Goal: Check status: Check status

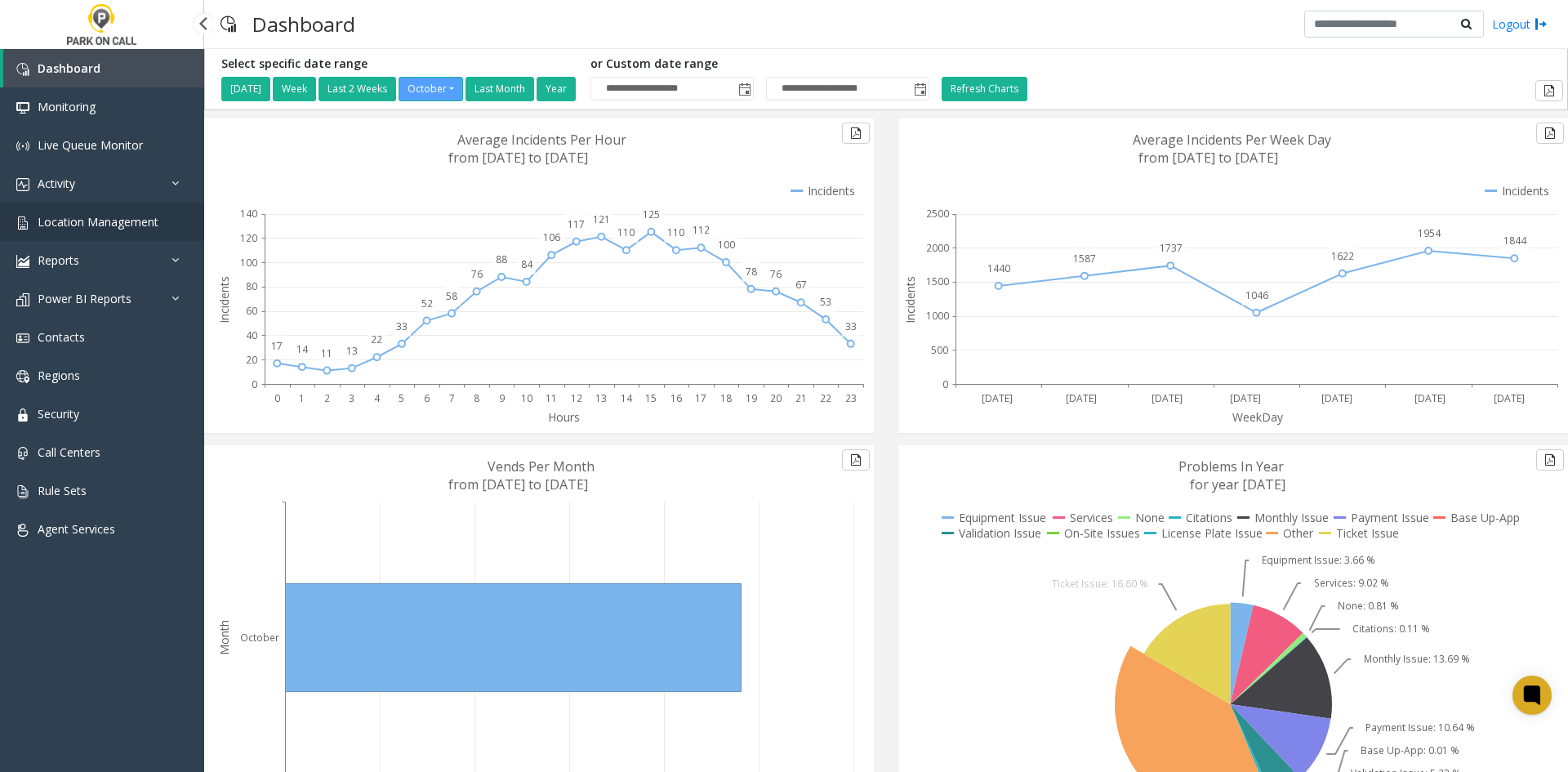
click at [44, 225] on span "Location Management" at bounding box center [98, 222] width 121 height 15
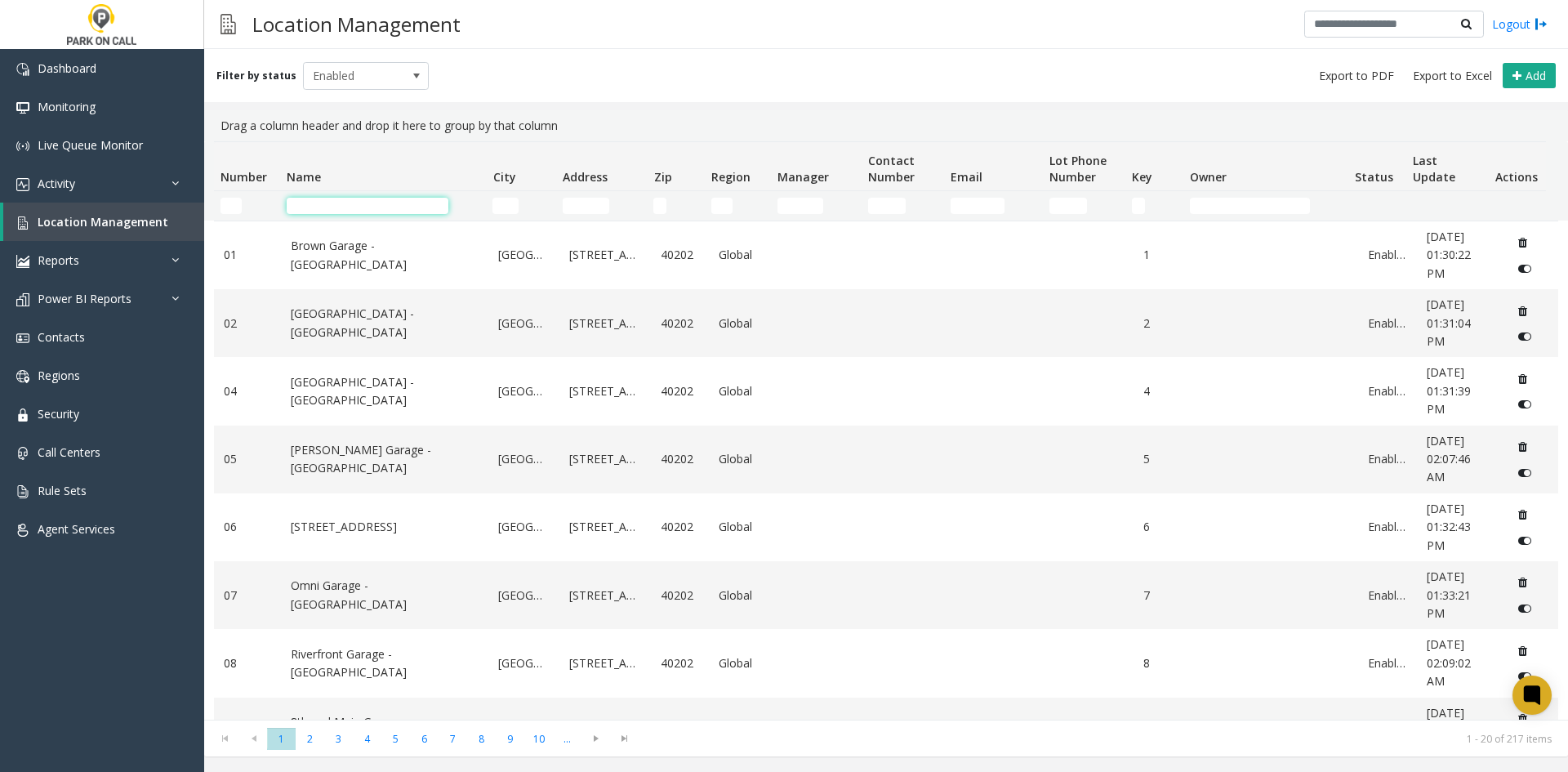
click at [424, 203] on input "Name Filter" at bounding box center [368, 206] width 161 height 16
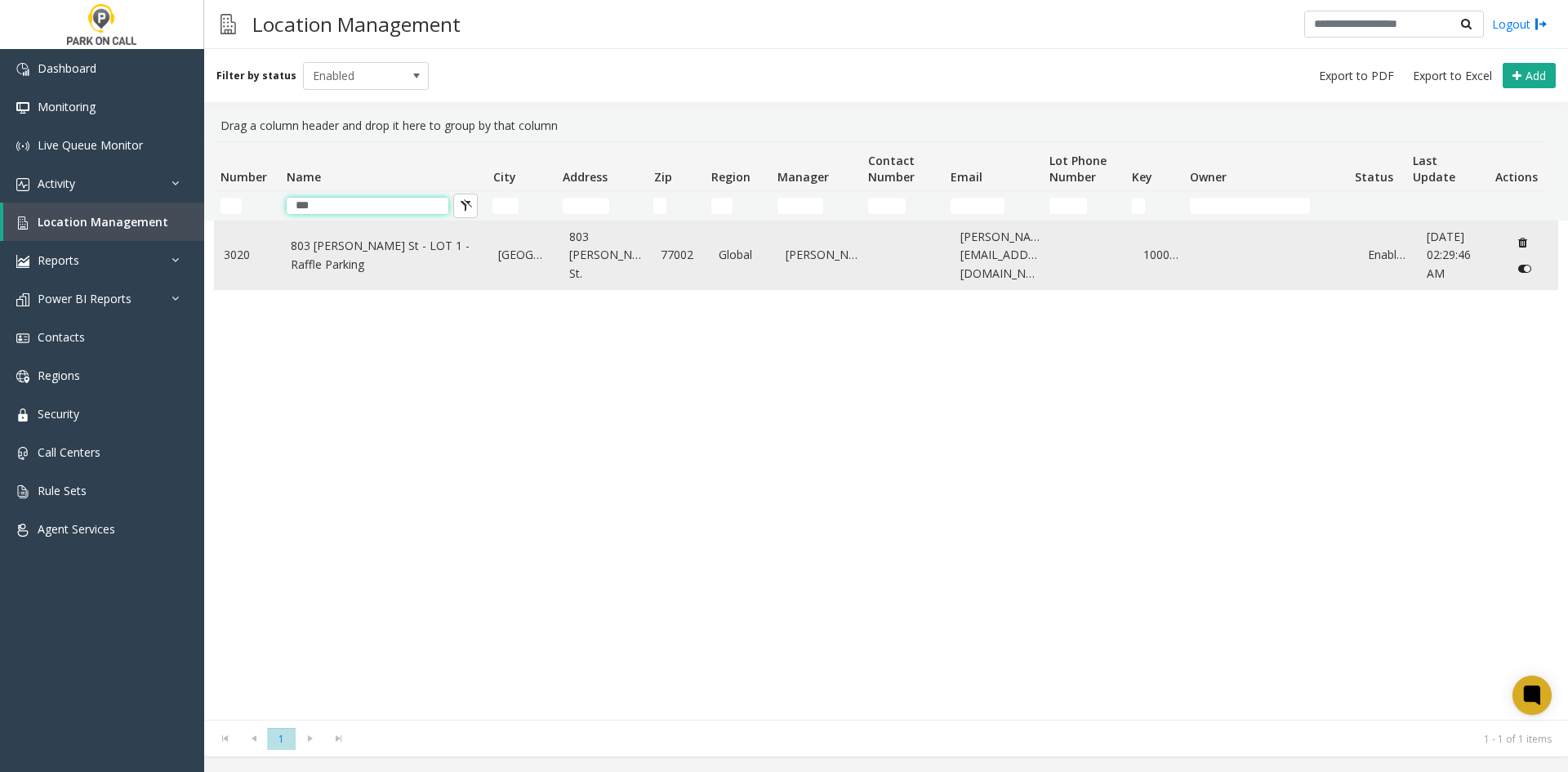
type input "***"
click at [374, 258] on link "803 [PERSON_NAME] St - LOT 1 - Raffle Parking" at bounding box center [385, 255] width 188 height 37
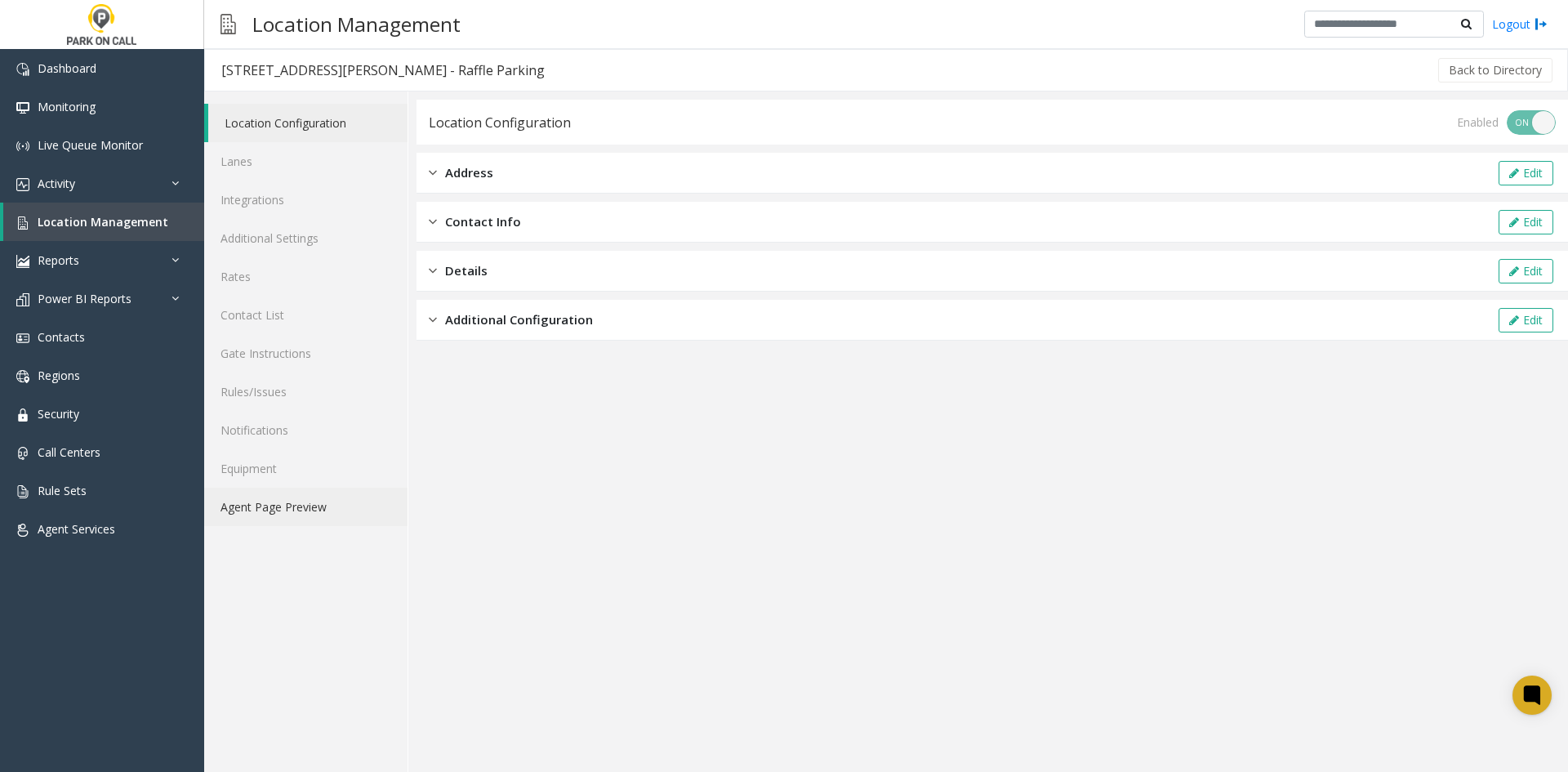
click at [320, 506] on link "Agent Page Preview" at bounding box center [305, 506] width 203 height 38
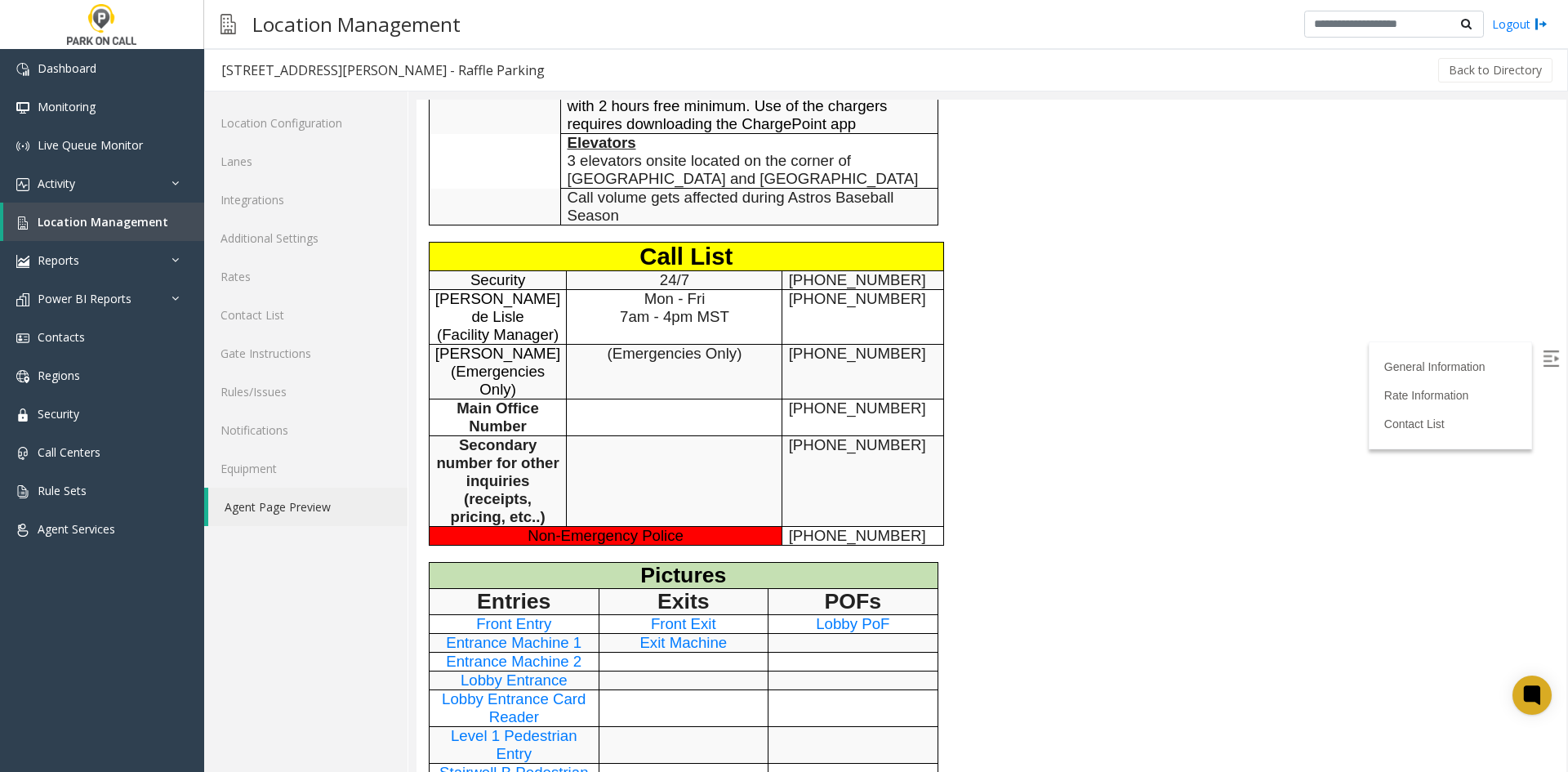
scroll to position [980, 0]
click at [318, 392] on link "Rules/Issues" at bounding box center [305, 392] width 203 height 38
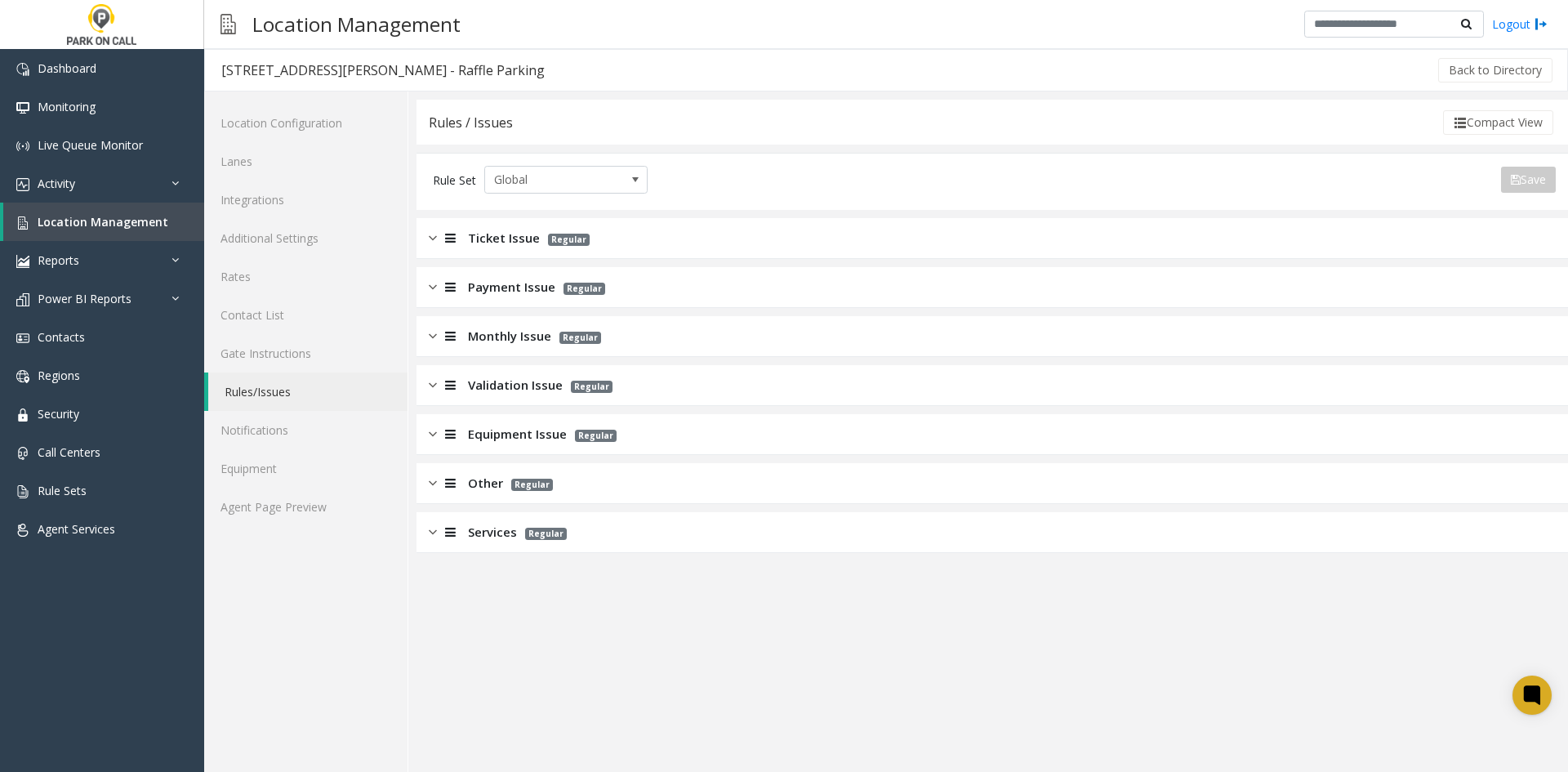
click at [497, 503] on div "Other Regular" at bounding box center [992, 483] width 1151 height 41
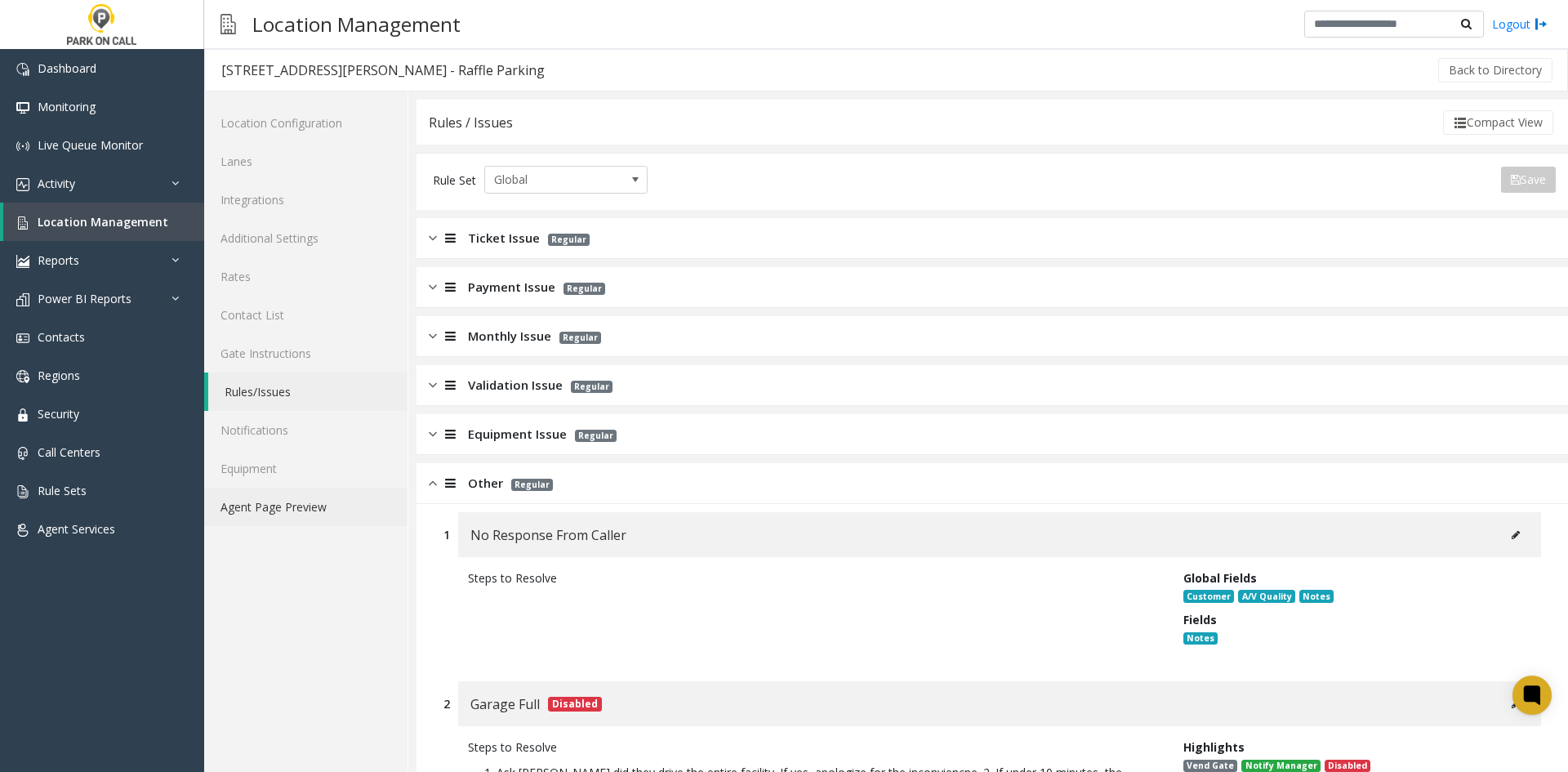
click at [343, 501] on link "Agent Page Preview" at bounding box center [305, 506] width 203 height 38
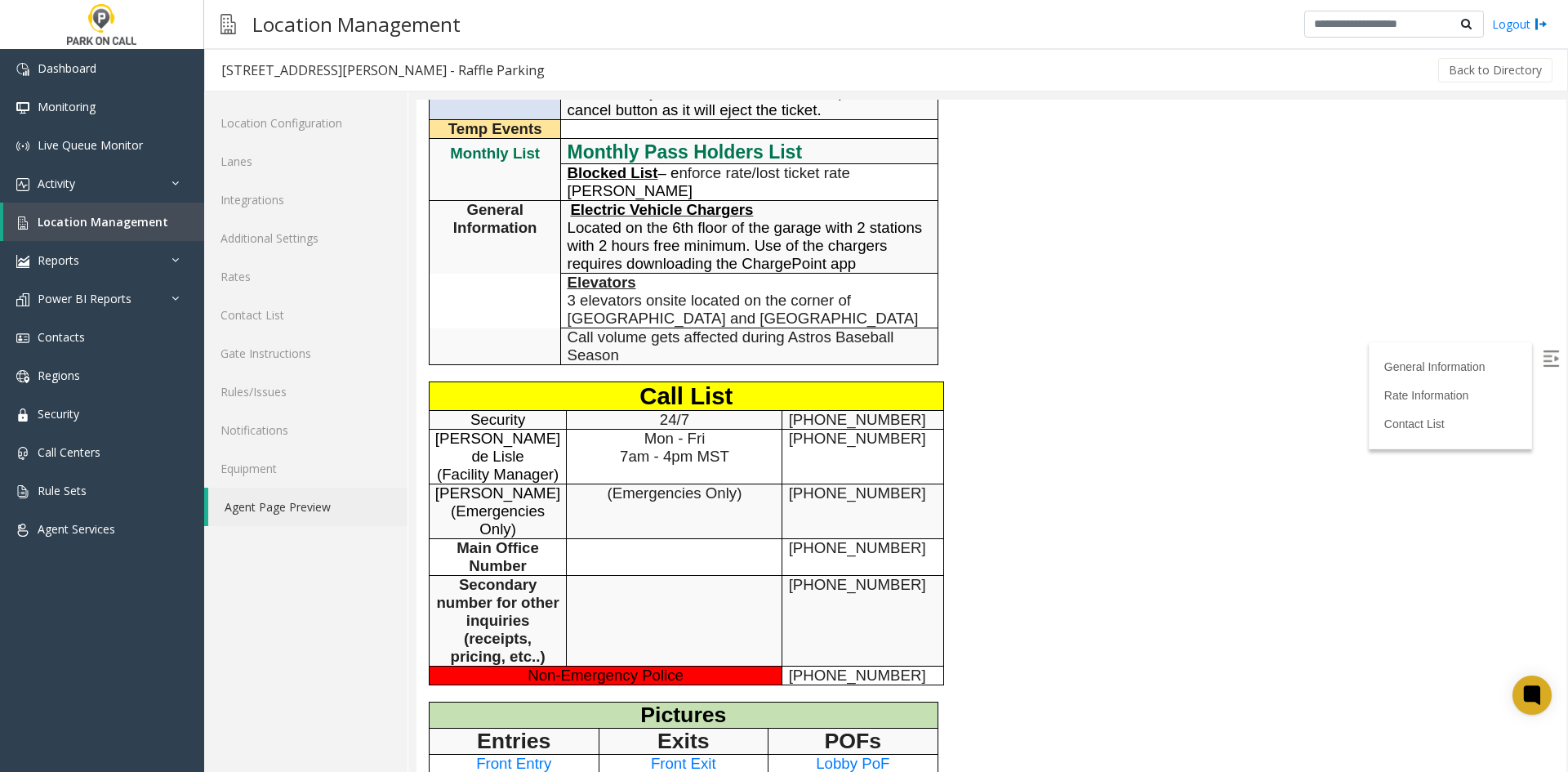
scroll to position [980, 0]
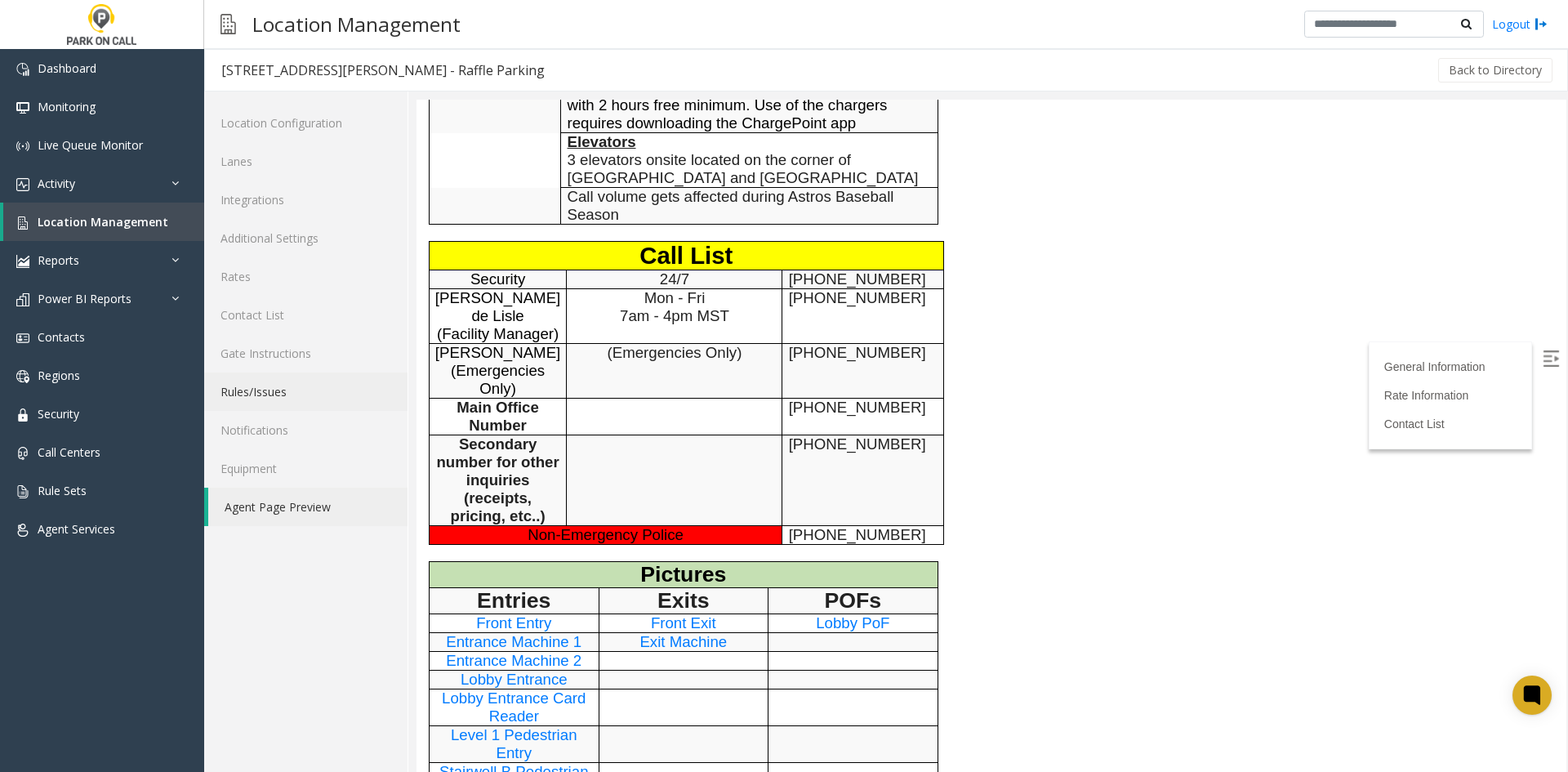
click at [308, 397] on link "Rules/Issues" at bounding box center [305, 392] width 203 height 38
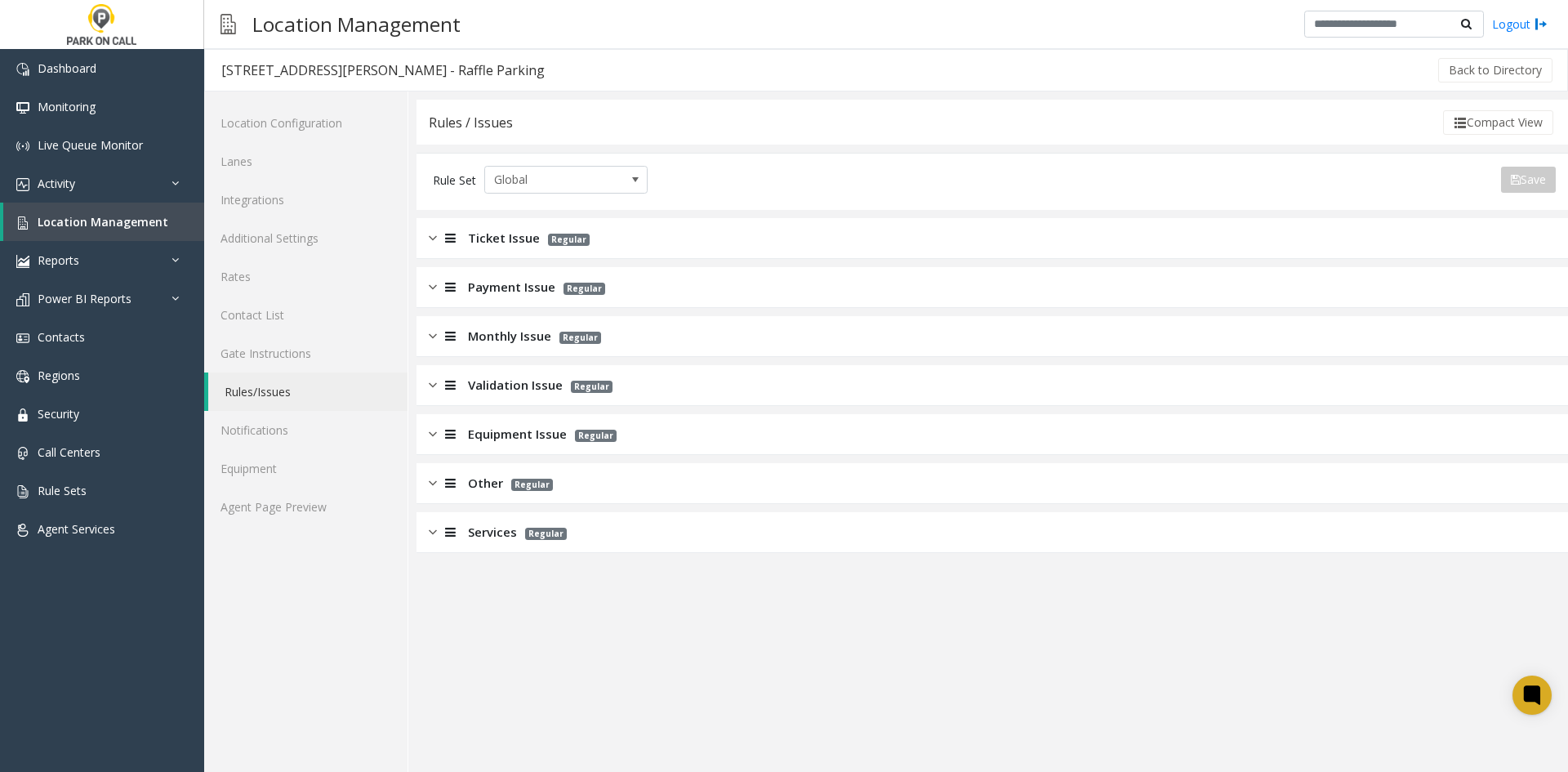
click at [478, 487] on span "Other" at bounding box center [485, 483] width 35 height 19
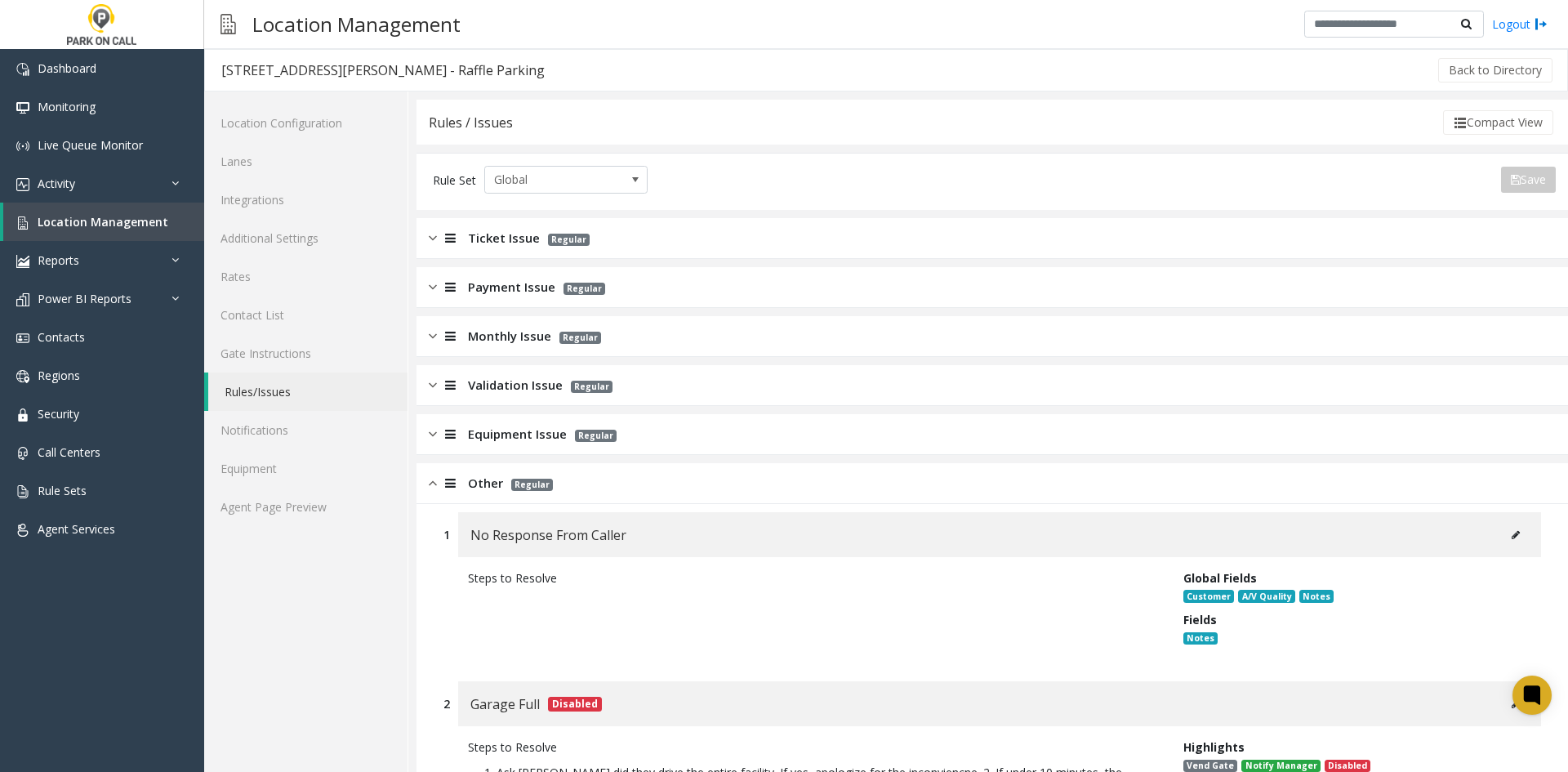
click at [510, 470] on div "Other Regular" at bounding box center [992, 483] width 1151 height 41
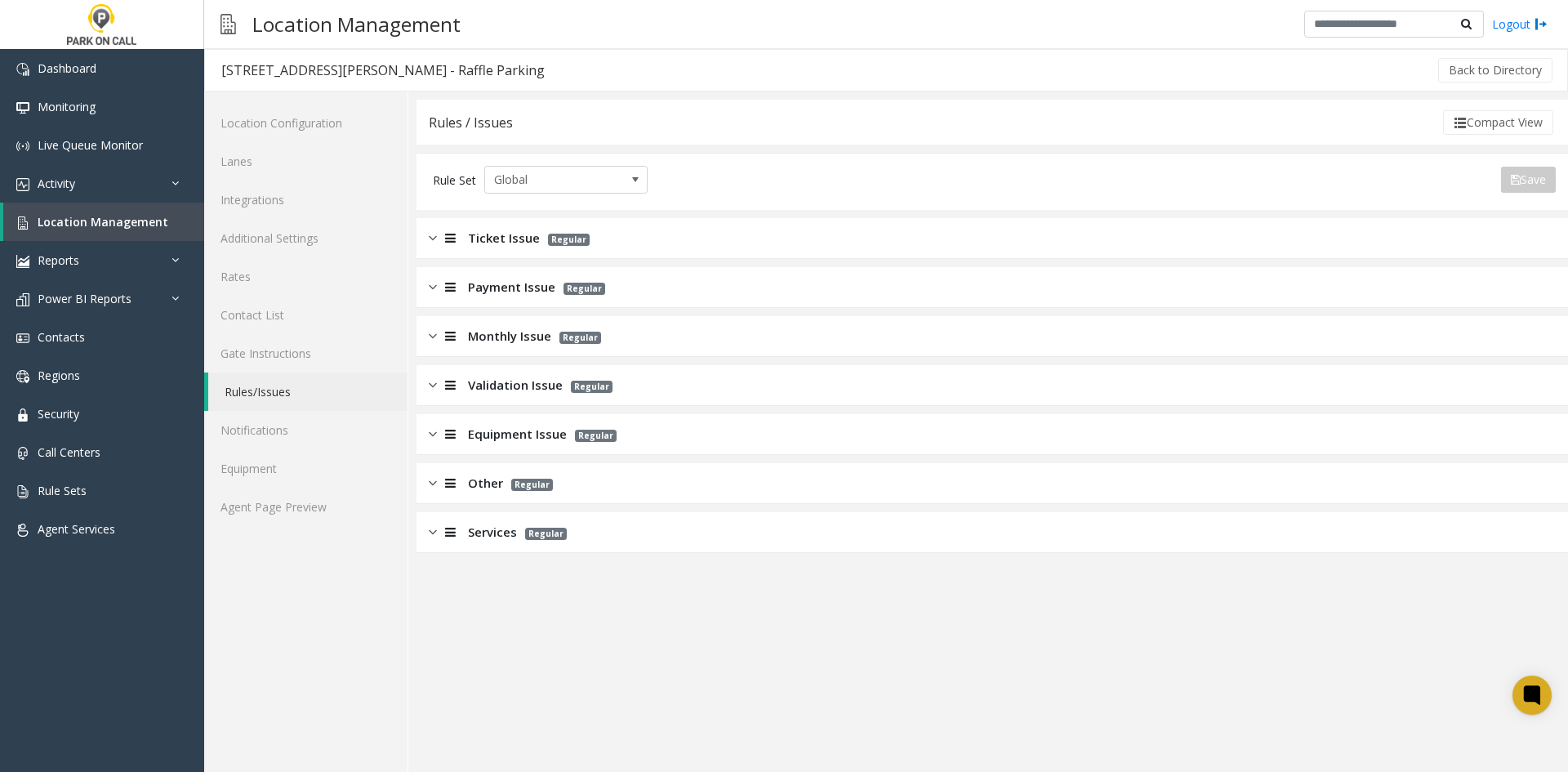
click at [516, 484] on span "Regular" at bounding box center [531, 485] width 42 height 12
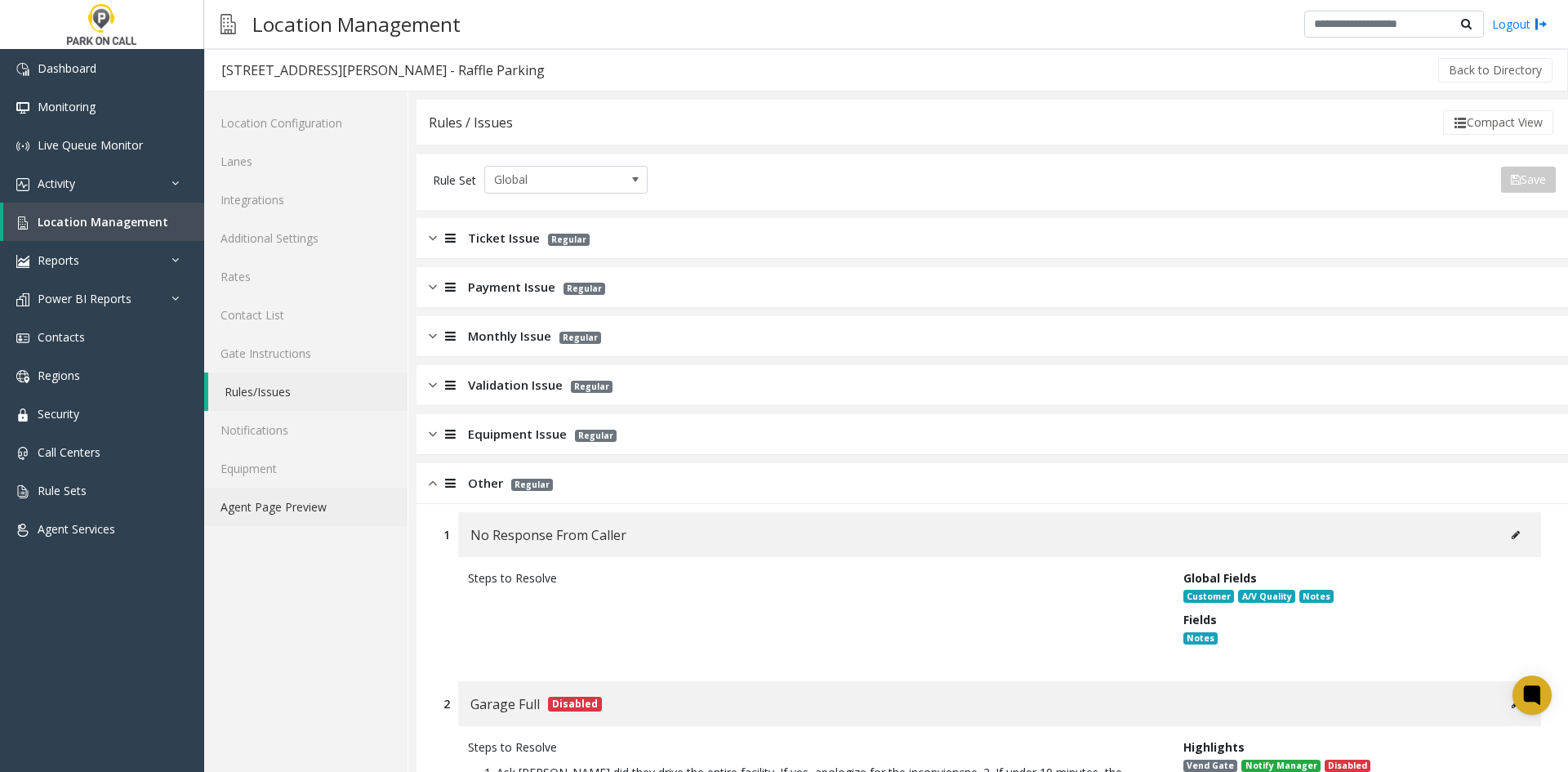
click at [336, 519] on link "Agent Page Preview" at bounding box center [305, 506] width 203 height 38
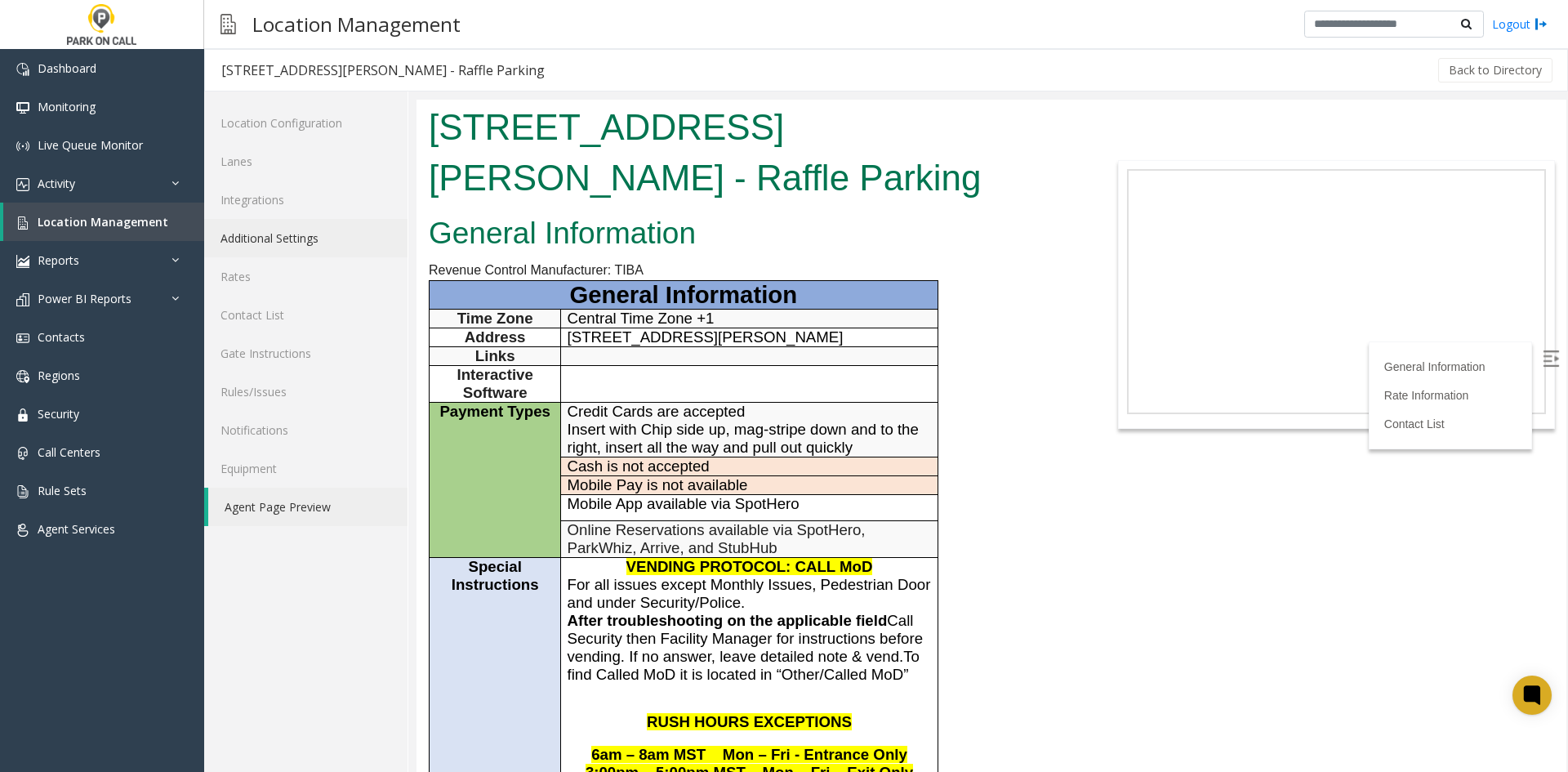
click at [285, 245] on link "Additional Settings" at bounding box center [305, 238] width 203 height 38
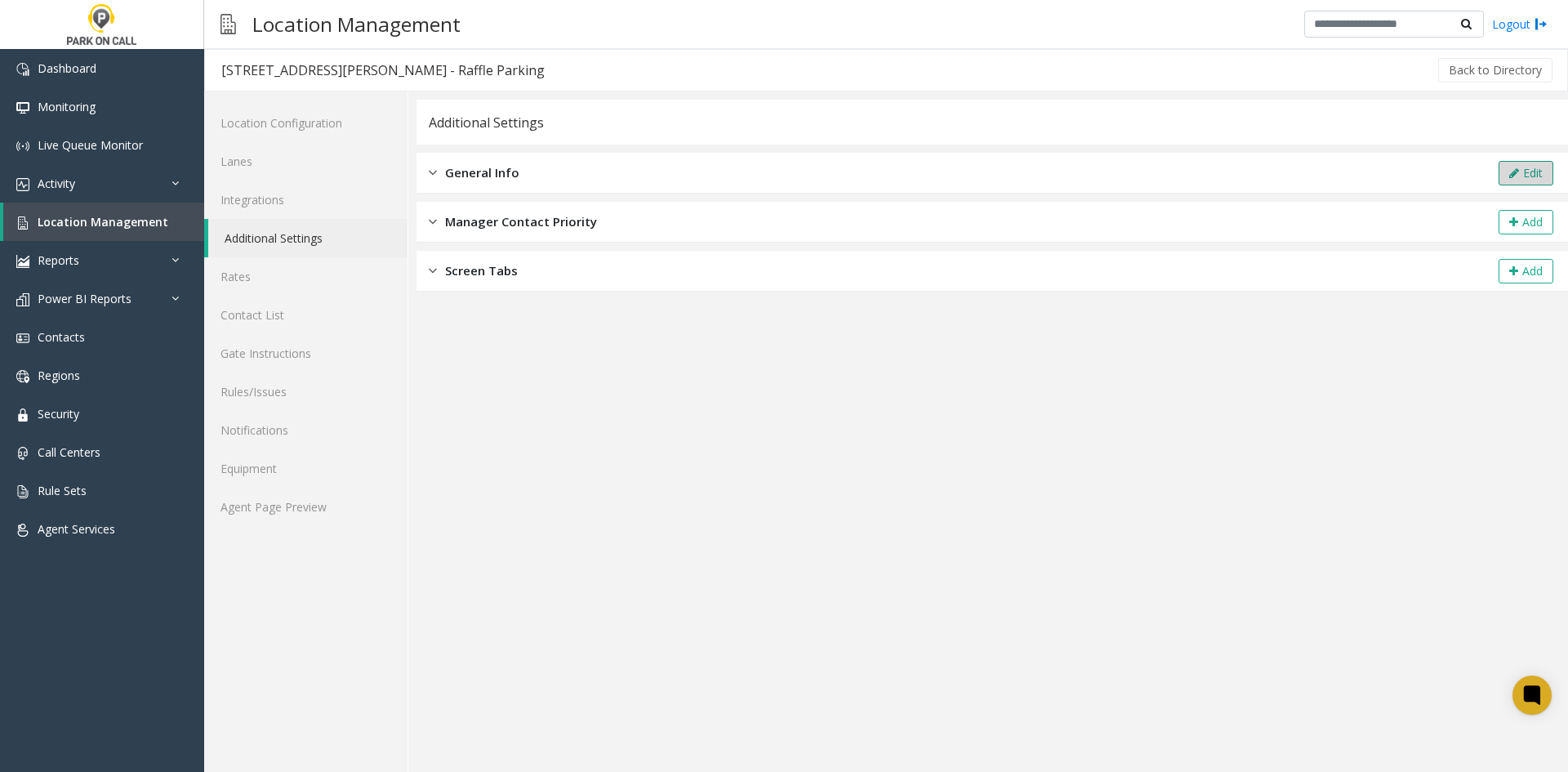
click at [1506, 173] on button "Edit" at bounding box center [1526, 172] width 54 height 25
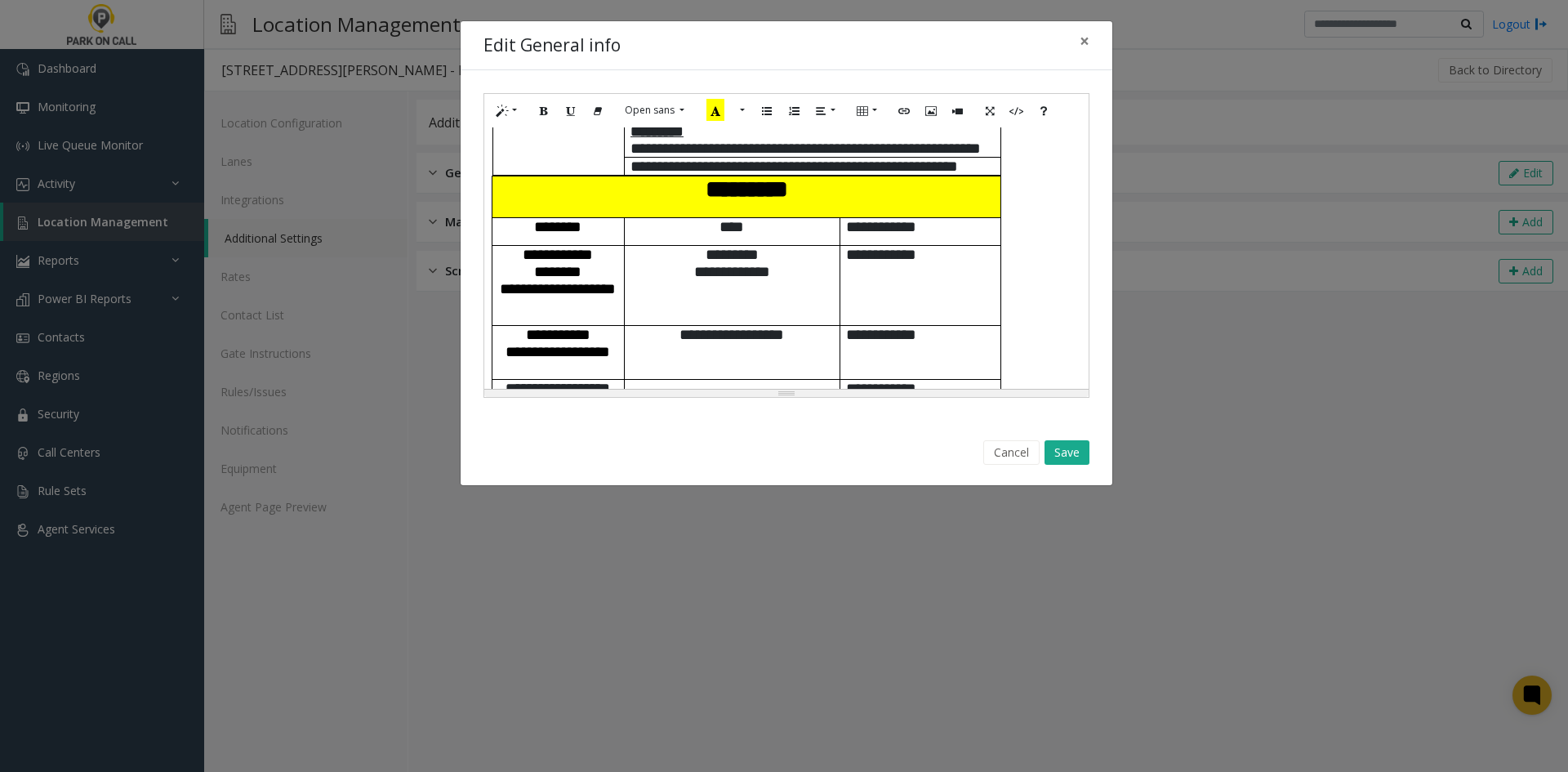
scroll to position [1062, 0]
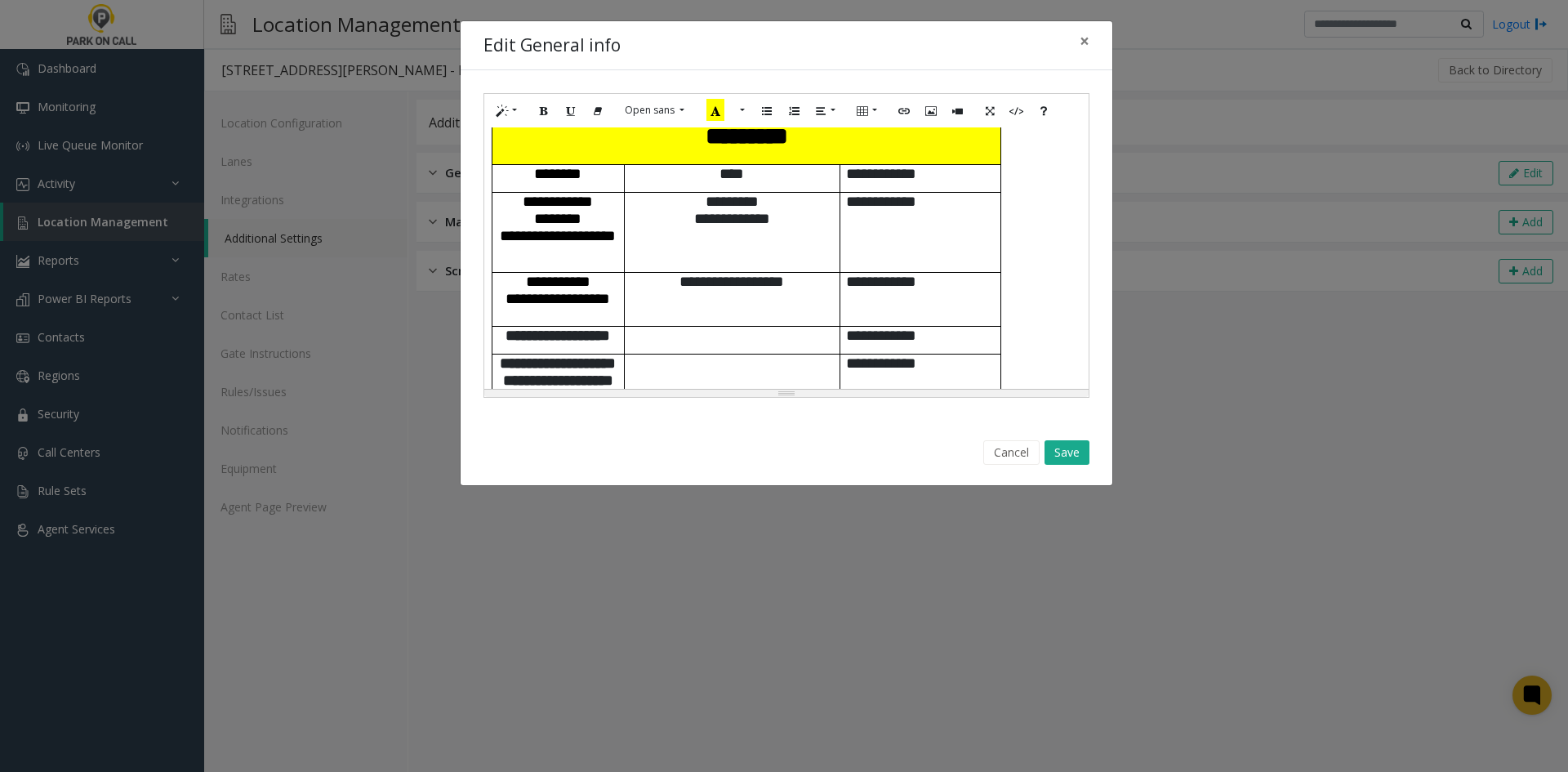
click at [694, 213] on span "**********" at bounding box center [732, 210] width 76 height 32
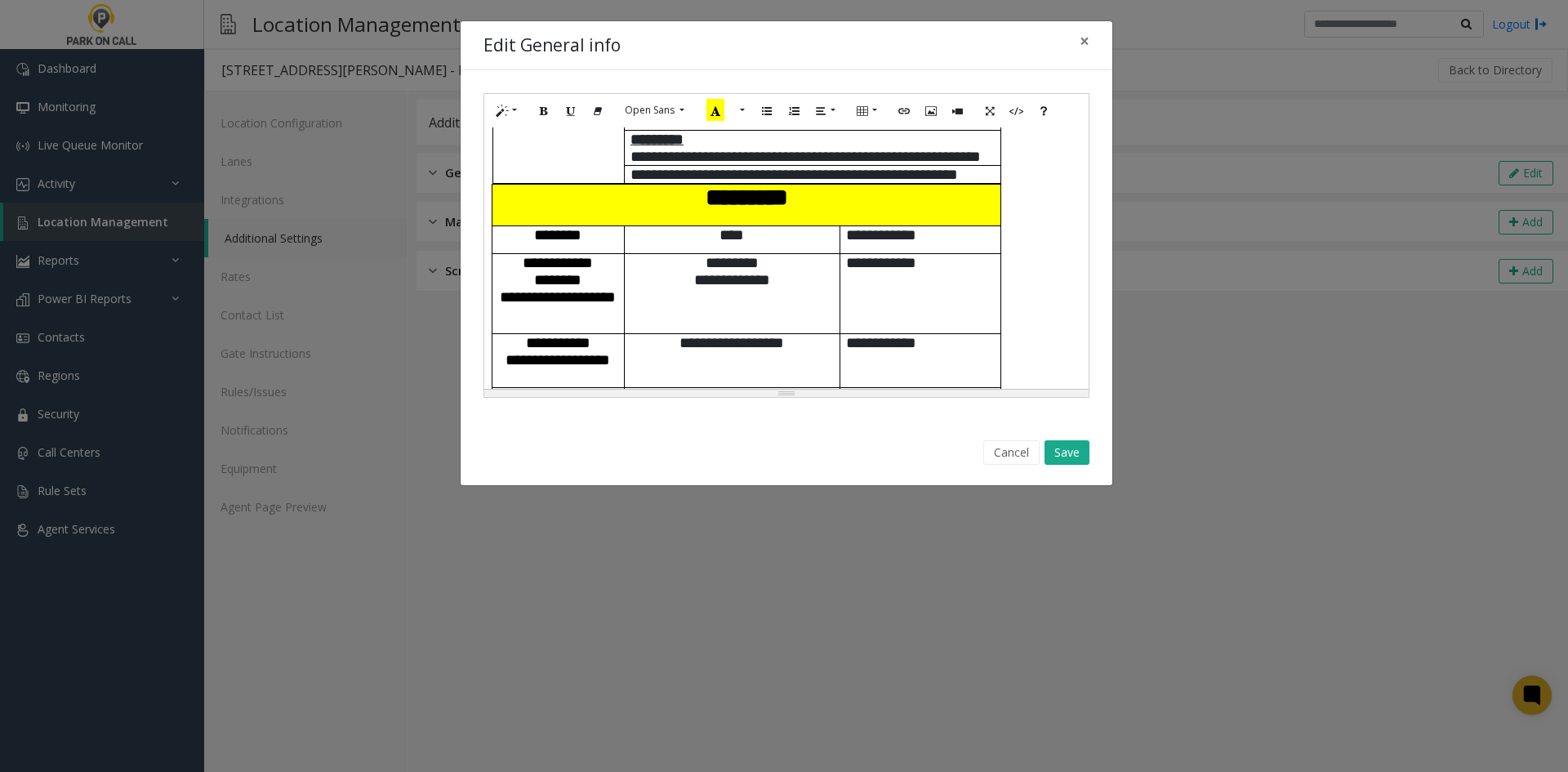
scroll to position [980, 0]
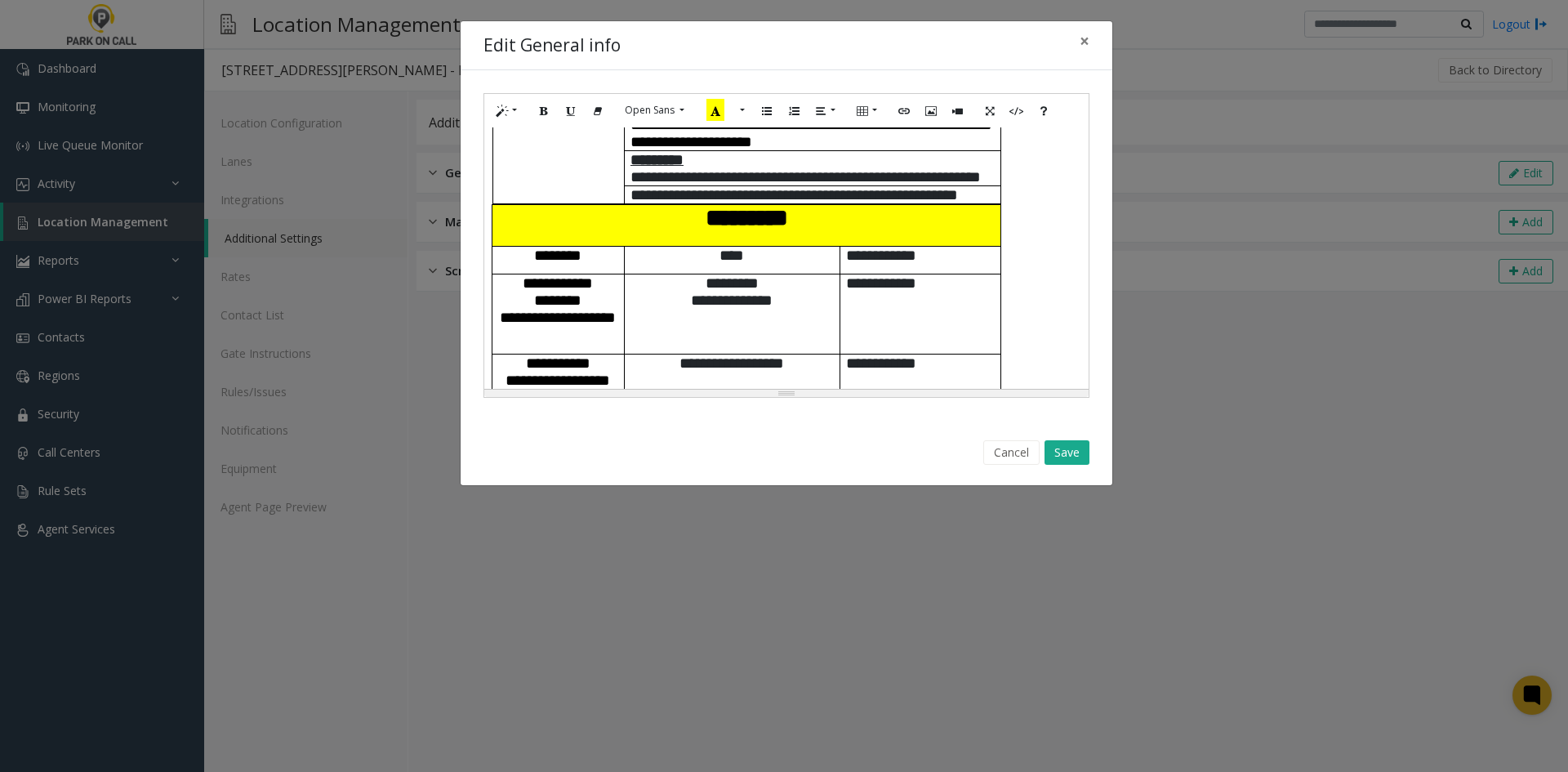
click at [698, 274] on p "**********" at bounding box center [732, 291] width 215 height 34
click at [825, 289] on p "**********" at bounding box center [732, 291] width 215 height 34
click at [646, 312] on span "**********" at bounding box center [731, 318] width 196 height 15
click at [769, 312] on span "**********" at bounding box center [731, 318] width 196 height 15
drag, startPoint x: 1097, startPoint y: 450, endPoint x: 1071, endPoint y: 454, distance: 26.3
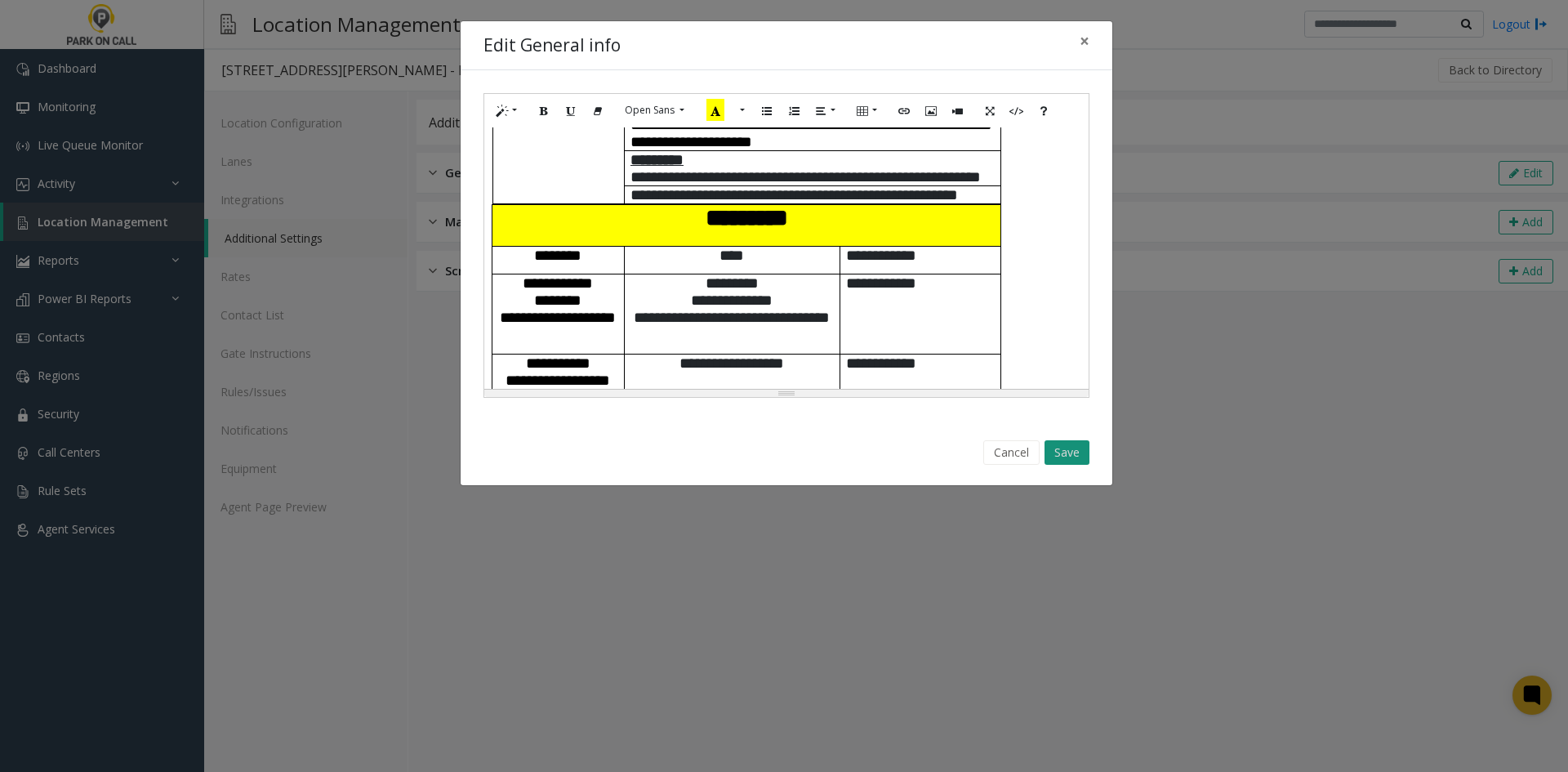
click at [1092, 450] on div "Cancel Save" at bounding box center [786, 453] width 629 height 42
click at [1060, 455] on button "Save" at bounding box center [1066, 452] width 45 height 25
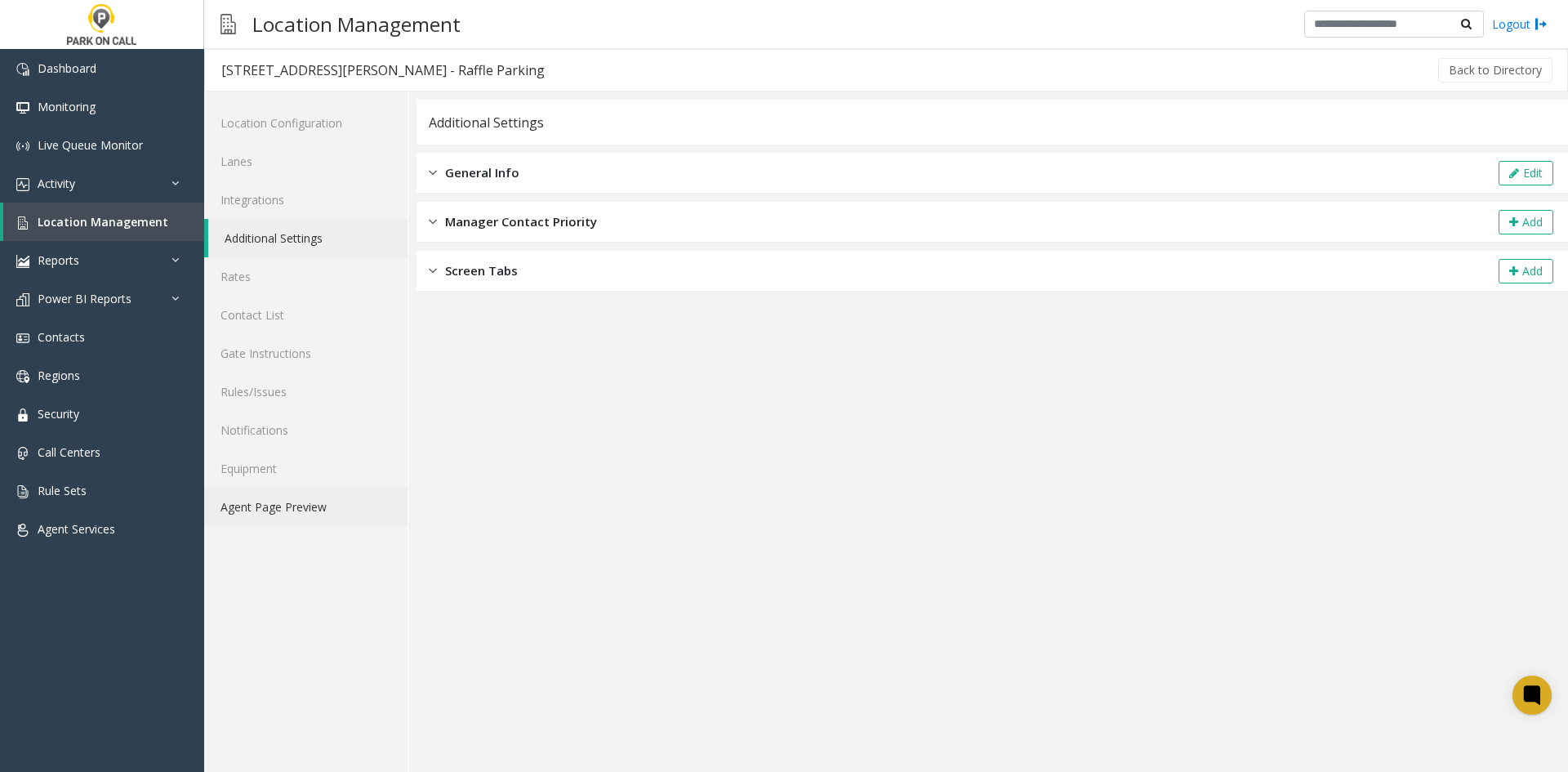
click at [374, 510] on link "Agent Page Preview" at bounding box center [305, 506] width 203 height 38
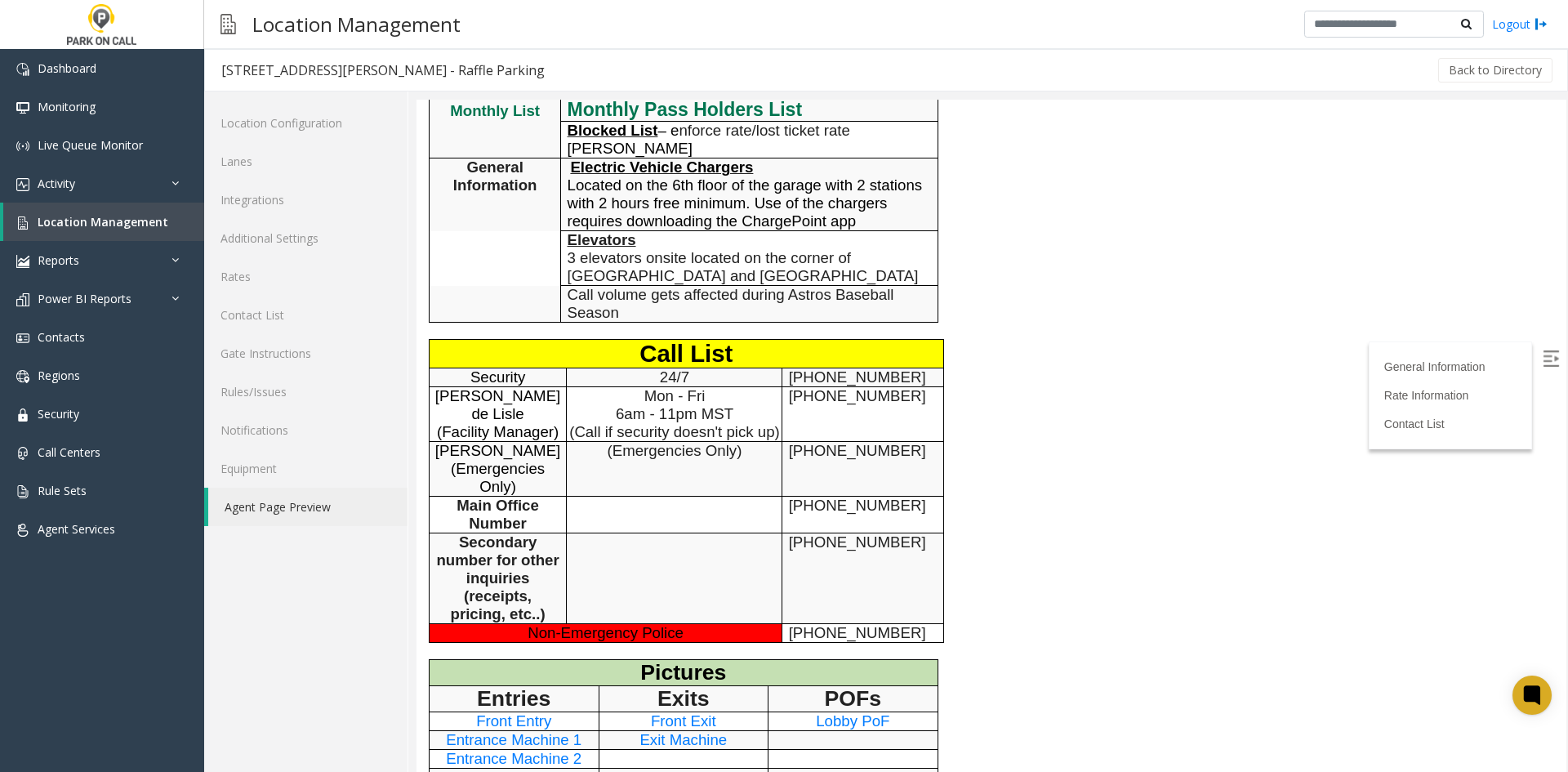
scroll to position [1062, 0]
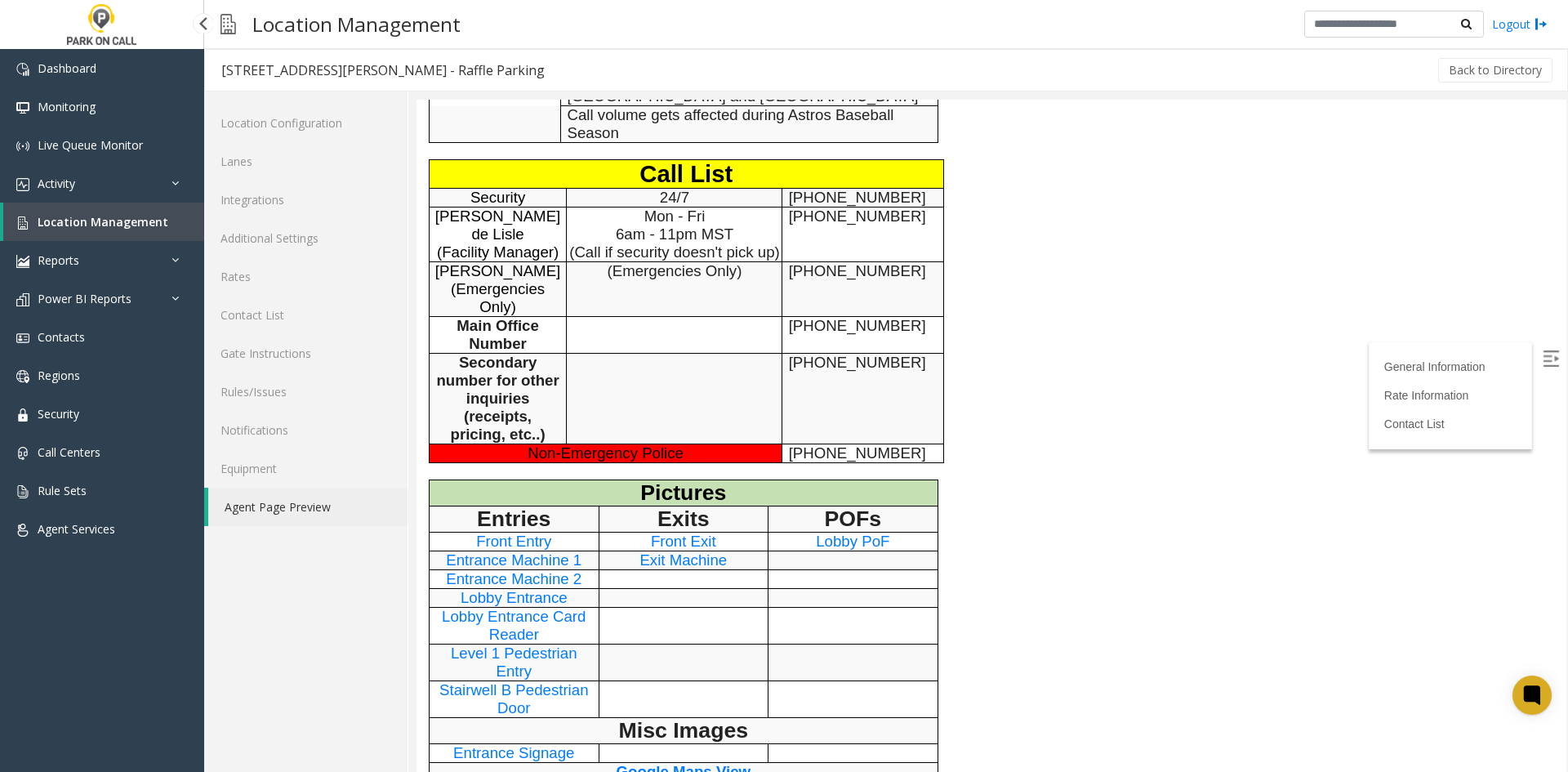
click at [138, 219] on span "Location Management" at bounding box center [103, 222] width 131 height 15
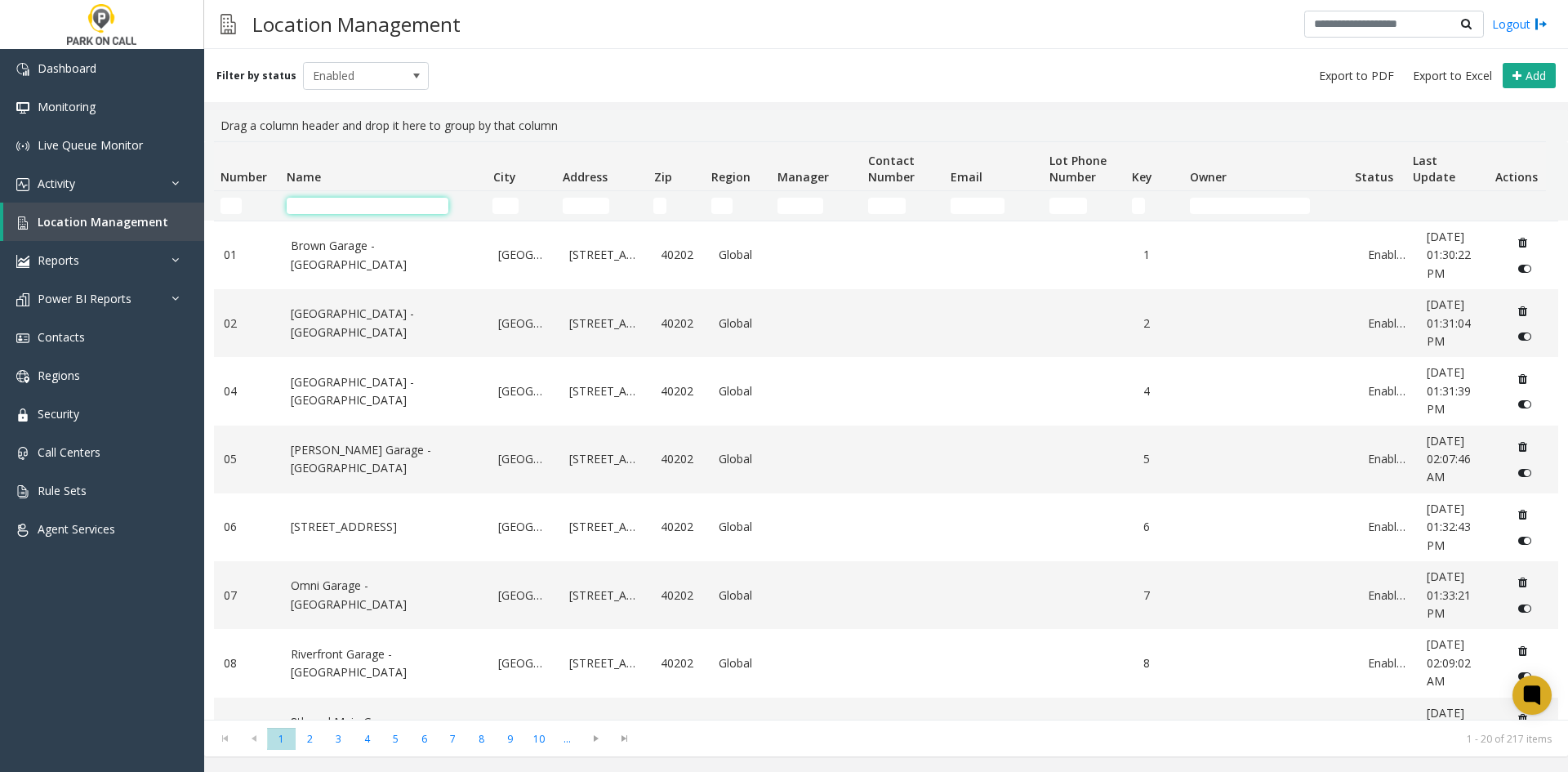
click at [340, 200] on input "Name Filter" at bounding box center [368, 206] width 161 height 16
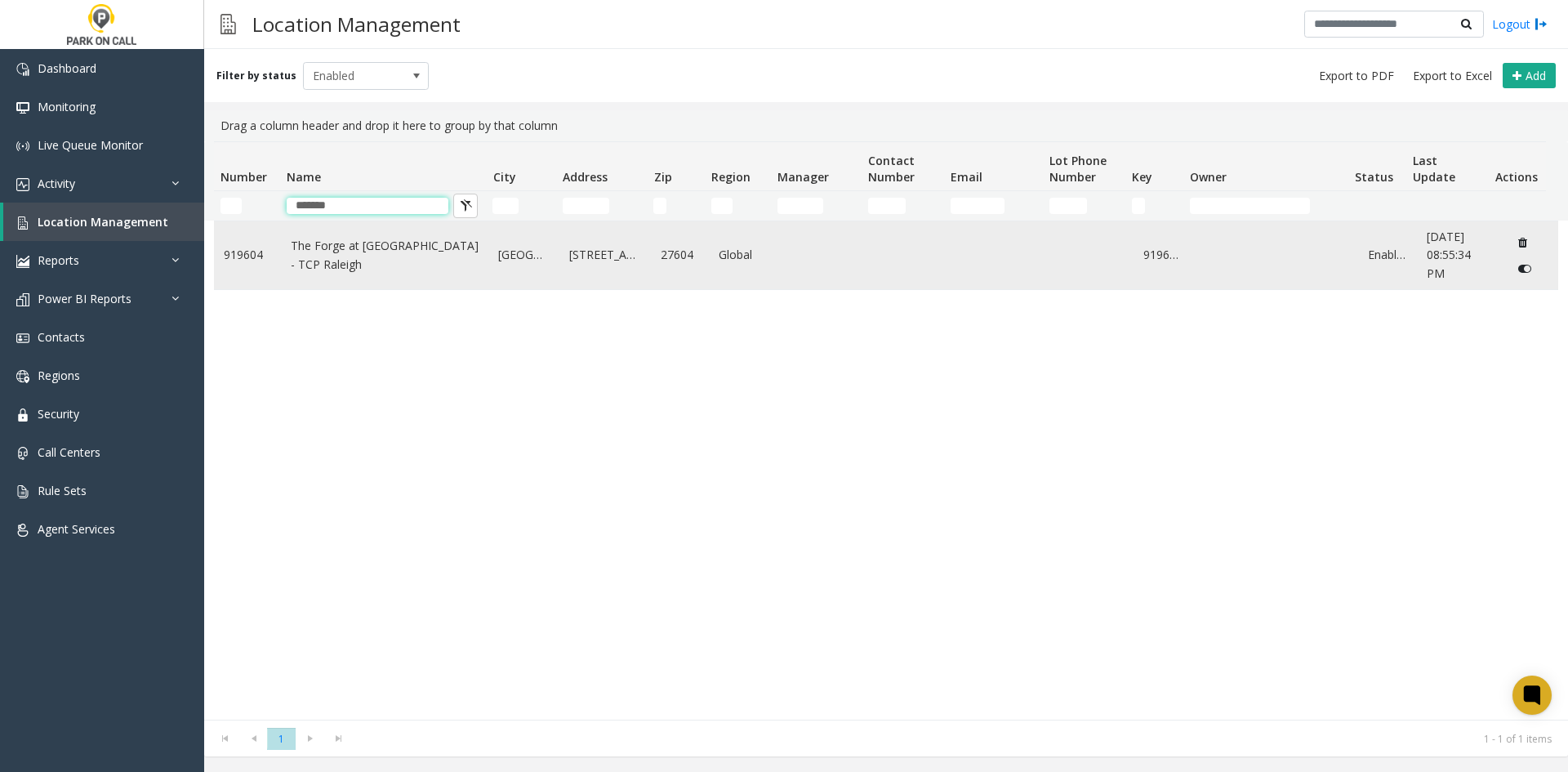
type input "*******"
click at [296, 276] on td "The Forge at [GEOGRAPHIC_DATA] - TCP Raleigh" at bounding box center [385, 256] width 208 height 68
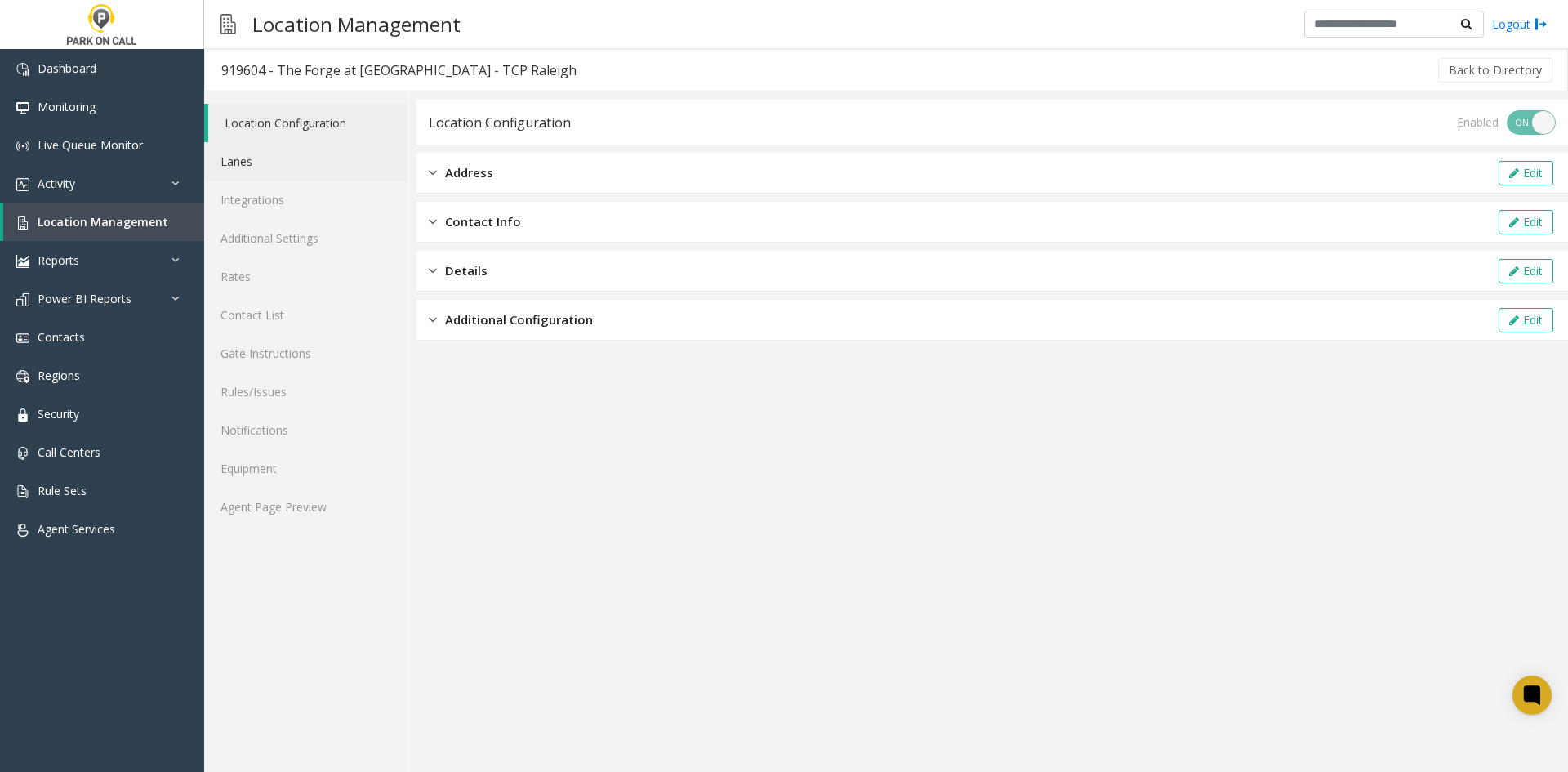
click at [255, 178] on link "Lanes" at bounding box center [305, 161] width 203 height 38
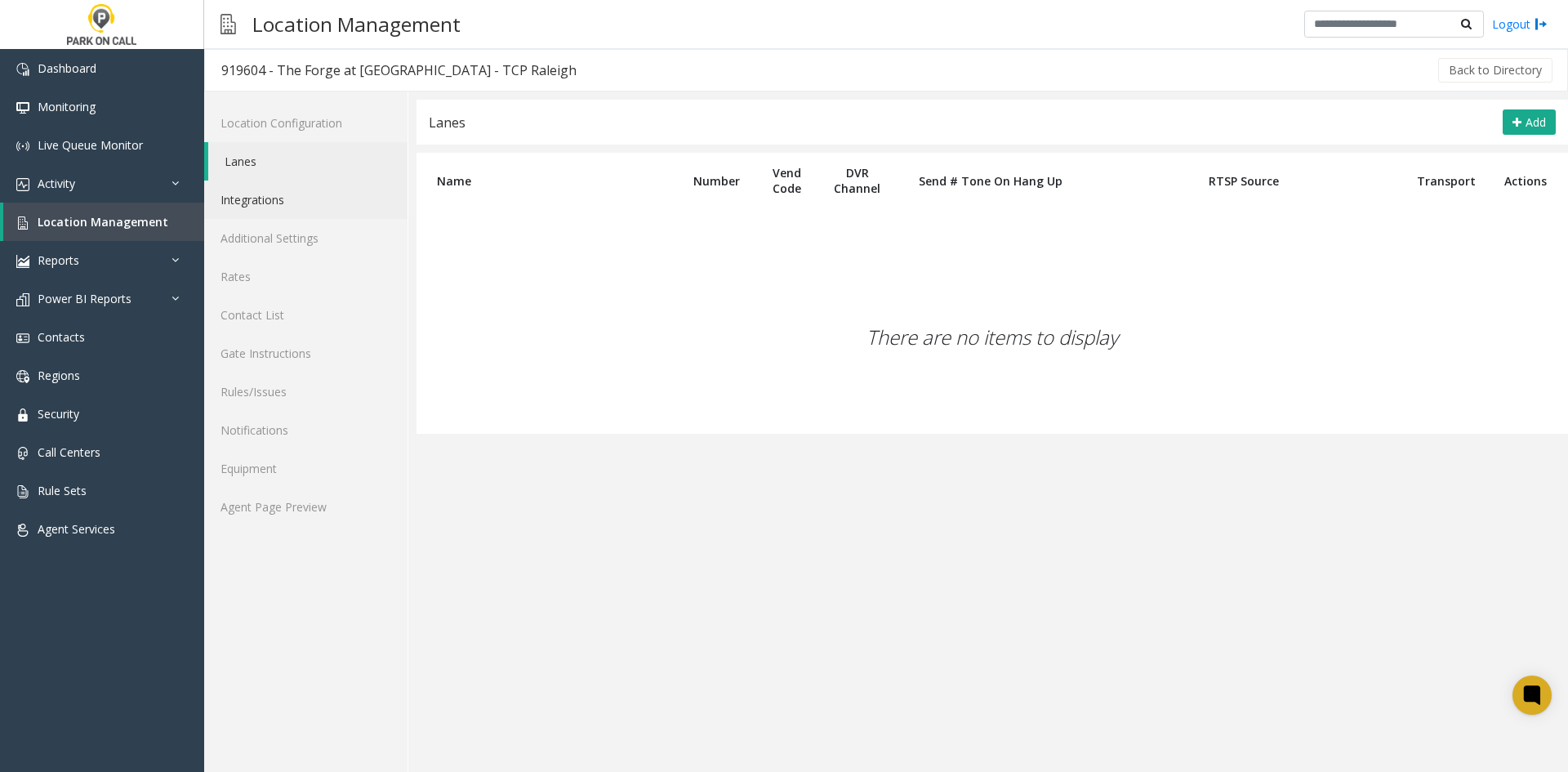
click at [233, 194] on link "Integrations" at bounding box center [305, 200] width 203 height 38
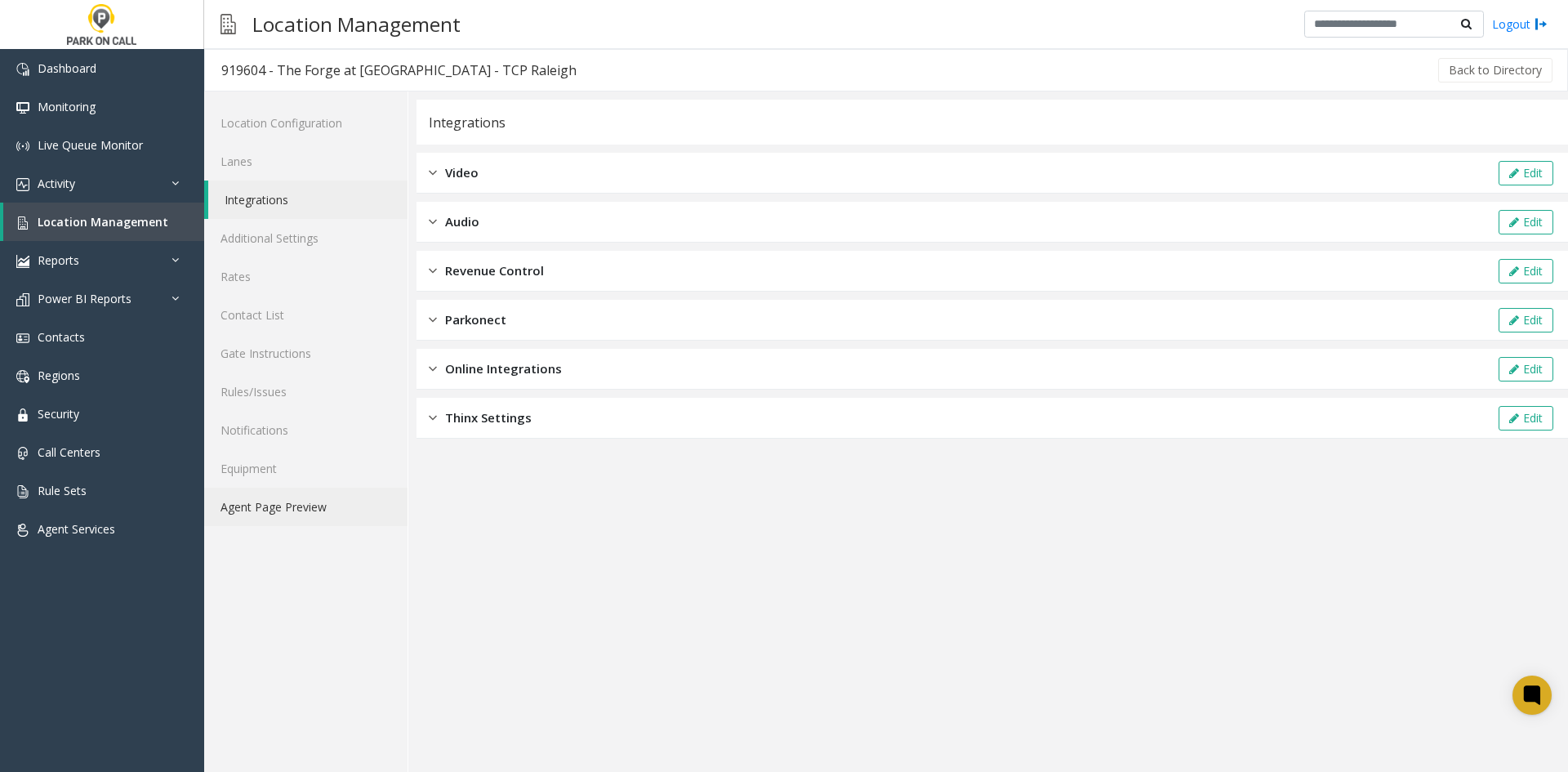
click at [332, 503] on link "Agent Page Preview" at bounding box center [305, 506] width 203 height 38
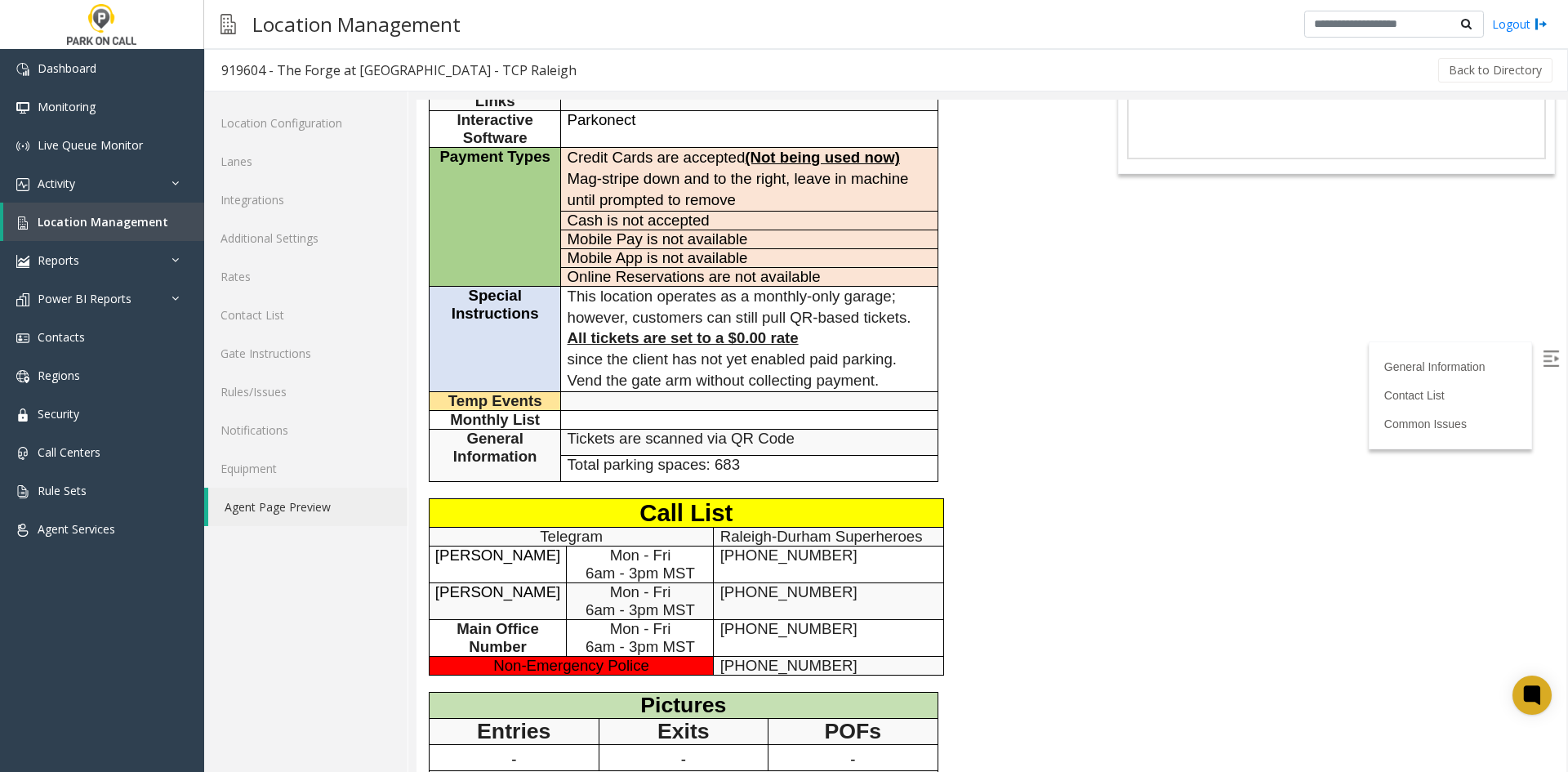
scroll to position [245, 0]
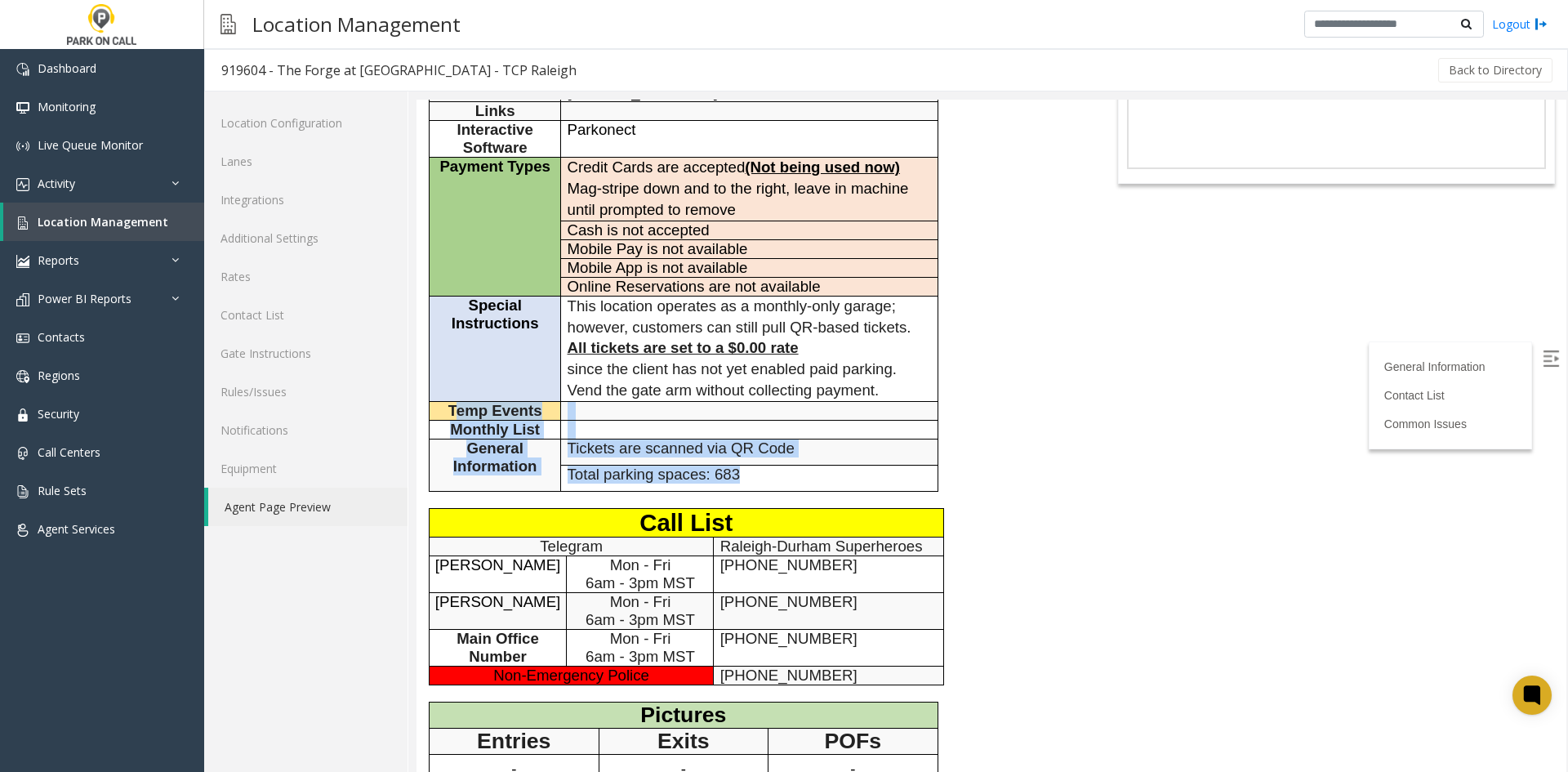
drag, startPoint x: 748, startPoint y: 503, endPoint x: 453, endPoint y: 428, distance: 304.4
click at [453, 428] on tbody "General Information Time Zone Eastern Time Zone +2 Address 2221 Iron Works Driv…" at bounding box center [683, 263] width 509 height 455
click at [453, 419] on span "Temp Events" at bounding box center [495, 410] width 94 height 17
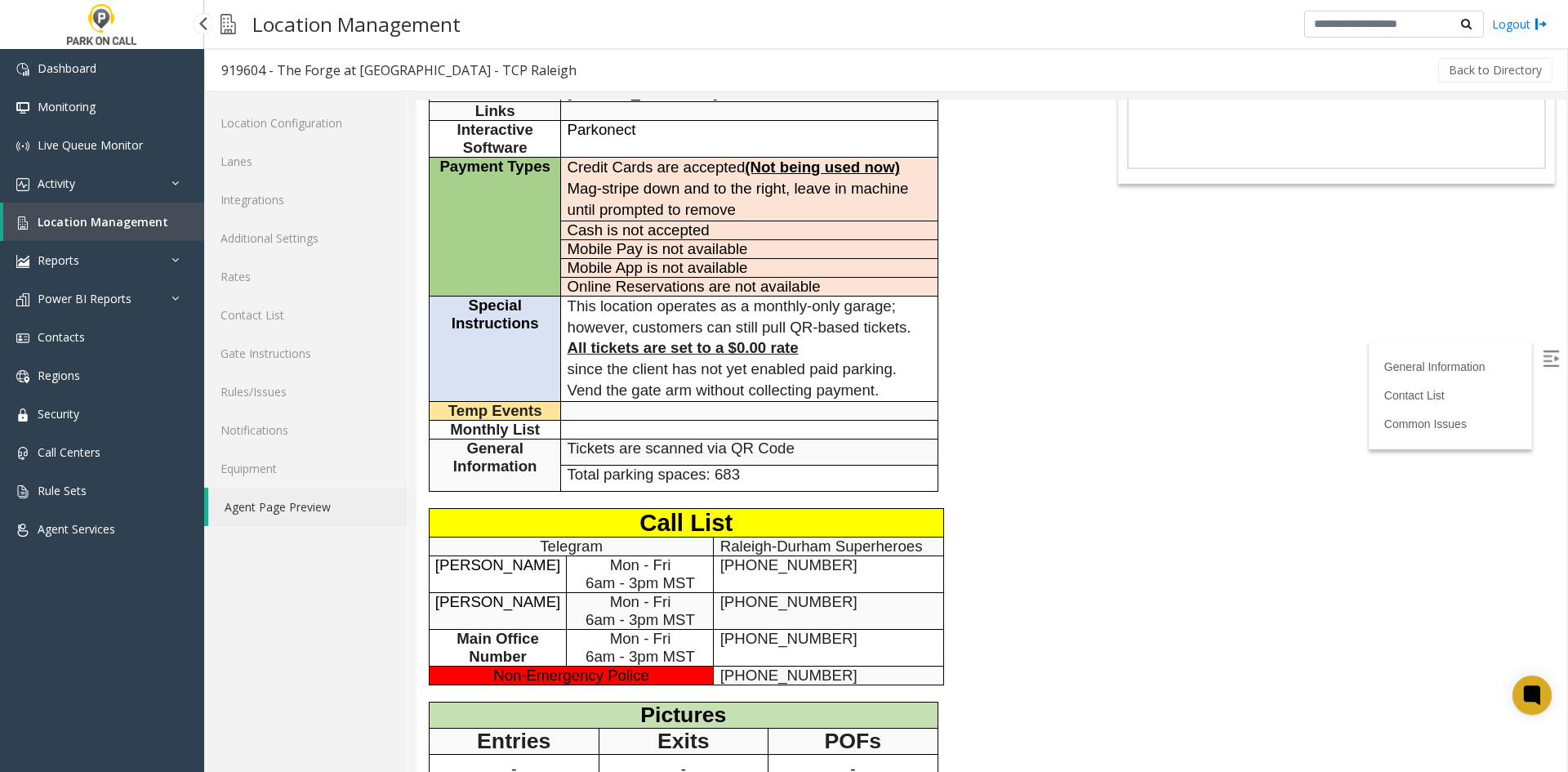
click at [97, 218] on span "Location Management" at bounding box center [103, 222] width 131 height 15
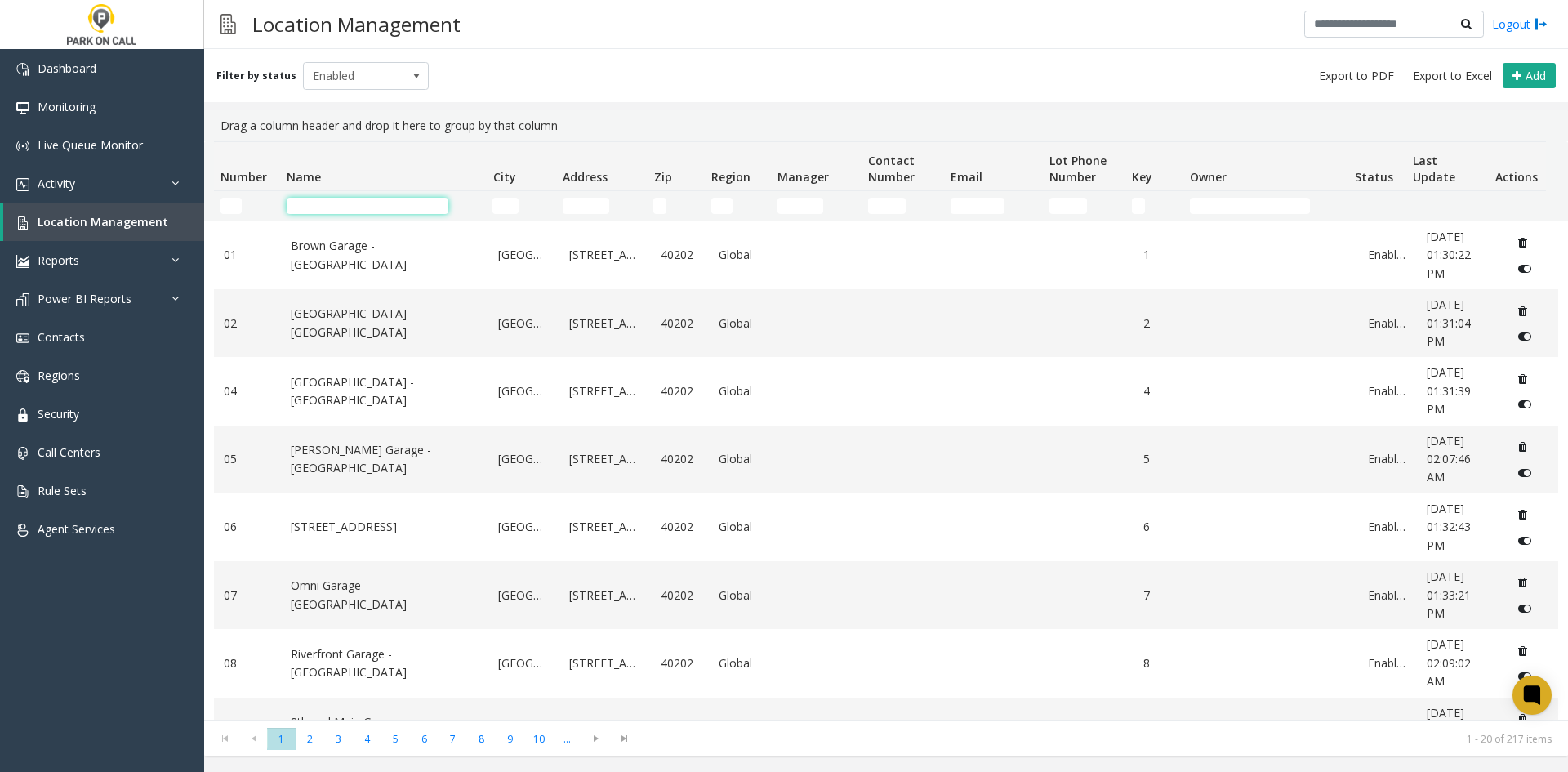
click at [412, 199] on input "Name Filter" at bounding box center [368, 206] width 161 height 16
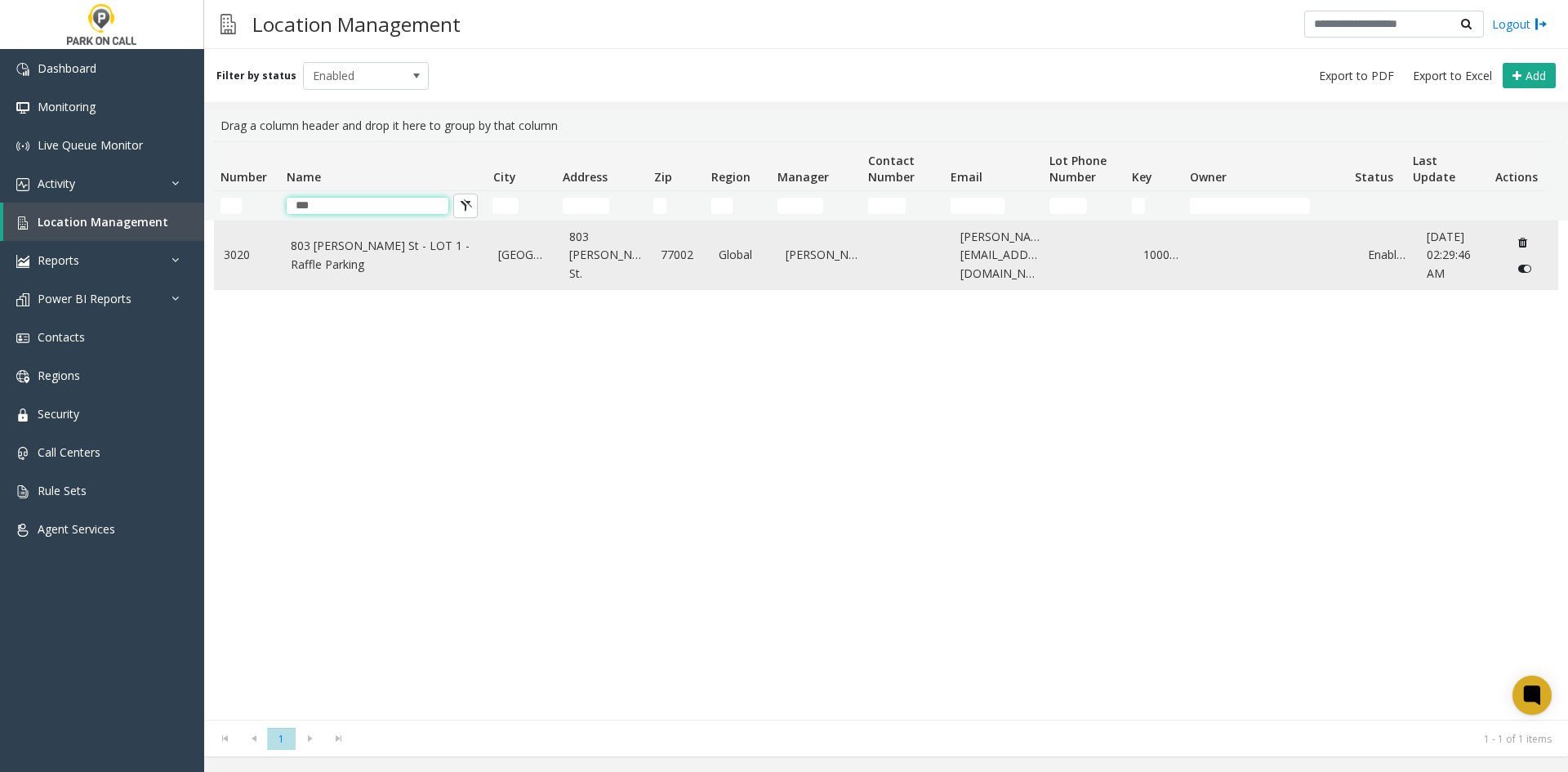
type input "***"
click at [346, 265] on link "803 Fannin St - LOT 1 - Raffle Parking" at bounding box center [385, 255] width 188 height 37
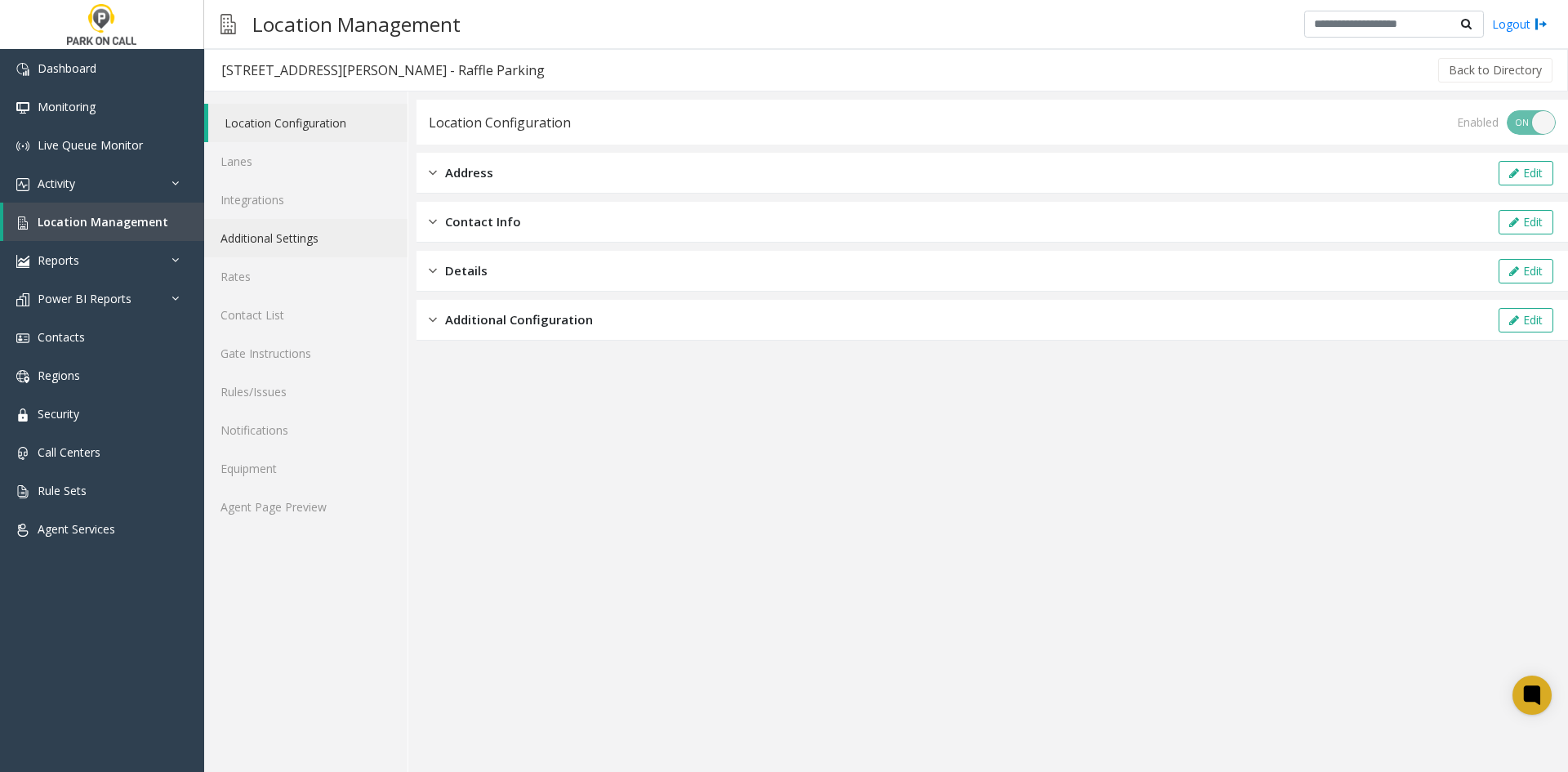
click at [334, 251] on link "Additional Settings" at bounding box center [305, 238] width 203 height 38
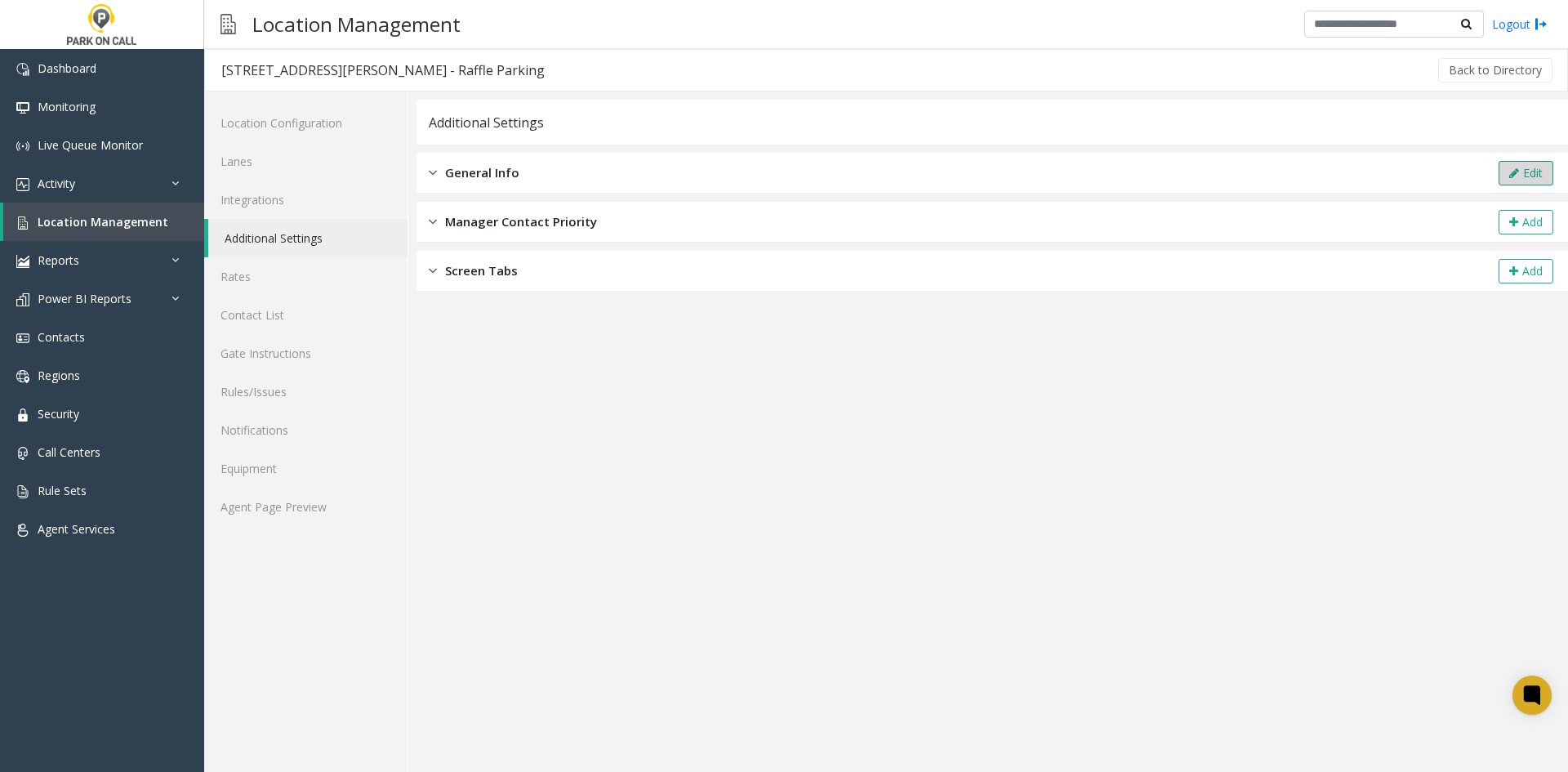
click at [1526, 174] on button "Edit" at bounding box center [1526, 172] width 54 height 25
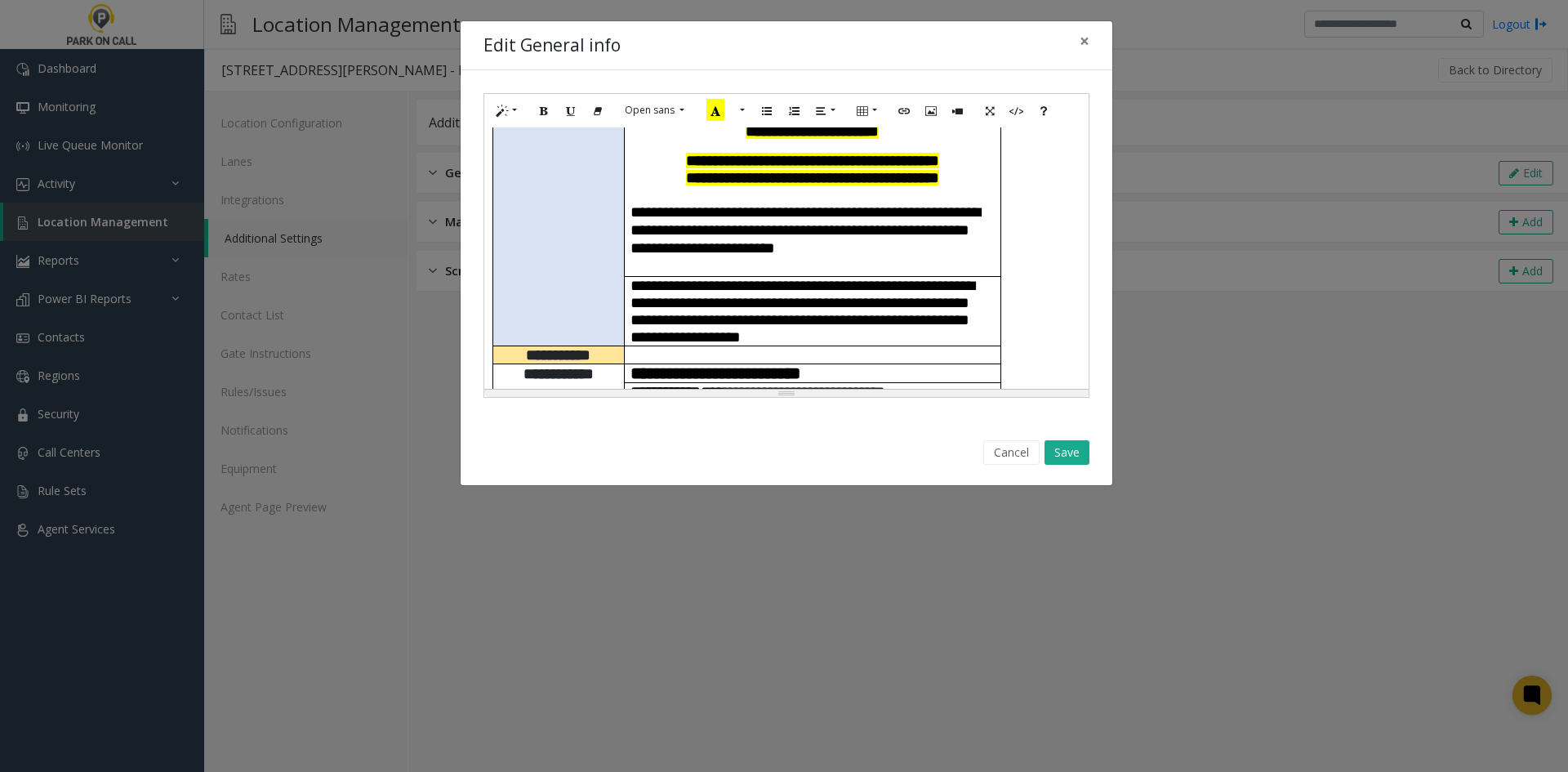
scroll to position [980, 0]
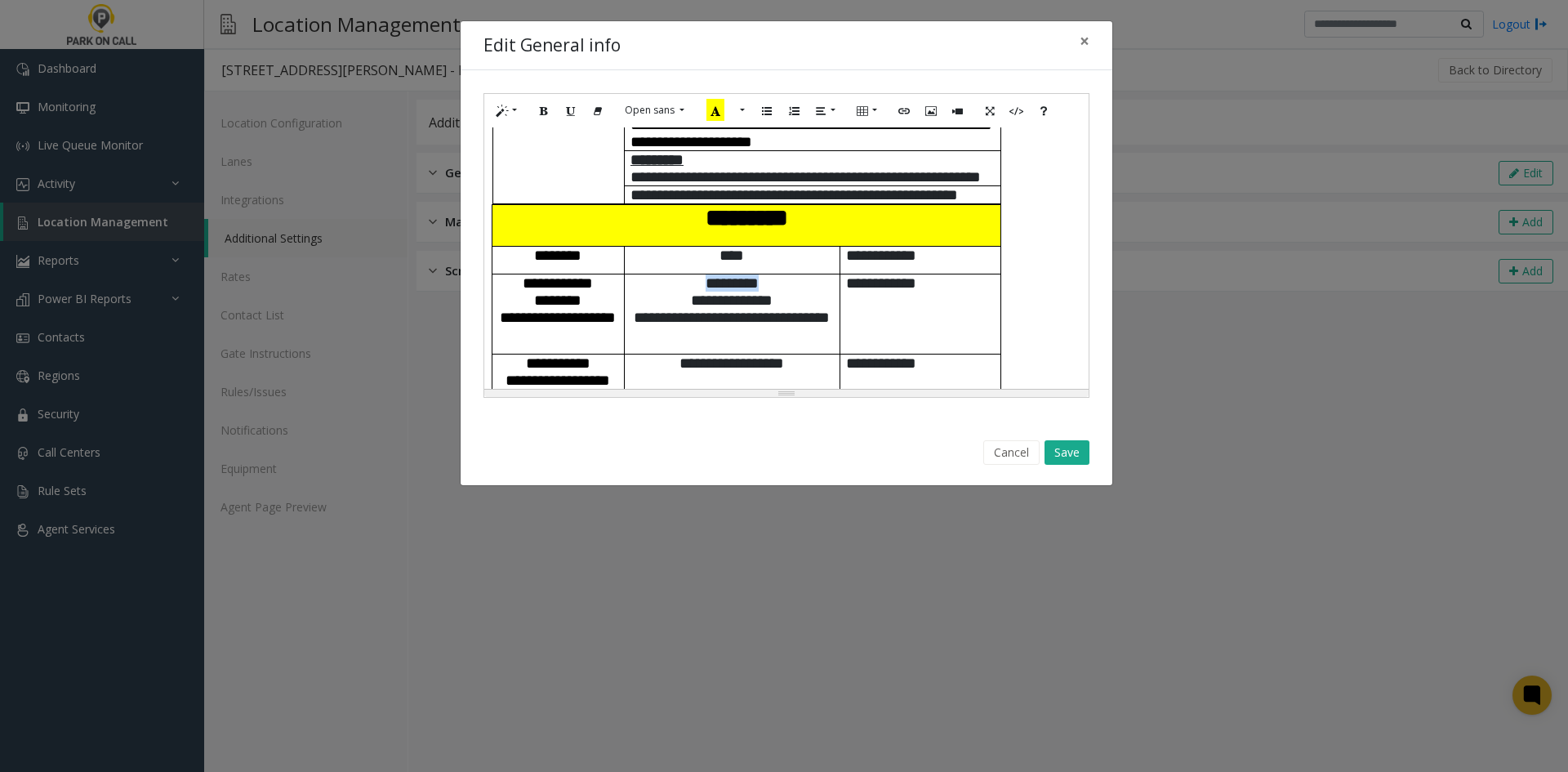
drag, startPoint x: 780, startPoint y: 278, endPoint x: 672, endPoint y: 269, distance: 108.4
click at [672, 274] on p "**********" at bounding box center [732, 291] width 215 height 34
click at [1070, 457] on button "Save" at bounding box center [1066, 452] width 45 height 25
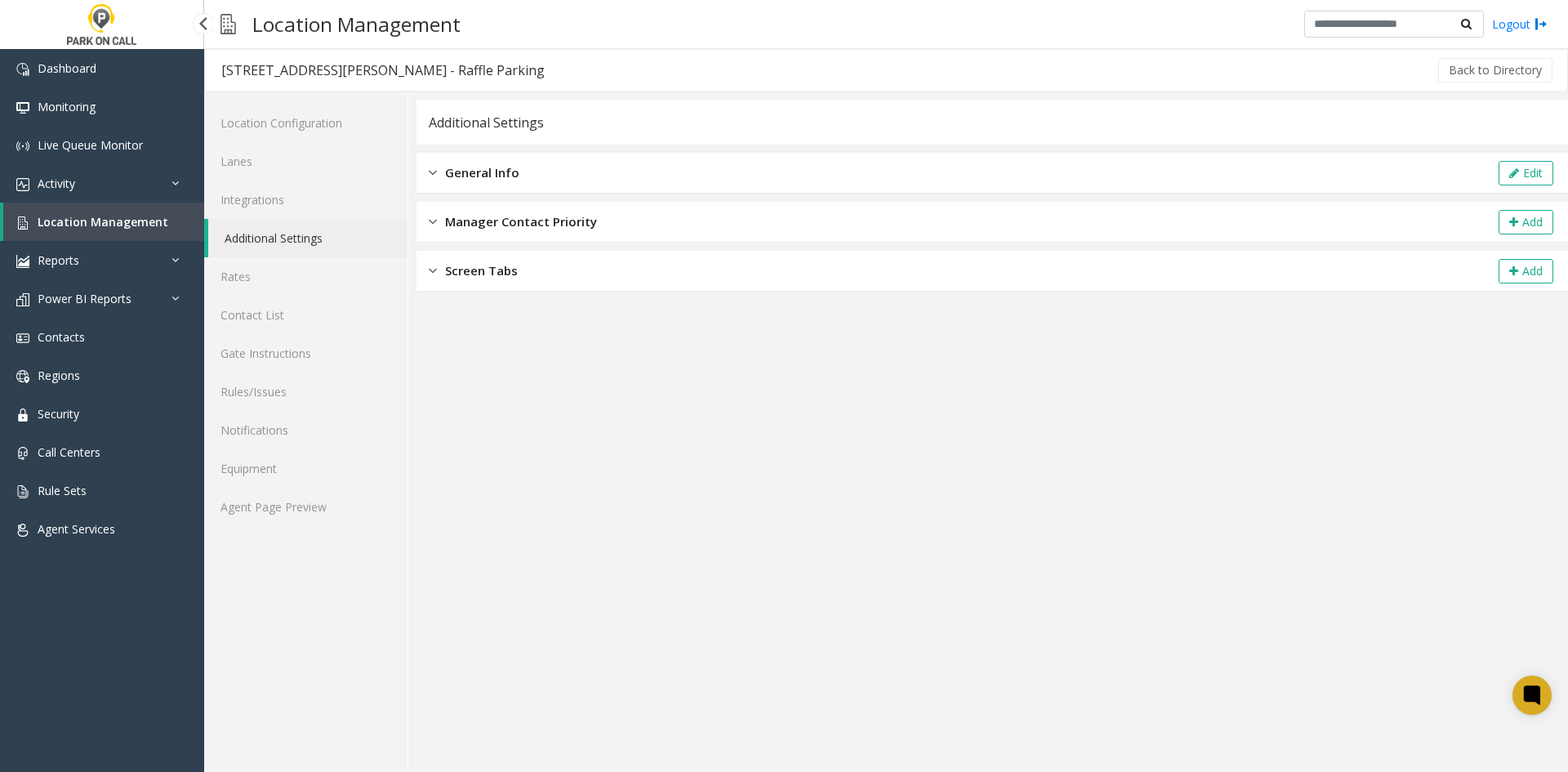
click at [182, 224] on link "Location Management" at bounding box center [104, 222] width 201 height 38
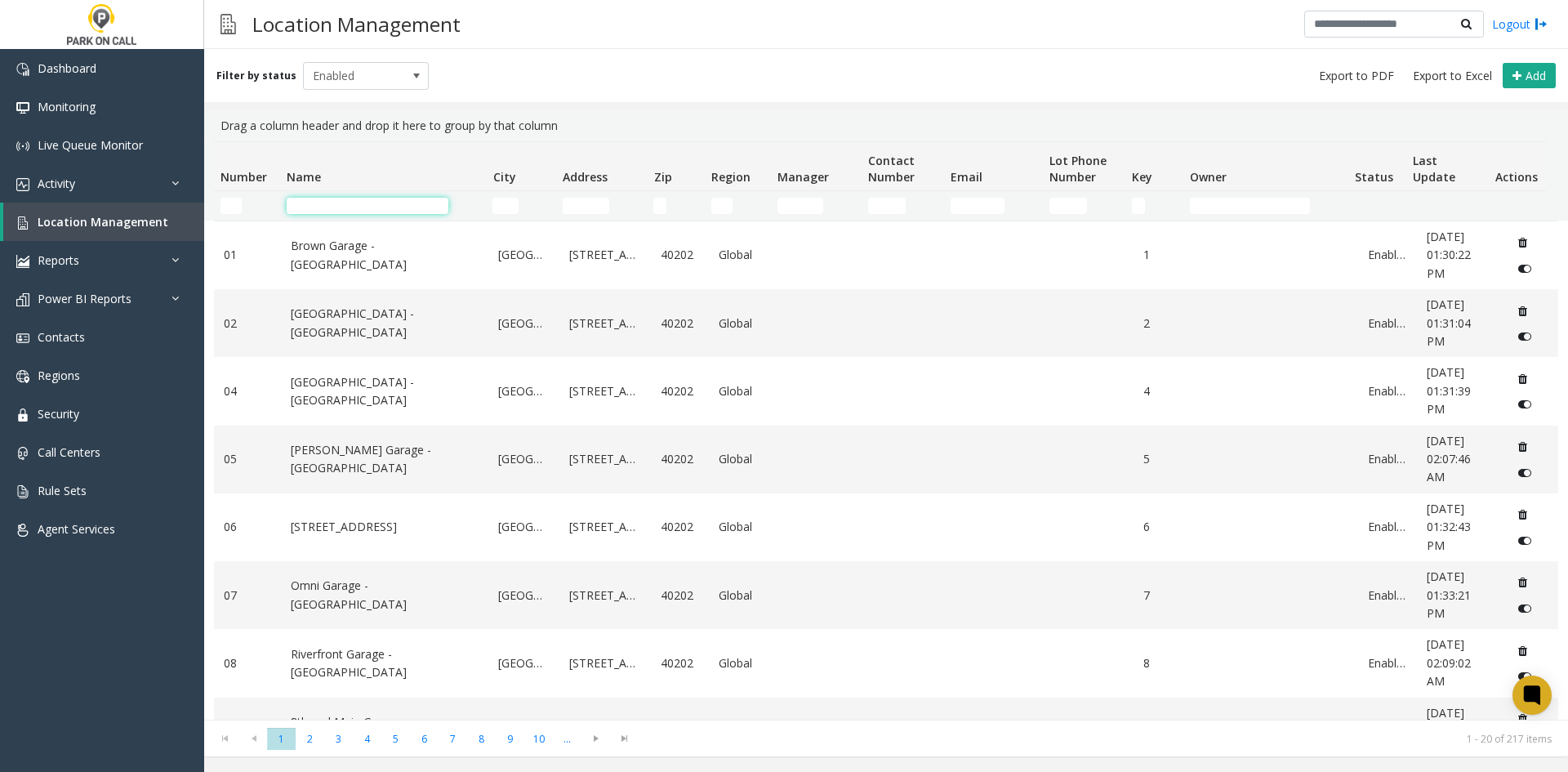
click at [387, 205] on input "Name Filter" at bounding box center [368, 206] width 161 height 16
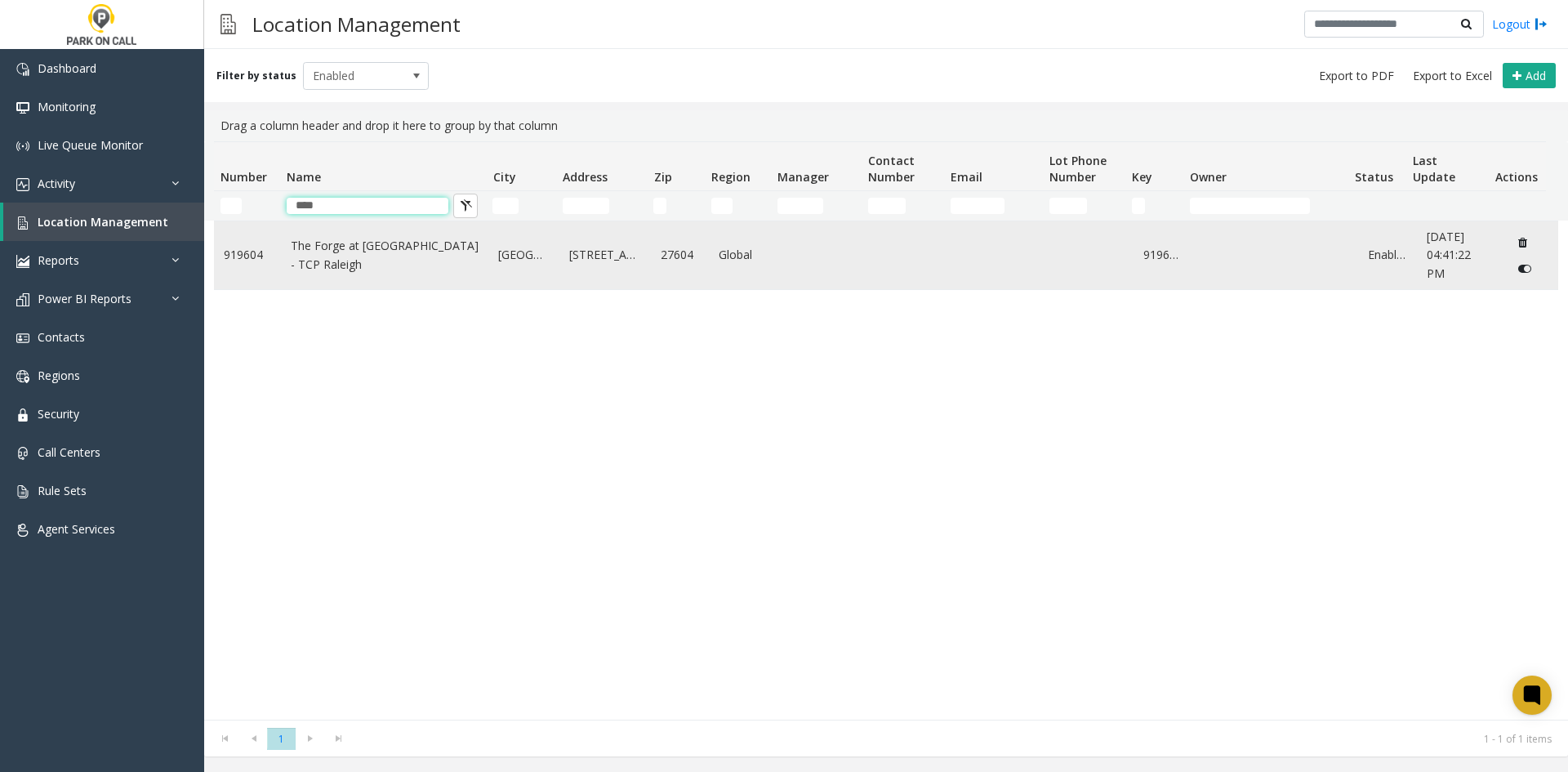
type input "****"
click at [368, 258] on link "The Forge at [GEOGRAPHIC_DATA] - TCP Raleigh" at bounding box center [385, 255] width 188 height 37
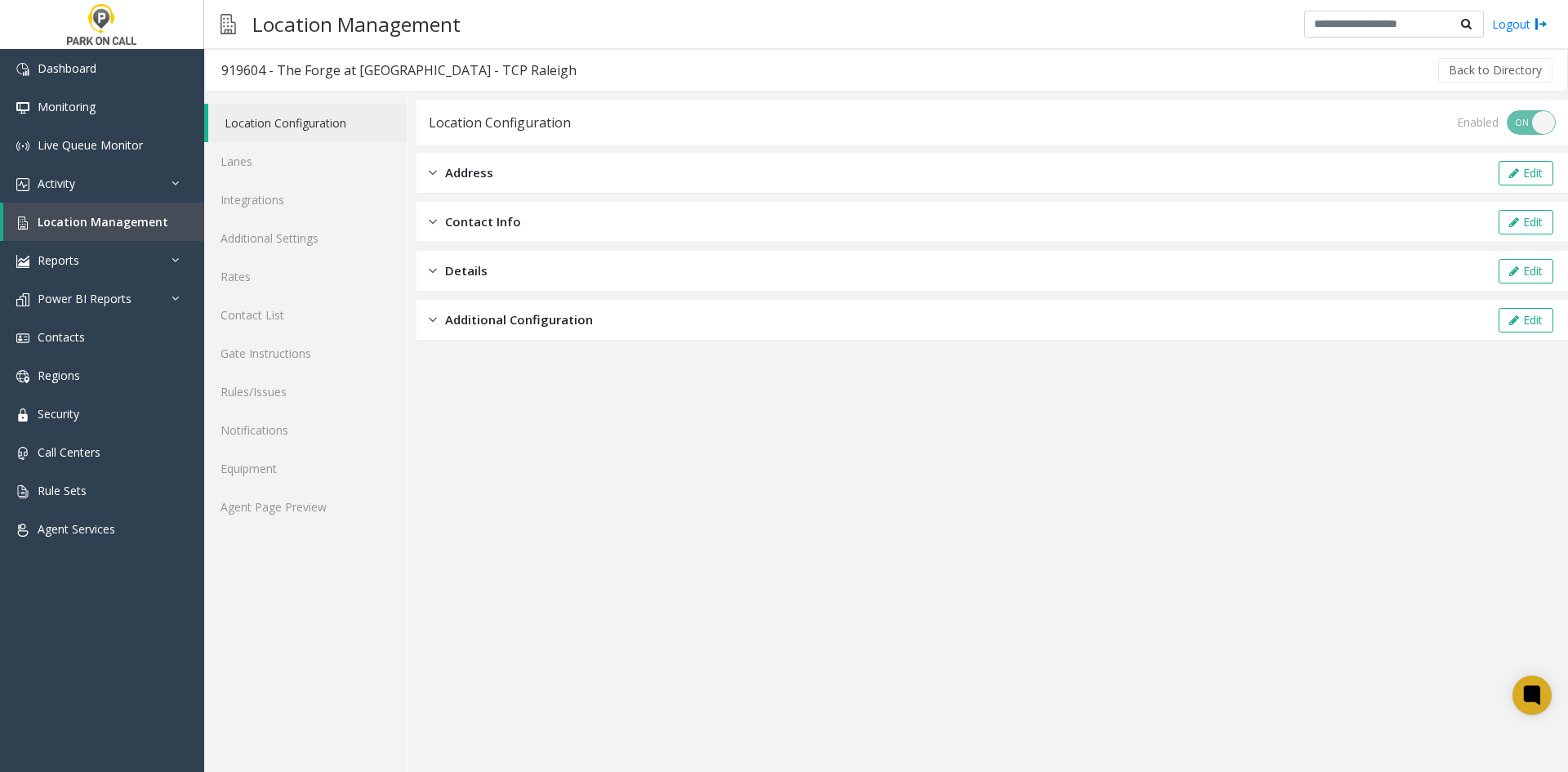
click at [274, 76] on div "919604 - The Forge at [GEOGRAPHIC_DATA] - TCP Raleigh" at bounding box center [399, 70] width 355 height 21
drag, startPoint x: 274, startPoint y: 76, endPoint x: 441, endPoint y: 70, distance: 167.1
click at [441, 70] on div "919604 - The Forge at [GEOGRAPHIC_DATA] - TCP Raleigh" at bounding box center [399, 70] width 355 height 21
copy div "The Forge at Raleigh Iron Works"
drag, startPoint x: 602, startPoint y: 81, endPoint x: 586, endPoint y: 74, distance: 17.5
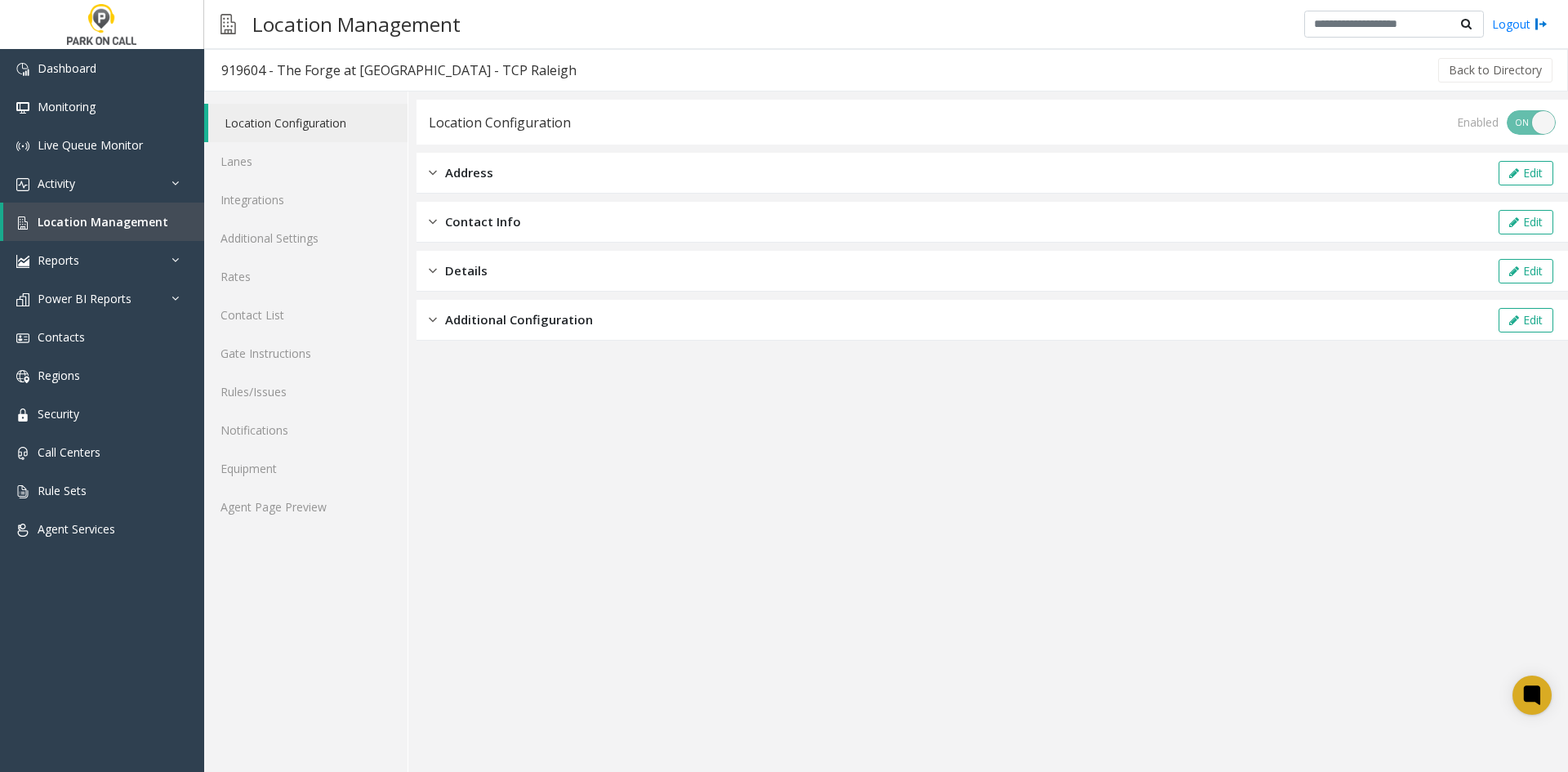
click at [601, 81] on div "Back to Directory" at bounding box center [1073, 70] width 962 height 41
drag, startPoint x: 574, startPoint y: 69, endPoint x: 277, endPoint y: 75, distance: 297.1
click at [277, 75] on div "919604 - The Forge at Raleigh Iron Works - TCP Raleigh Back to Directory" at bounding box center [885, 70] width 1363 height 42
copy div "The Forge at [GEOGRAPHIC_DATA] - TCP Raleigh"
click at [286, 74] on div "919604 - The Forge at [GEOGRAPHIC_DATA] - TCP Raleigh" at bounding box center [399, 70] width 355 height 21
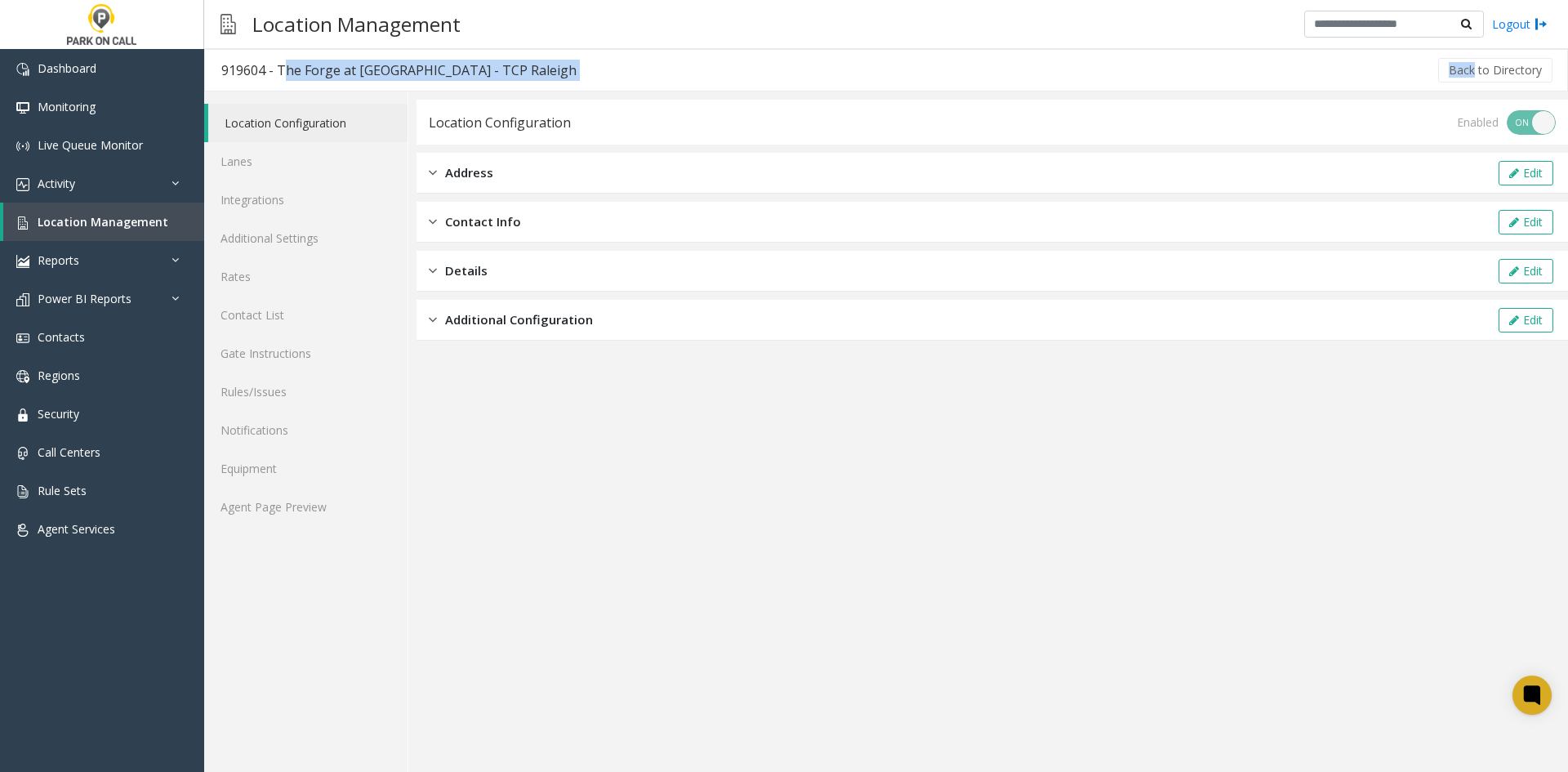
drag, startPoint x: 286, startPoint y: 74, endPoint x: 610, endPoint y: 67, distance: 324.1
click at [610, 67] on div "919604 - The Forge at Raleigh Iron Works - TCP Raleigh Back to Directory" at bounding box center [885, 70] width 1363 height 42
click at [105, 212] on link "Location Management" at bounding box center [104, 222] width 201 height 38
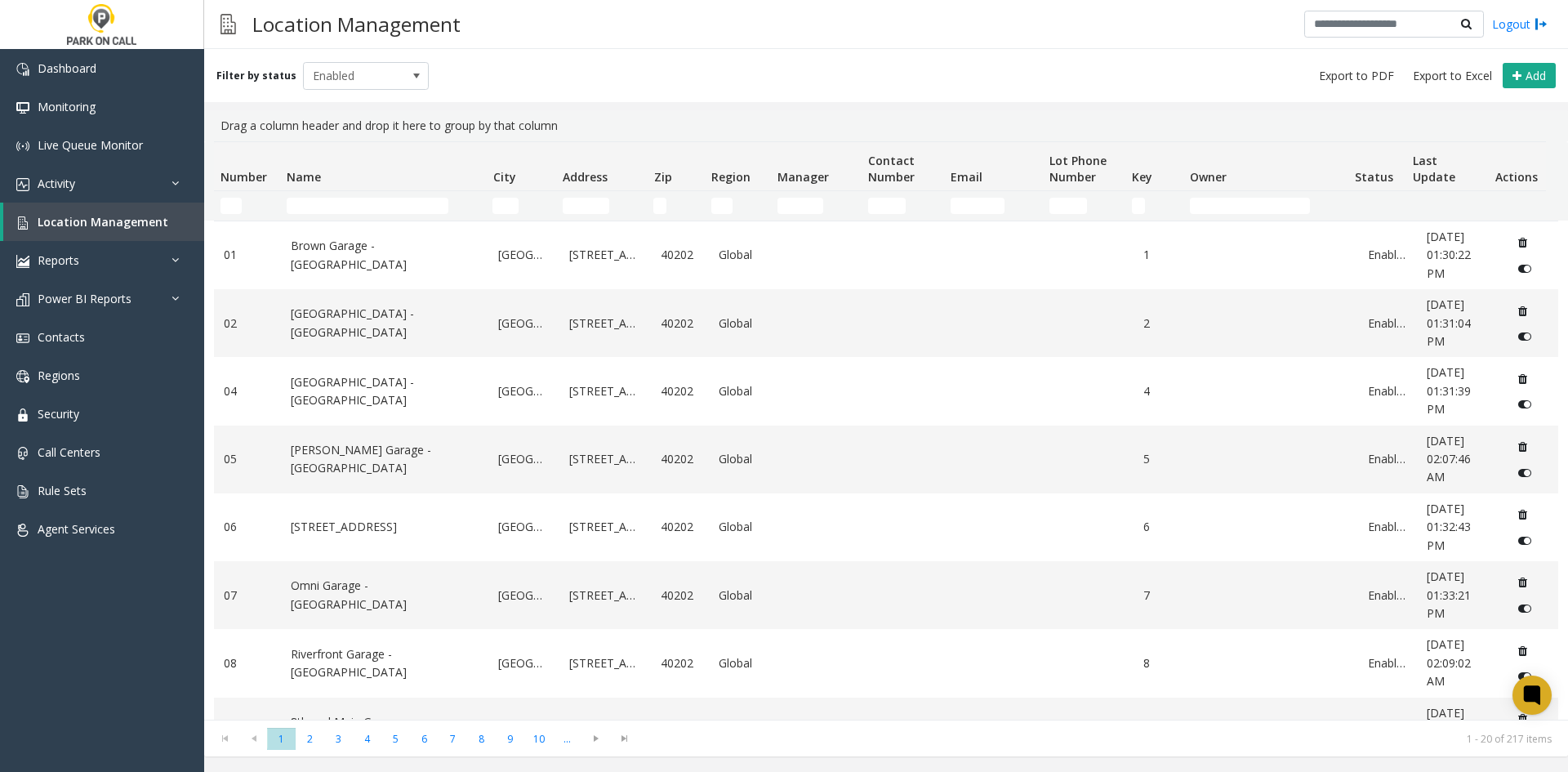
click at [354, 194] on td "Name Filter" at bounding box center [383, 206] width 205 height 30
click at [349, 205] on input "Name Filter" at bounding box center [368, 206] width 161 height 16
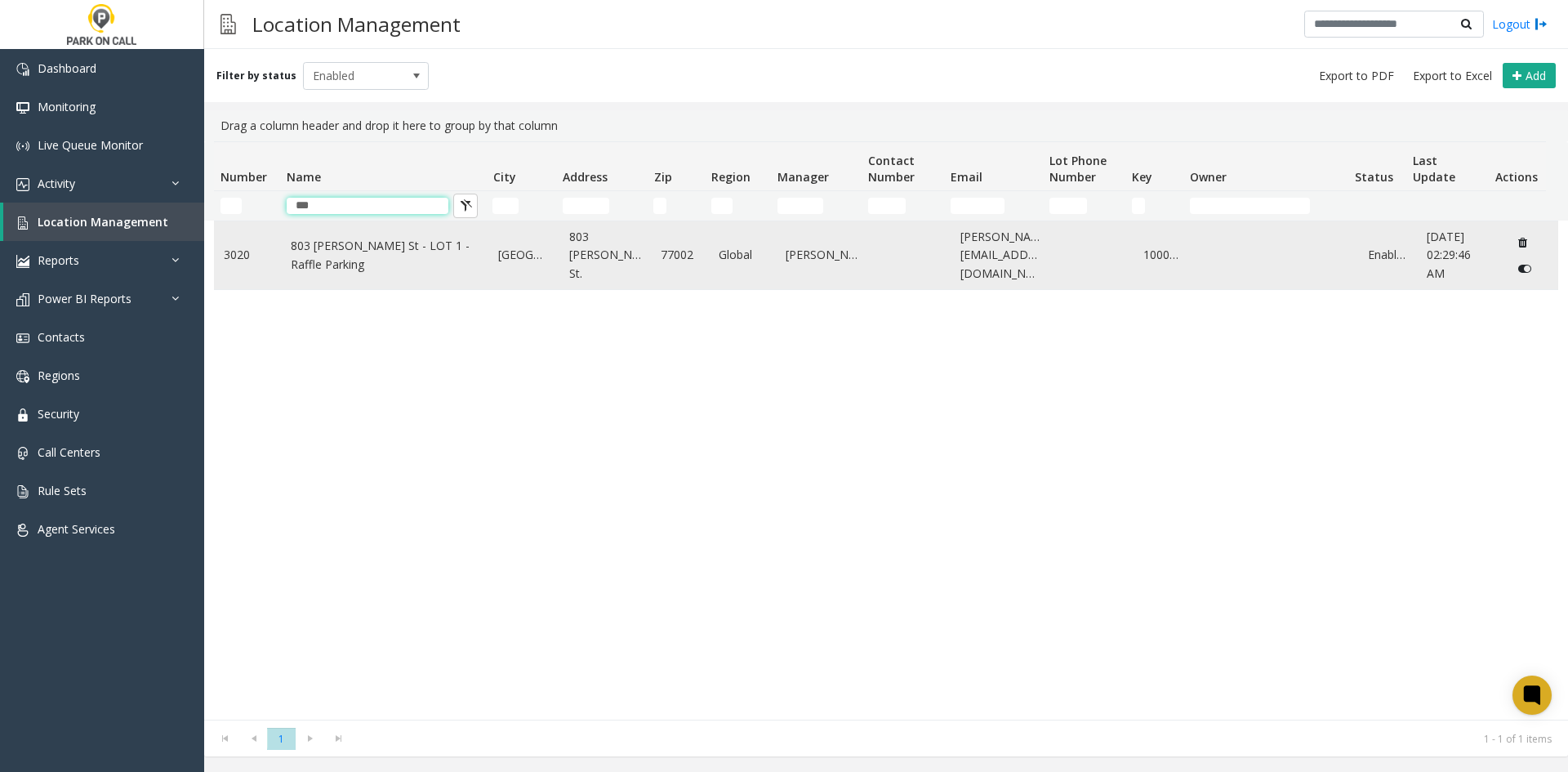
type input "***"
click at [346, 266] on link "803 Fannin St - LOT 1 - Raffle Parking" at bounding box center [385, 255] width 188 height 37
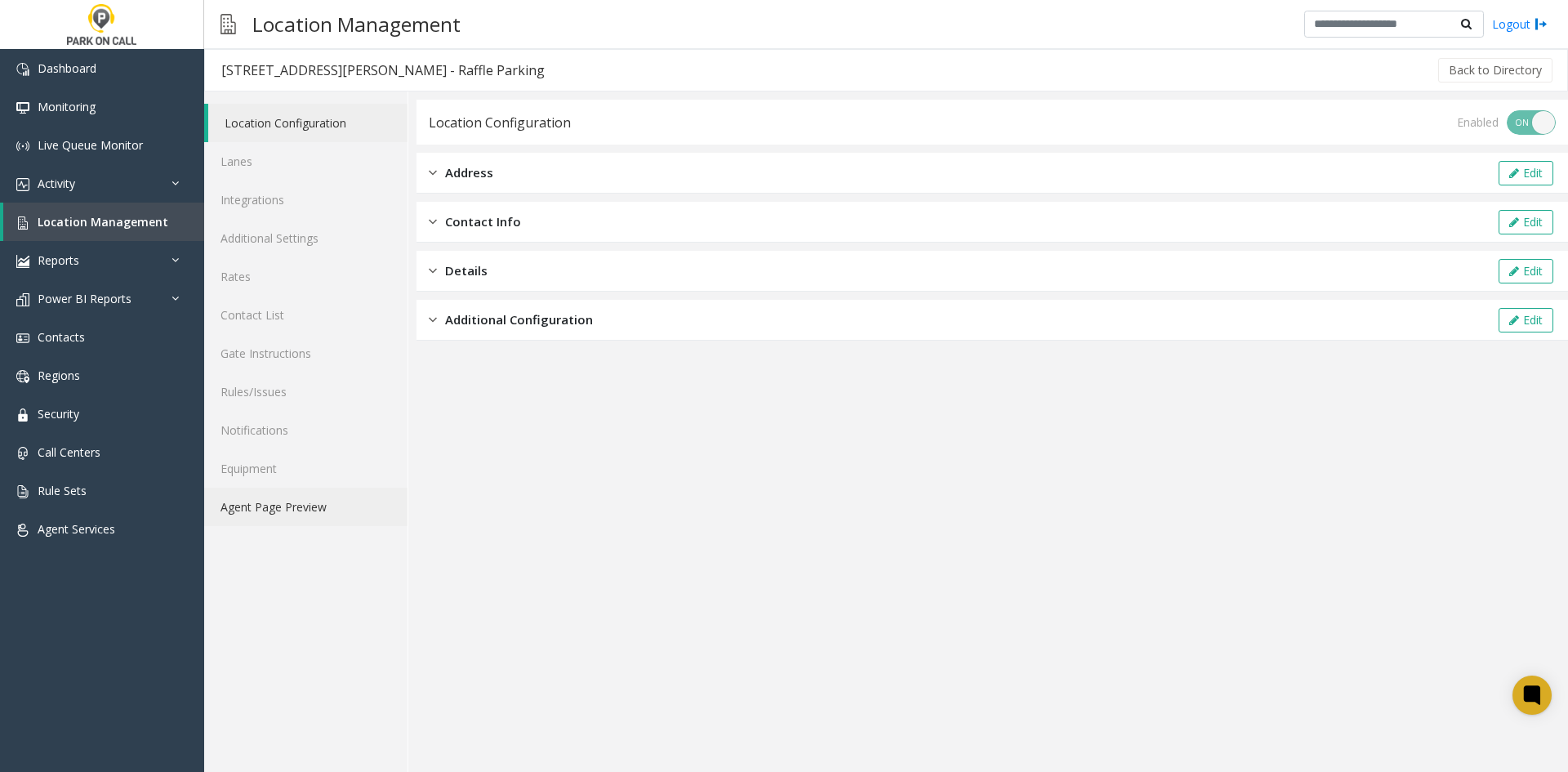
click at [306, 516] on link "Agent Page Preview" at bounding box center [305, 506] width 203 height 38
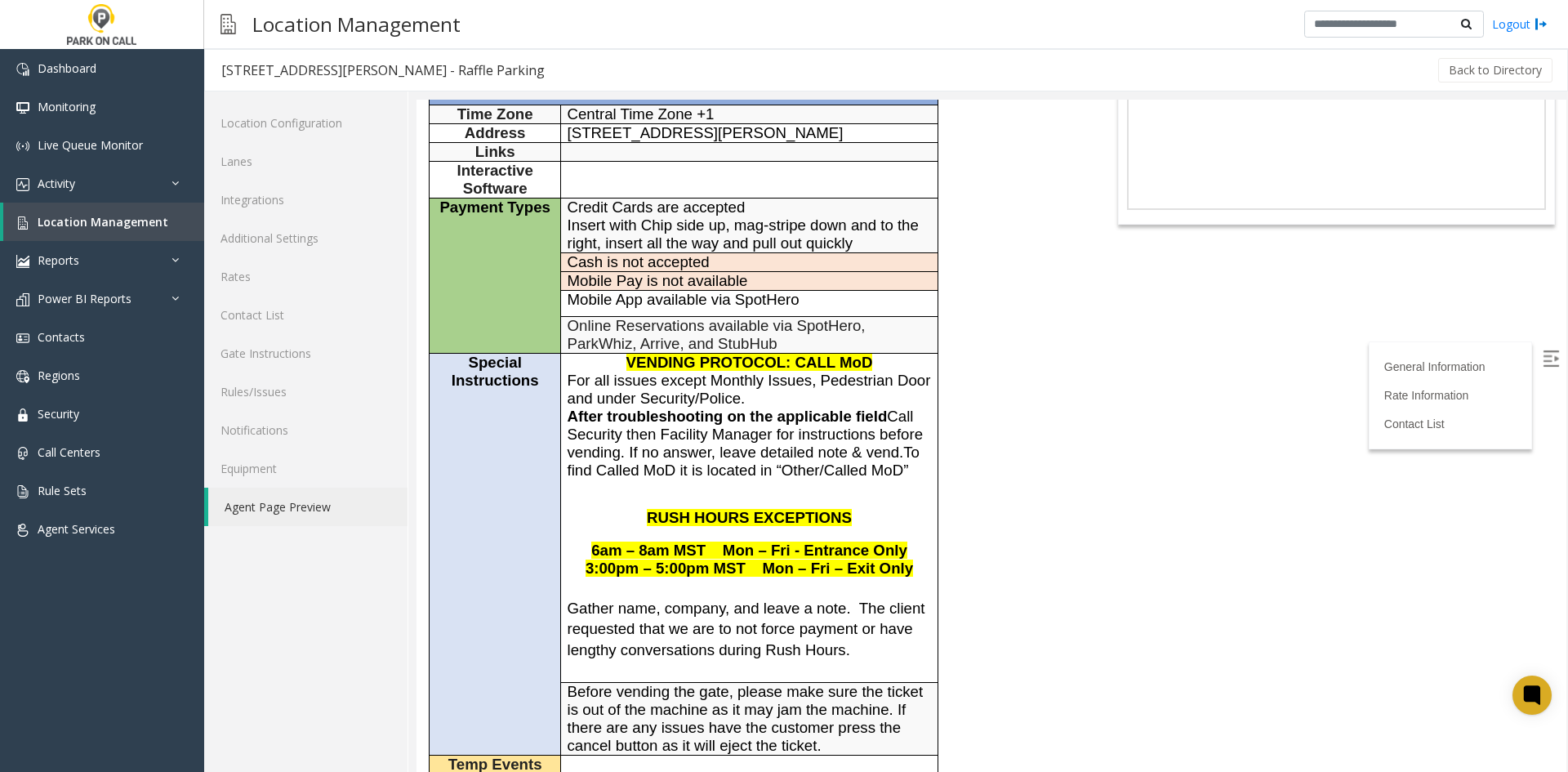
scroll to position [163, 0]
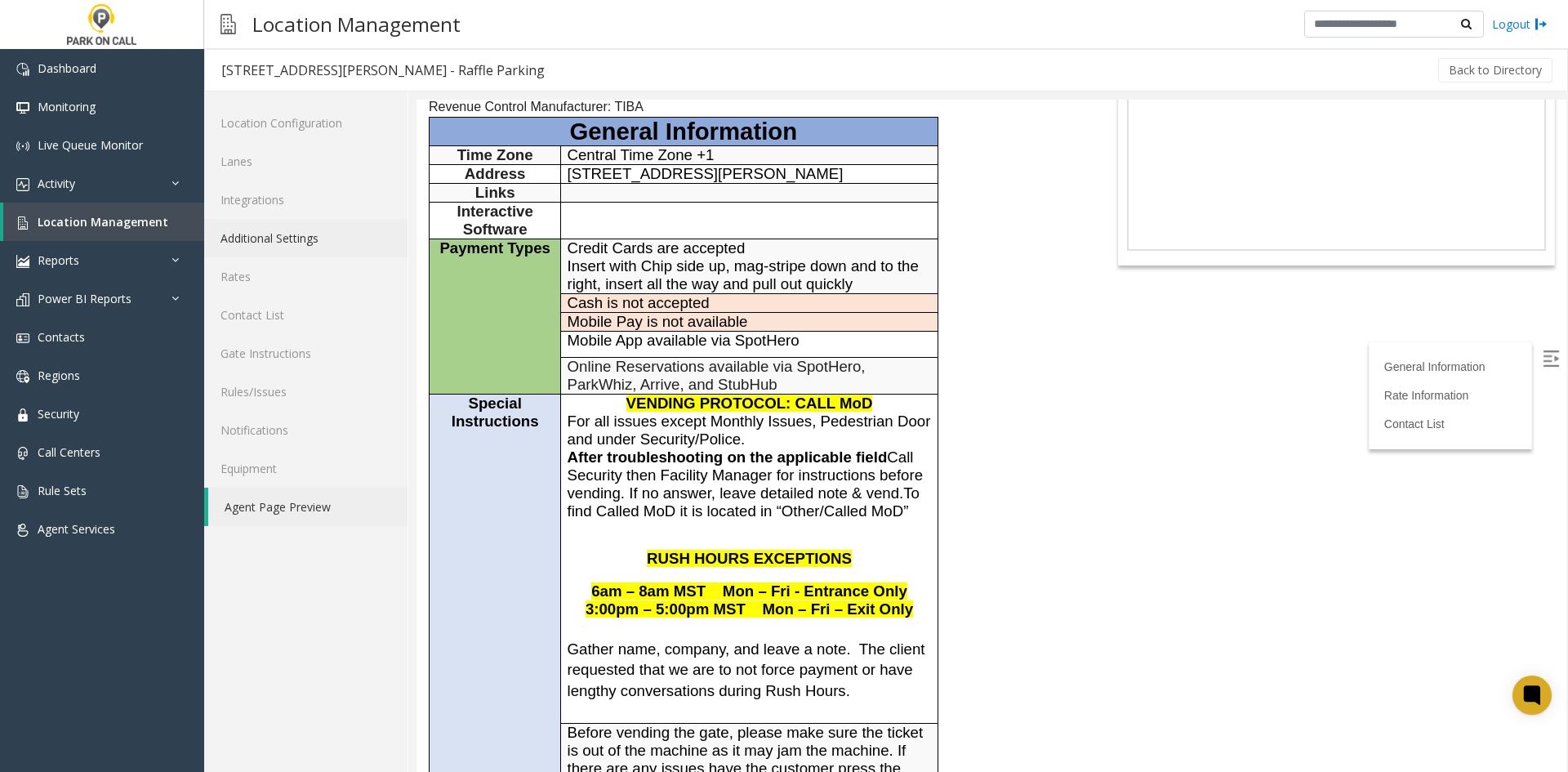
click at [270, 236] on link "Additional Settings" at bounding box center [305, 238] width 203 height 38
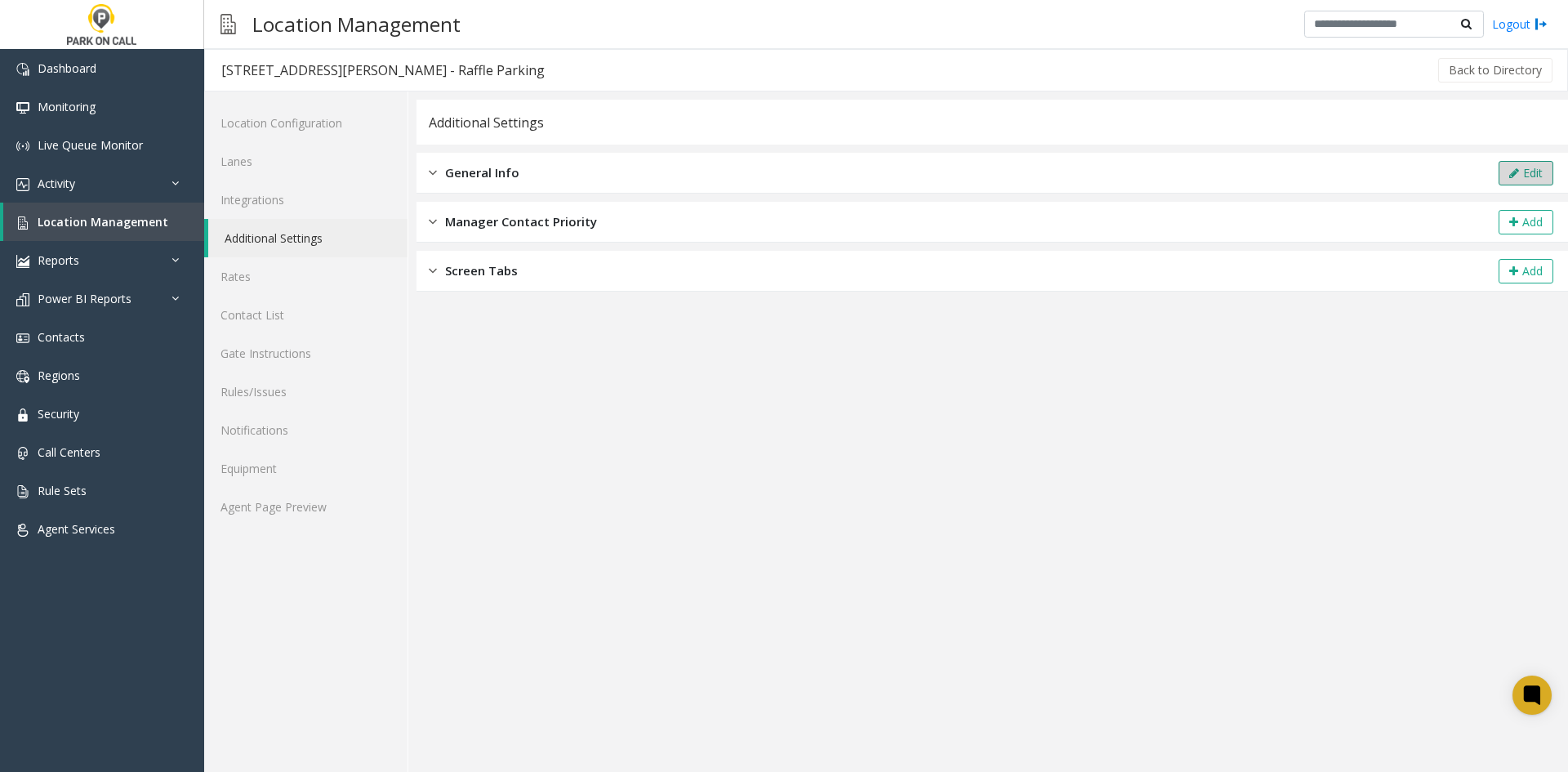
click at [1526, 166] on button "Edit" at bounding box center [1526, 172] width 54 height 25
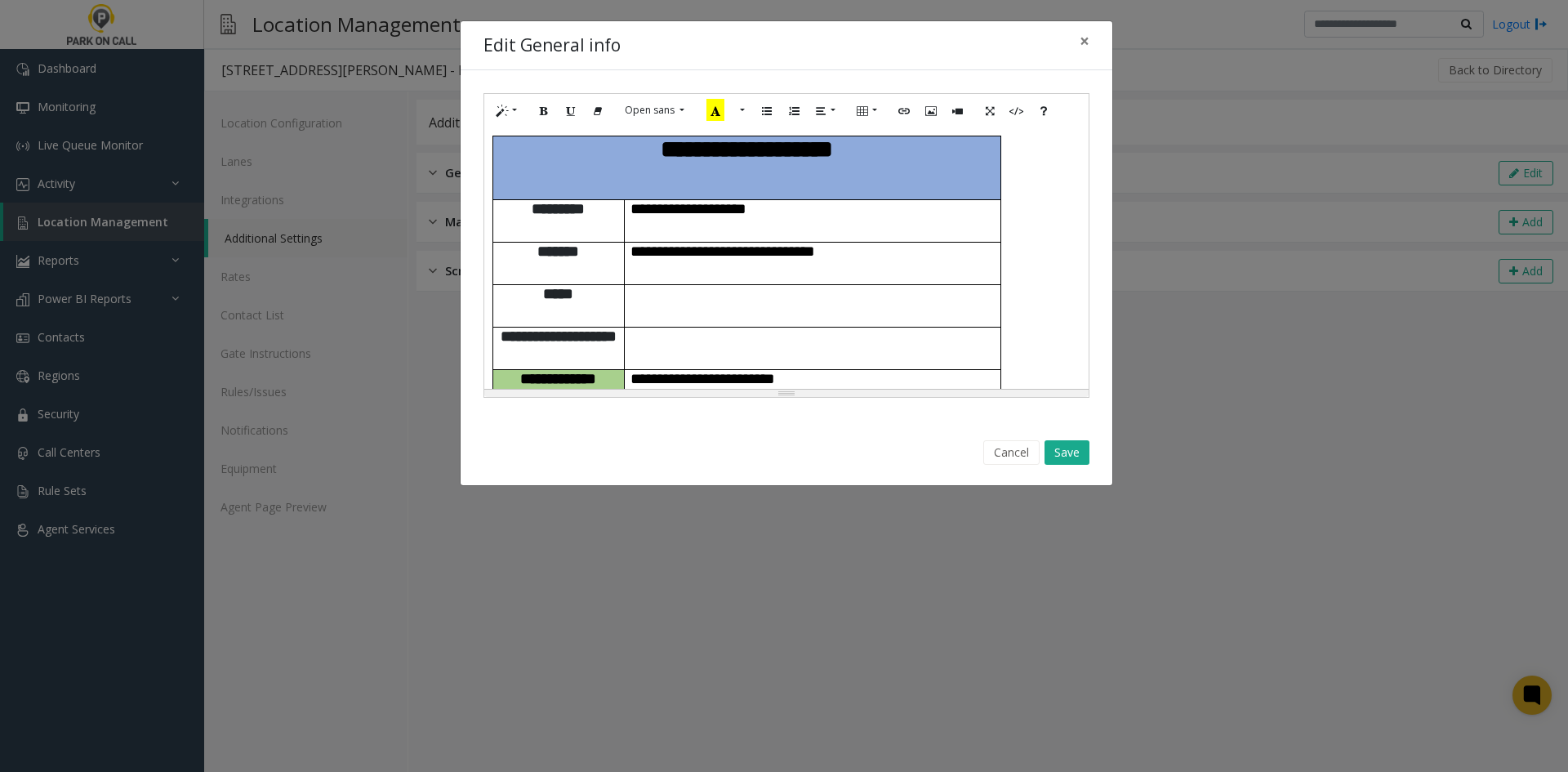
click at [921, 370] on p "**********" at bounding box center [812, 379] width 364 height 17
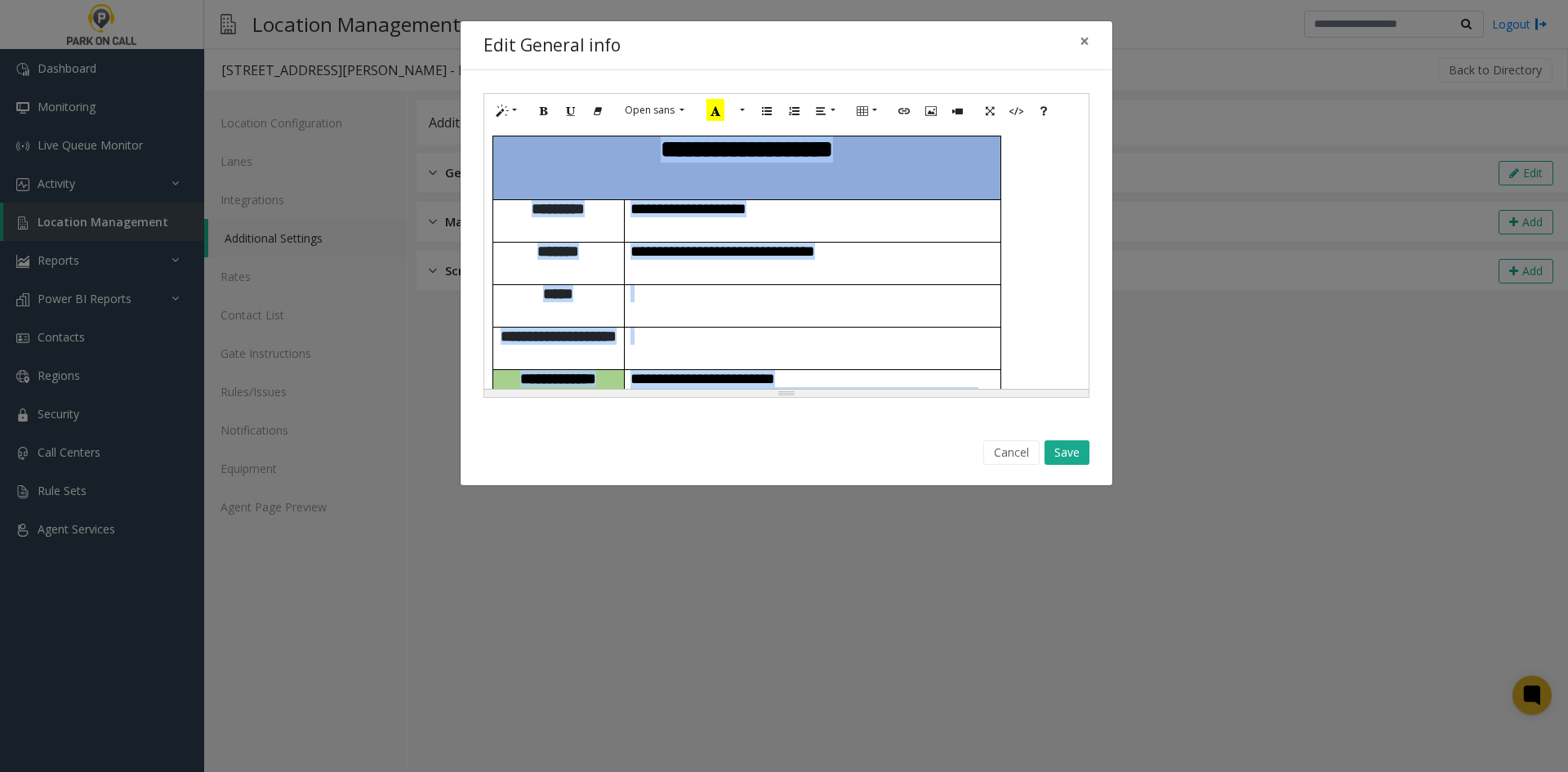
copy div "**********"
click at [1079, 461] on button "Save" at bounding box center [1066, 452] width 45 height 25
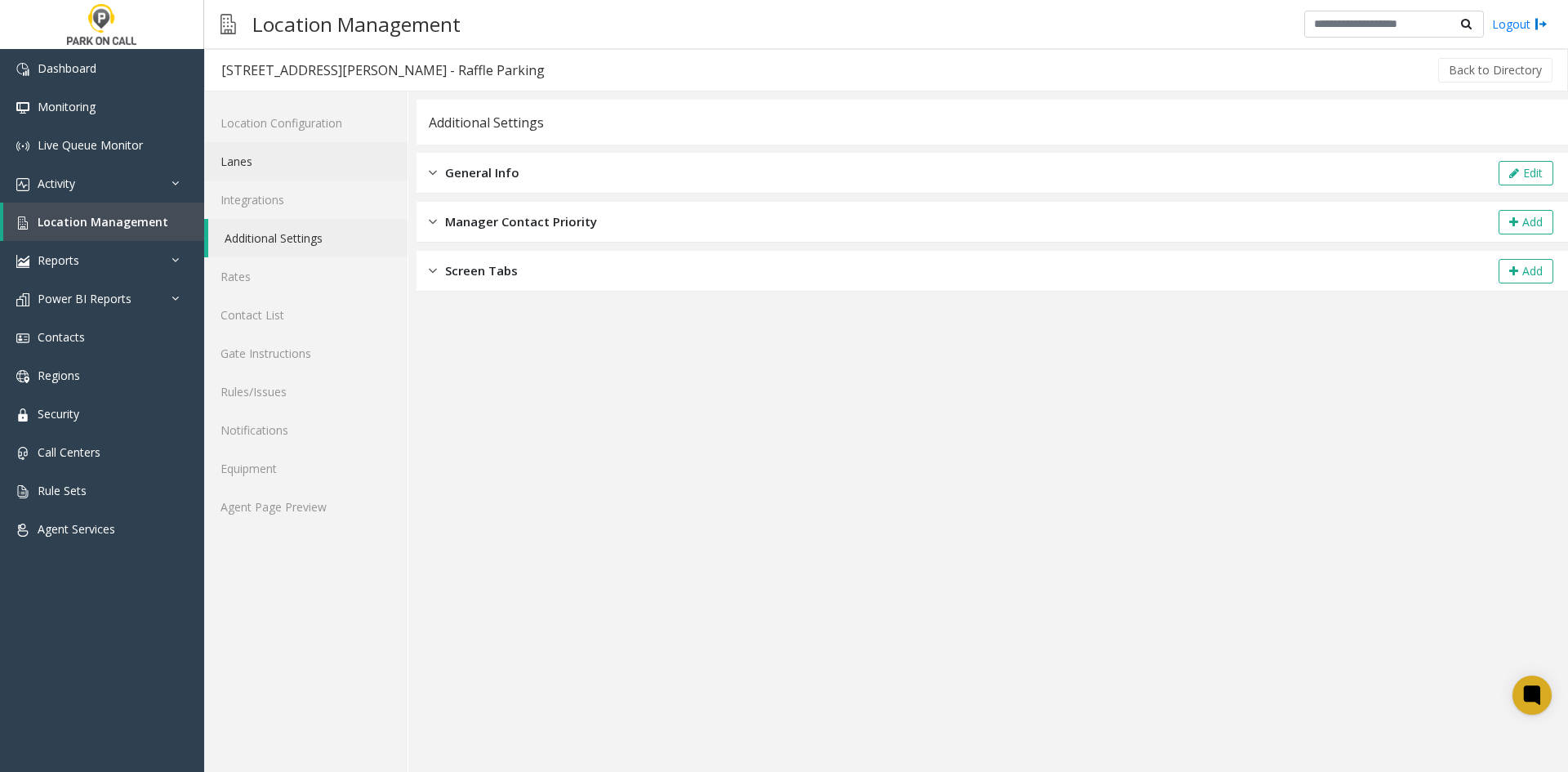
click at [259, 166] on link "Lanes" at bounding box center [305, 161] width 203 height 38
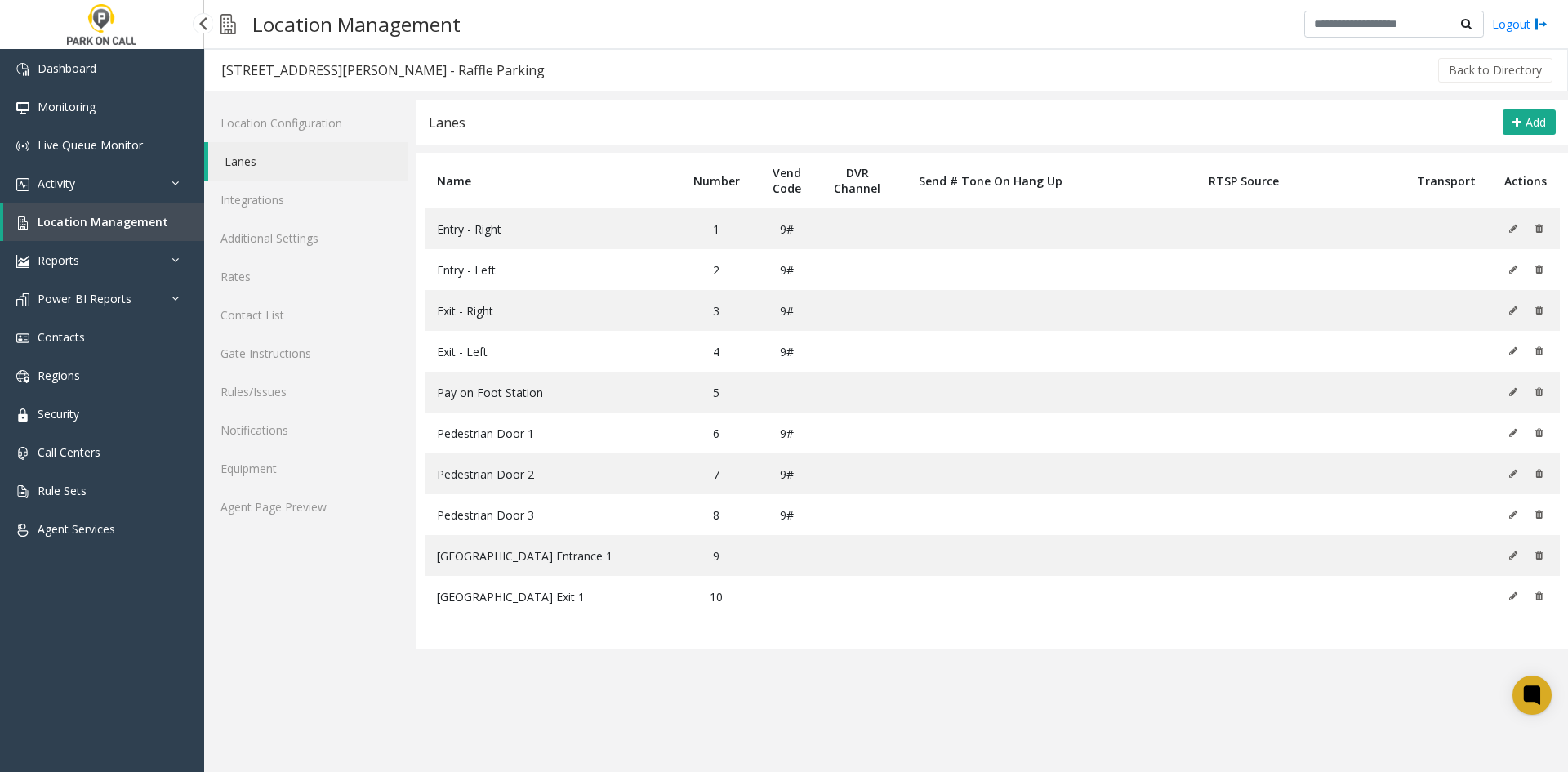
click at [177, 232] on link "Location Management" at bounding box center [104, 222] width 201 height 38
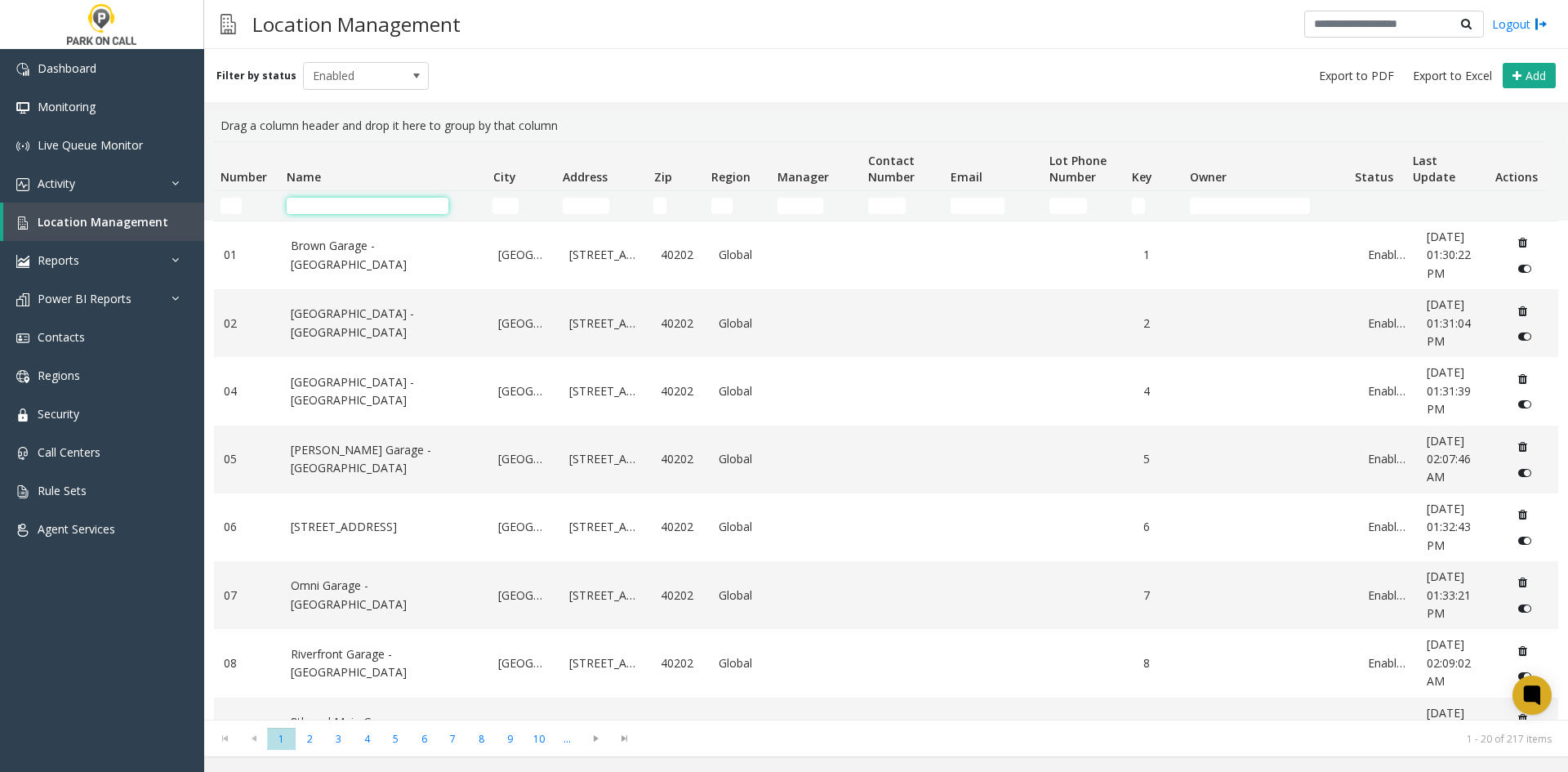
click at [313, 200] on input "Name Filter" at bounding box center [368, 206] width 161 height 16
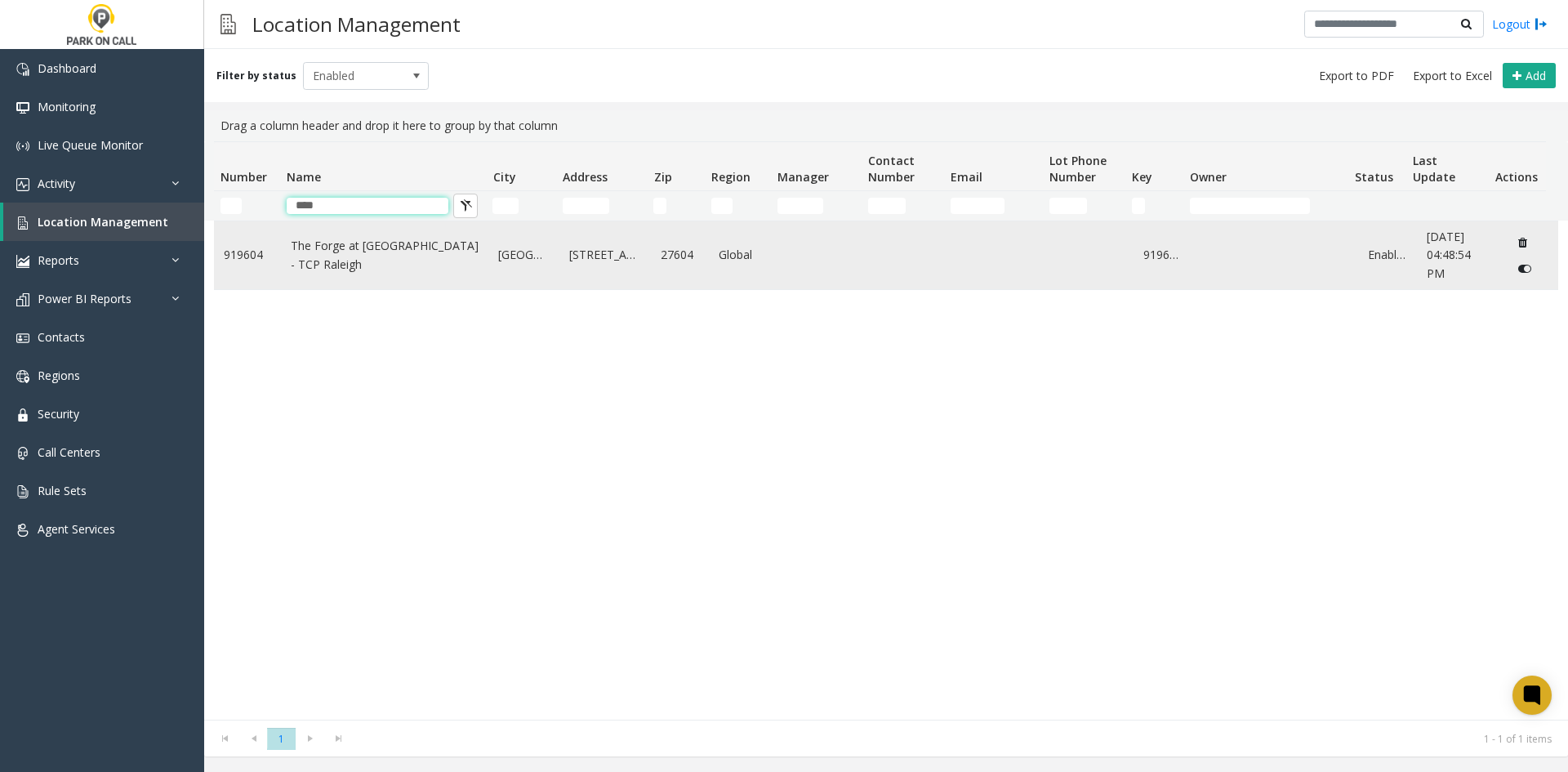
type input "****"
click at [323, 230] on td "The Forge at [GEOGRAPHIC_DATA] - TCP Raleigh" at bounding box center [385, 256] width 208 height 68
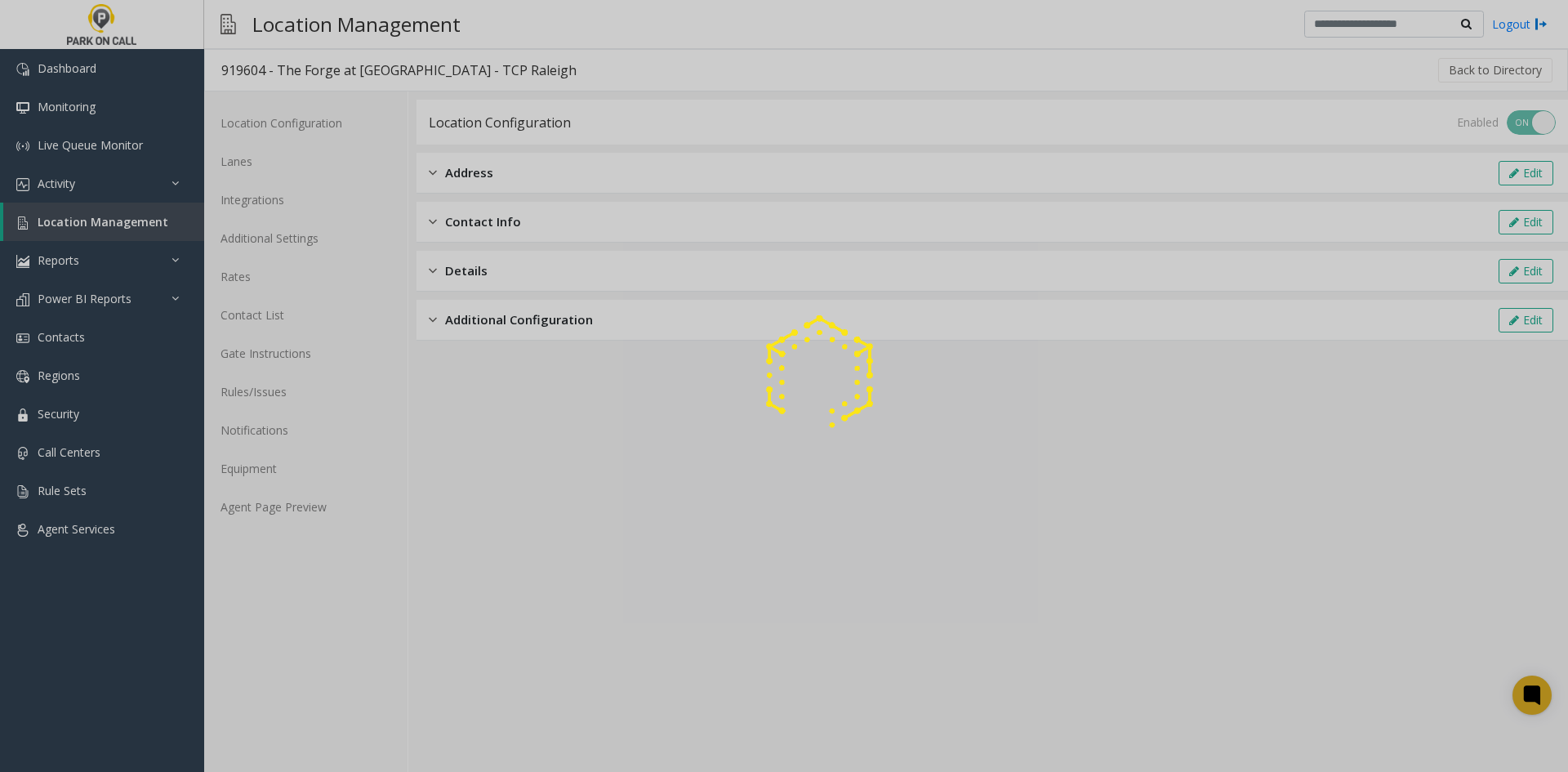
click at [300, 160] on div at bounding box center [784, 386] width 1568 height 772
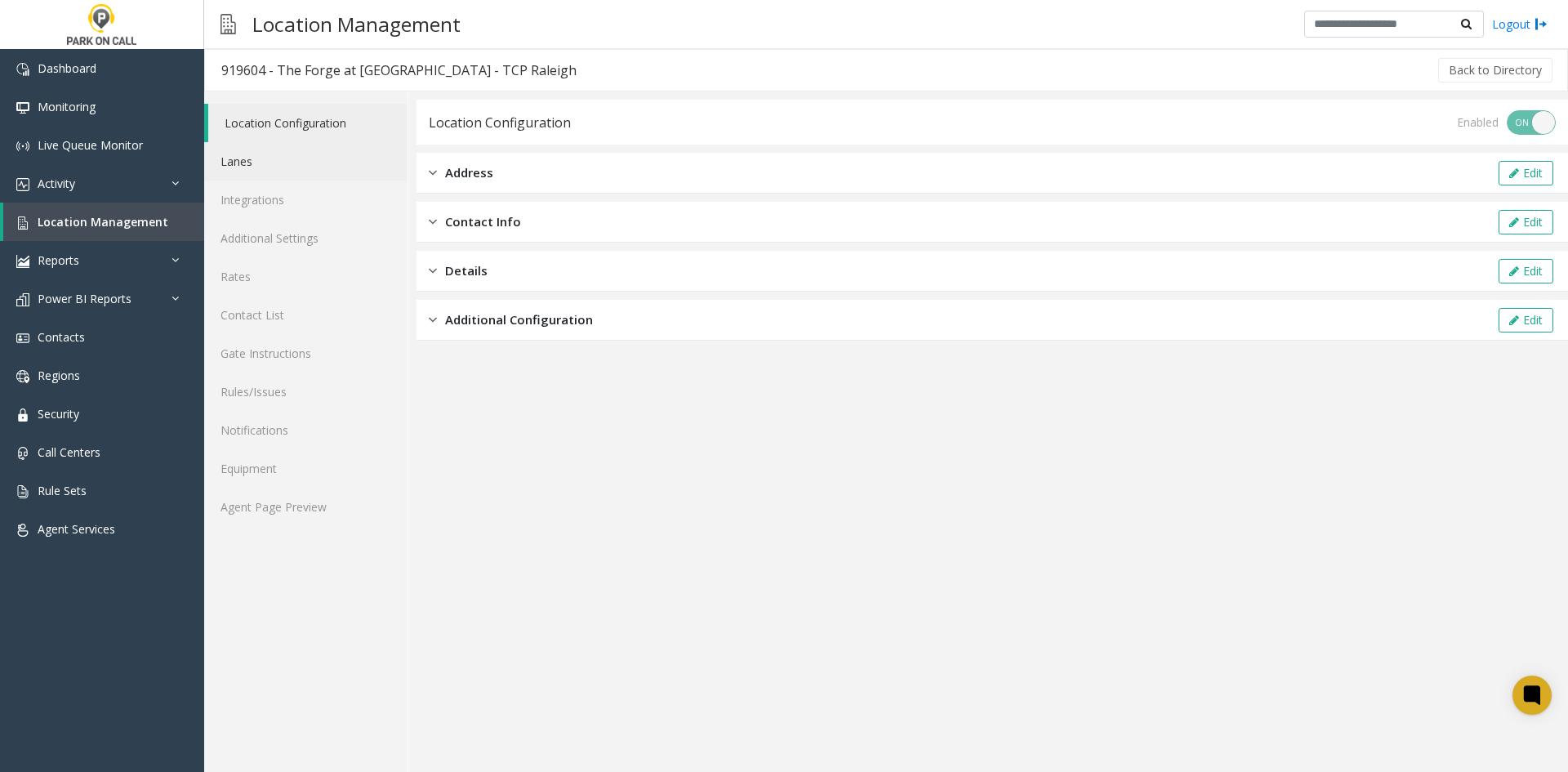
click at [294, 172] on link "Lanes" at bounding box center [305, 161] width 203 height 38
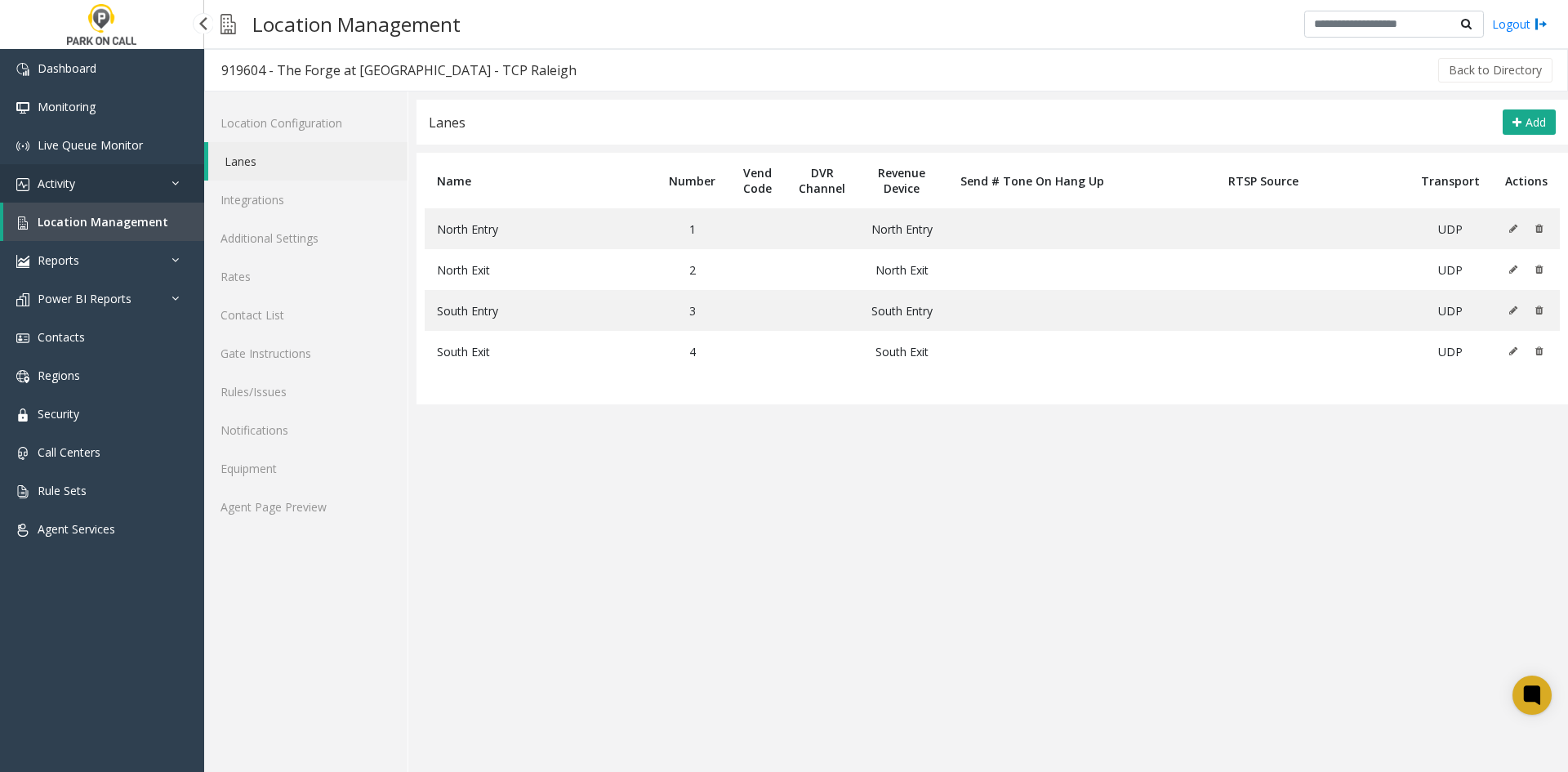
click at [105, 188] on link "Activity" at bounding box center [102, 183] width 204 height 38
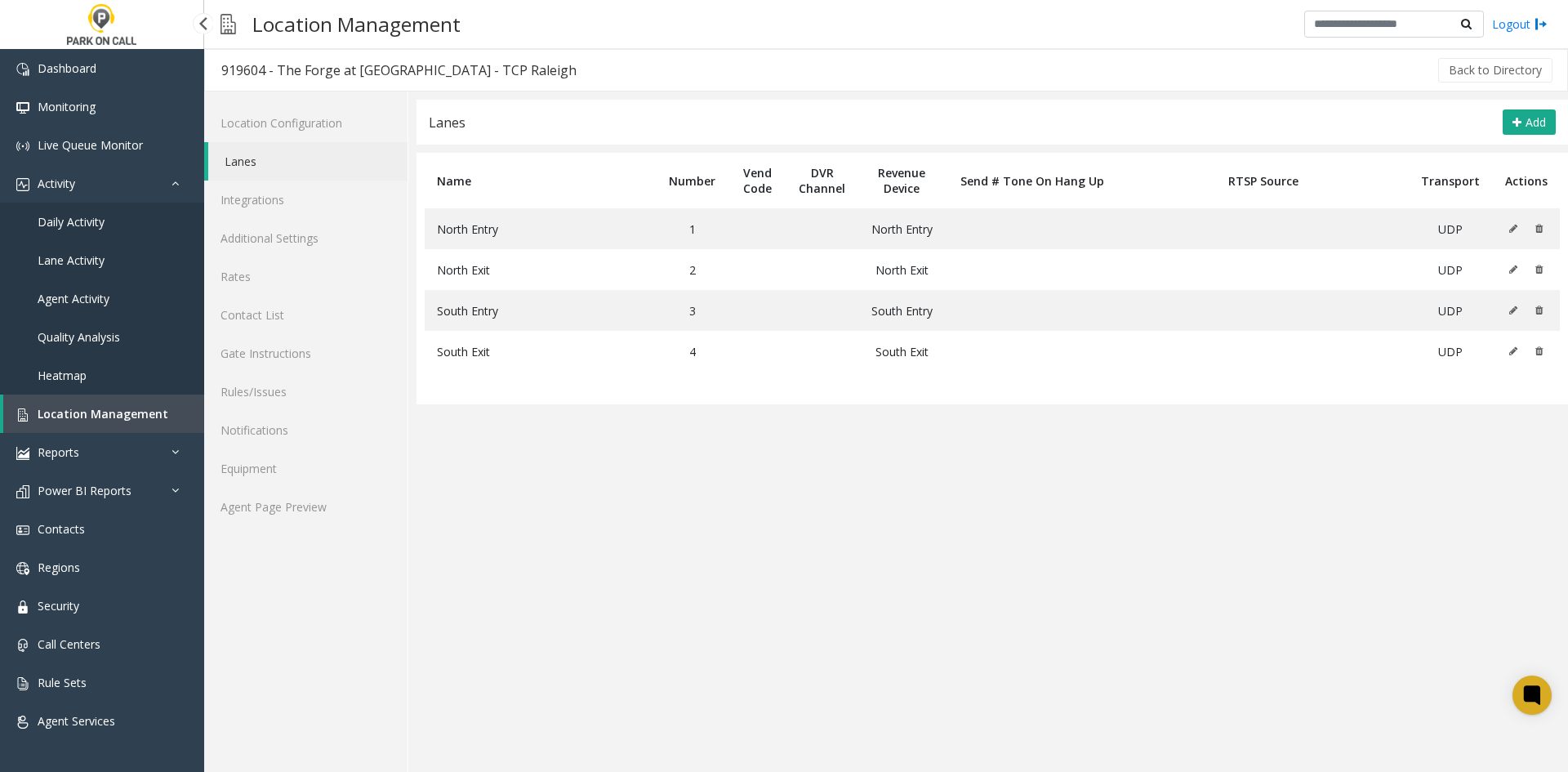
click at [99, 214] on span "Daily Activity" at bounding box center [70, 222] width 67 height 15
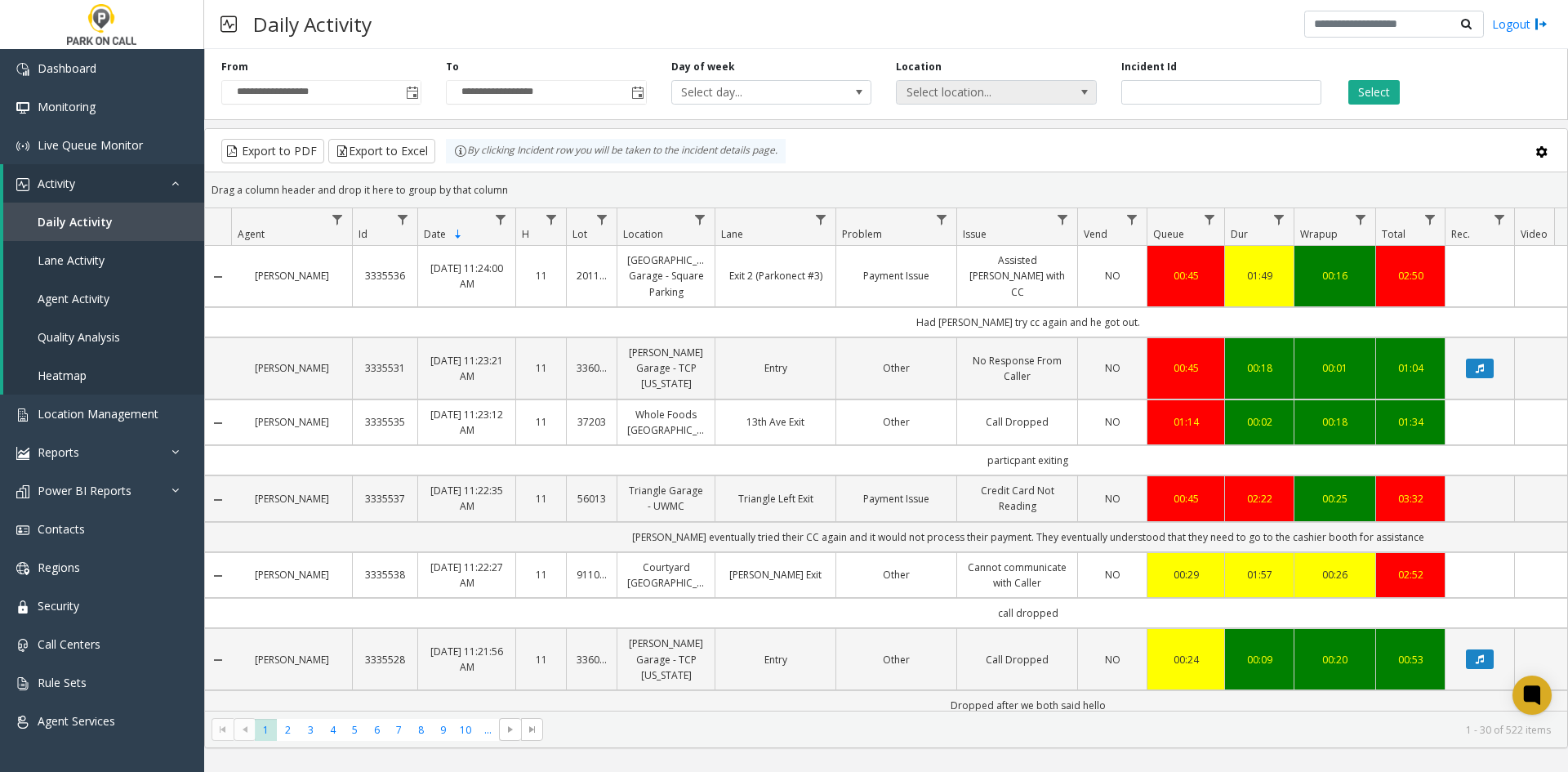
click at [918, 101] on span "Select location..." at bounding box center [976, 92] width 160 height 23
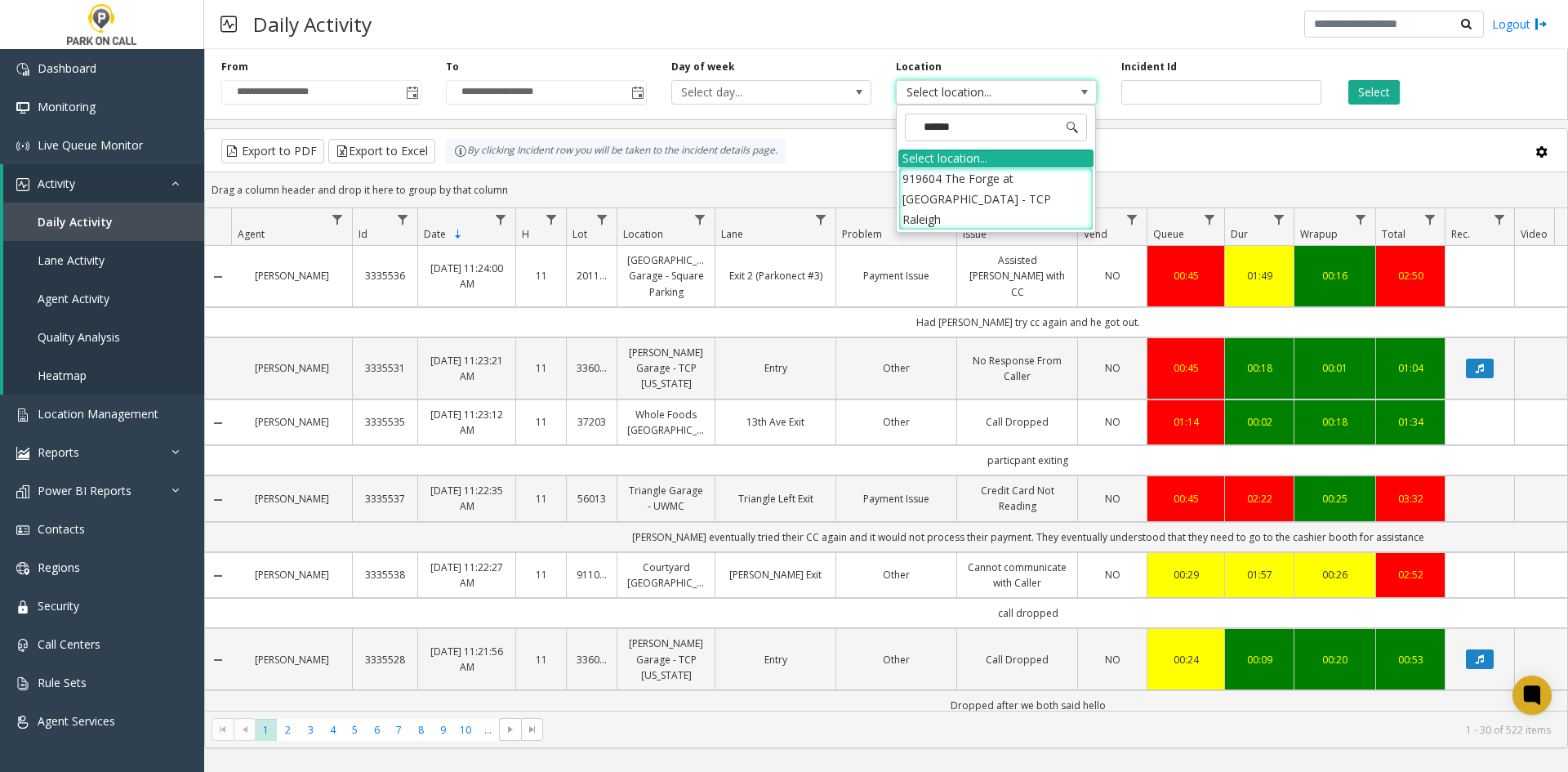
type input "*******"
click at [921, 189] on li "919604 The Forge at [GEOGRAPHIC_DATA] - TCP Raleigh" at bounding box center [996, 199] width 195 height 64
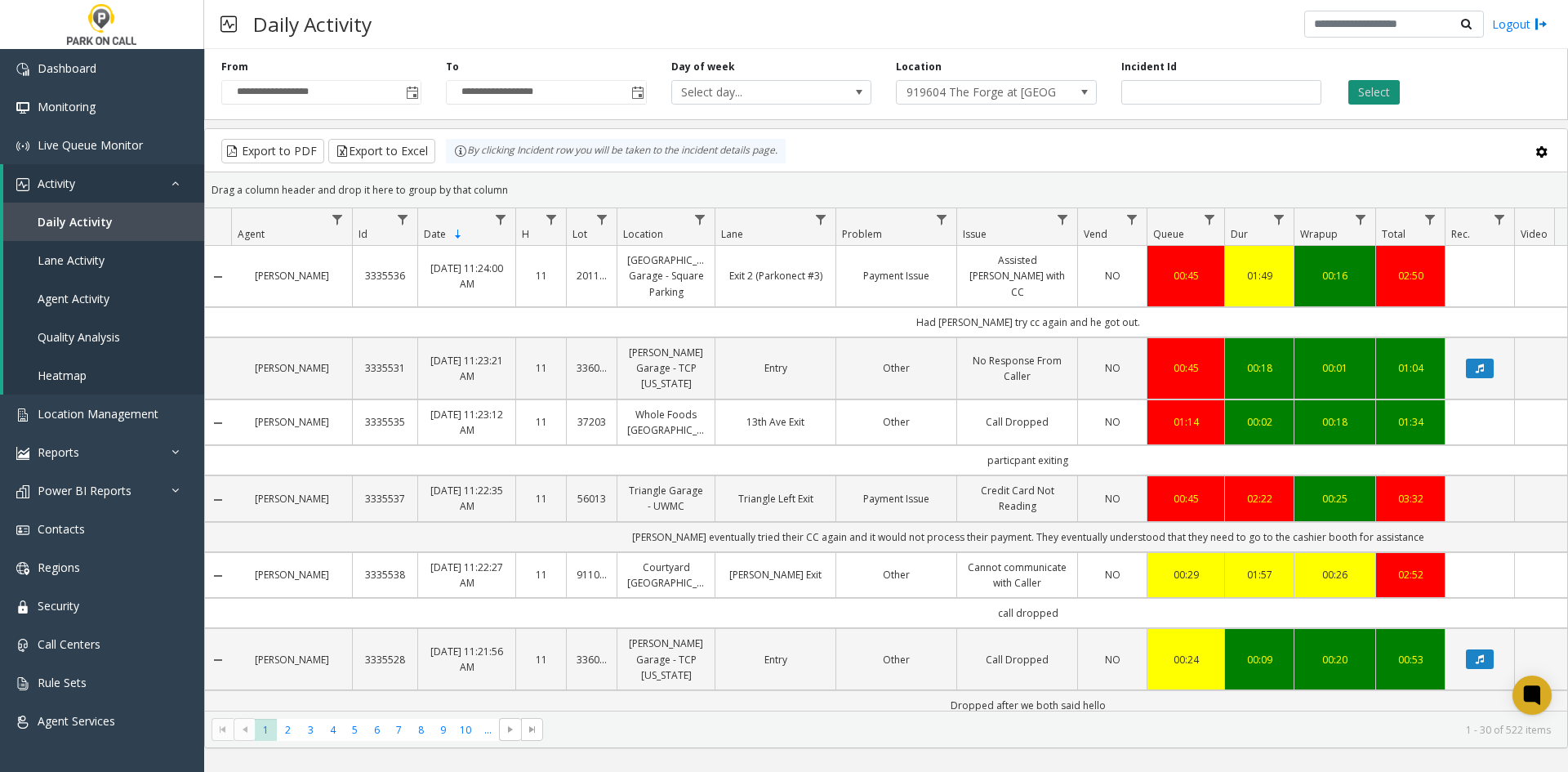
click at [1393, 97] on button "Select" at bounding box center [1374, 92] width 52 height 25
